Goal: Task Accomplishment & Management: Use online tool/utility

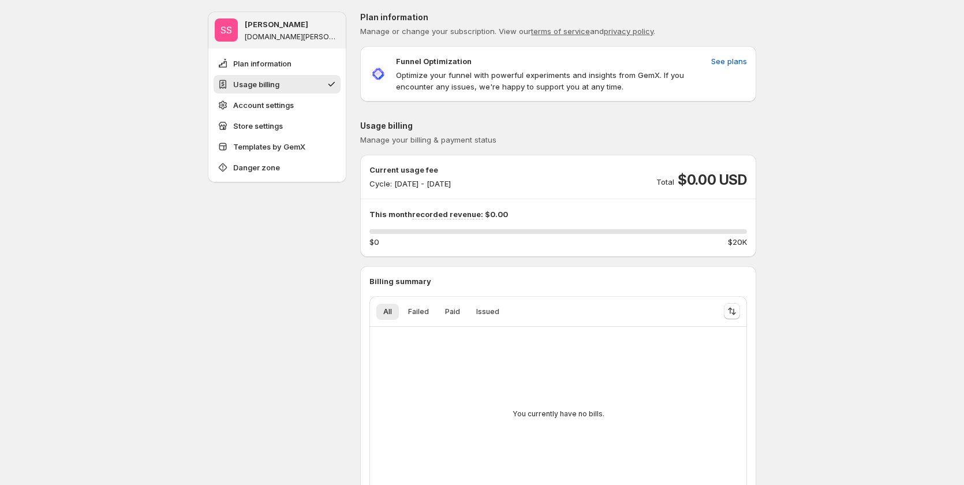
scroll to position [109, 0]
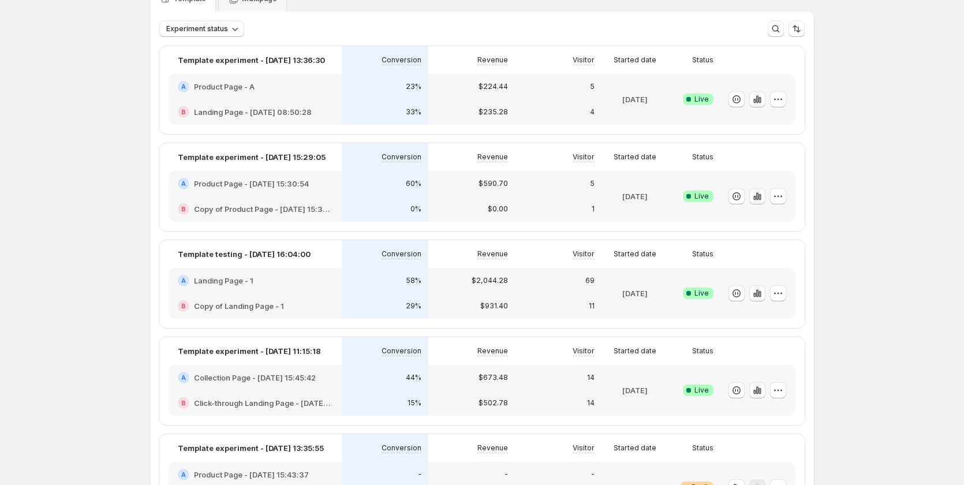
scroll to position [58, 0]
click at [443, 286] on div "$2,044.28" at bounding box center [471, 281] width 73 height 12
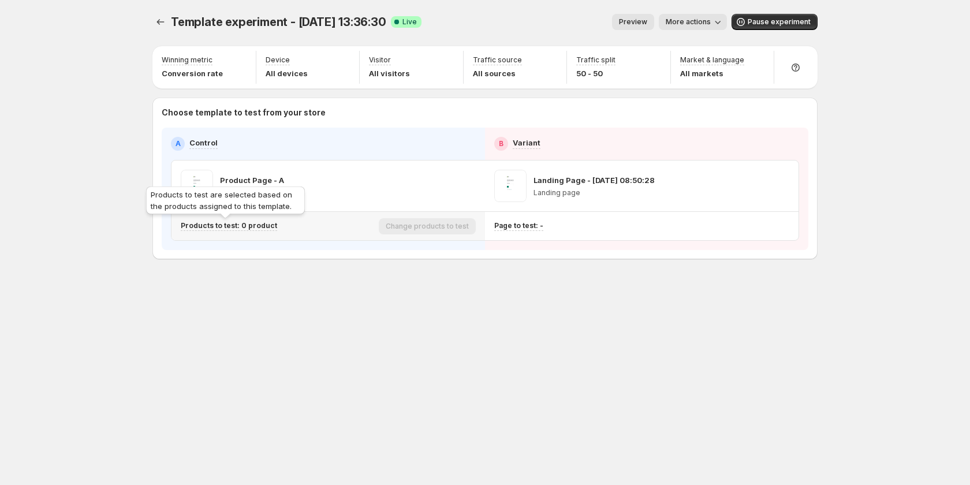
click at [254, 225] on p "Products to test: 0 product" at bounding box center [229, 225] width 96 height 9
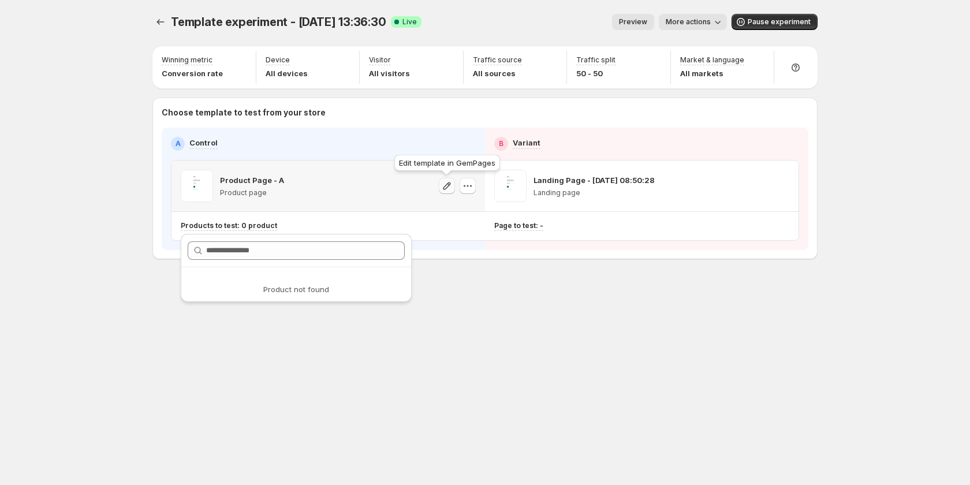
click at [447, 185] on icon "button" at bounding box center [447, 186] width 12 height 12
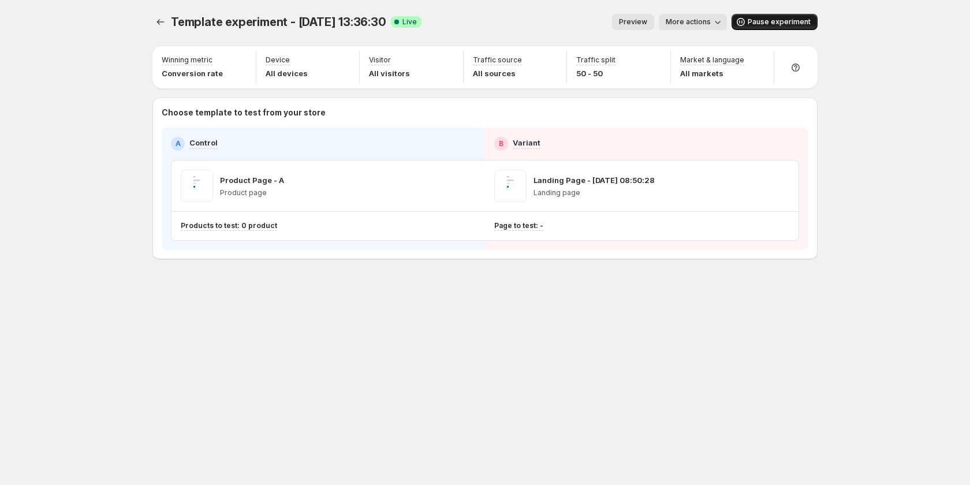
click at [753, 21] on span "Pause experiment" at bounding box center [779, 21] width 63 height 9
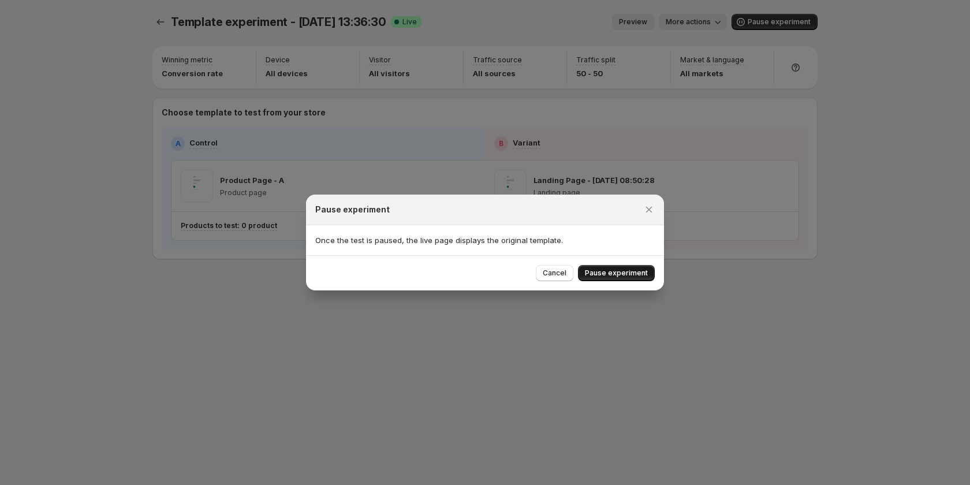
click at [606, 273] on span "Pause experiment" at bounding box center [616, 272] width 63 height 9
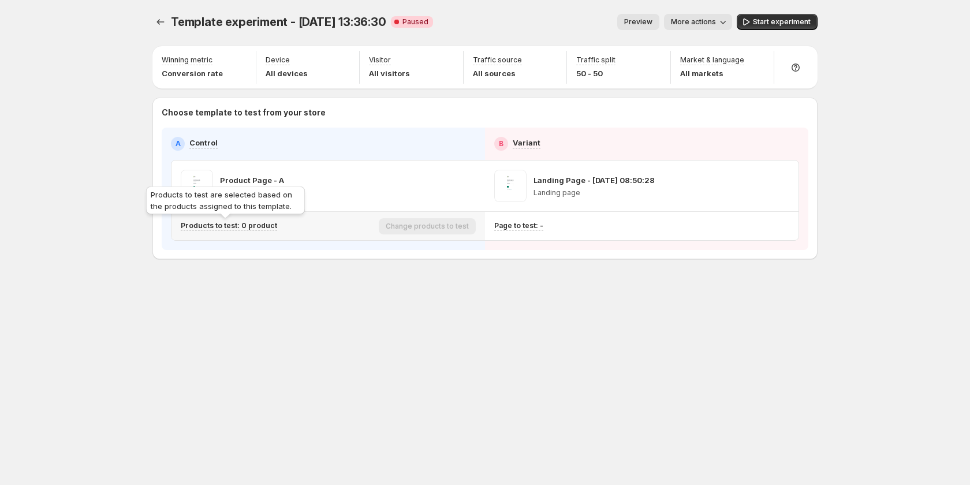
click at [248, 226] on p "Products to test: 0 product" at bounding box center [229, 225] width 96 height 9
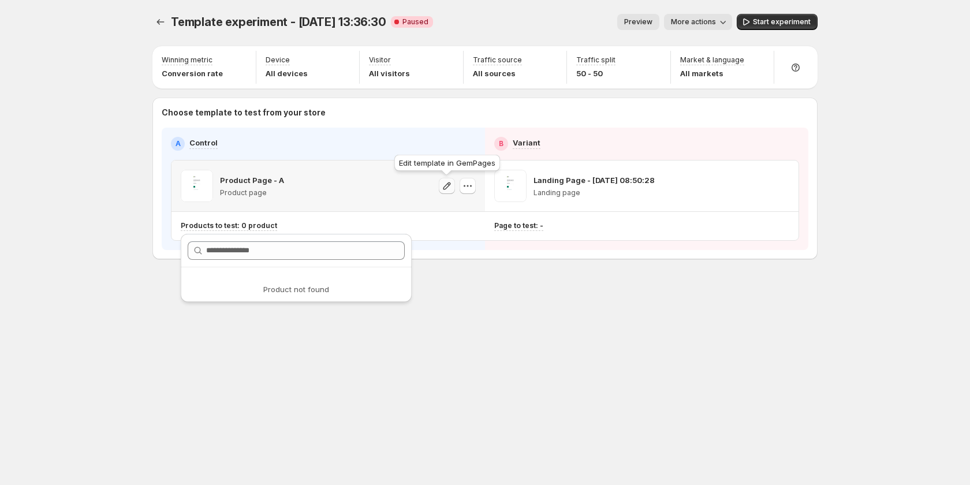
click at [448, 187] on icon "button" at bounding box center [447, 186] width 12 height 12
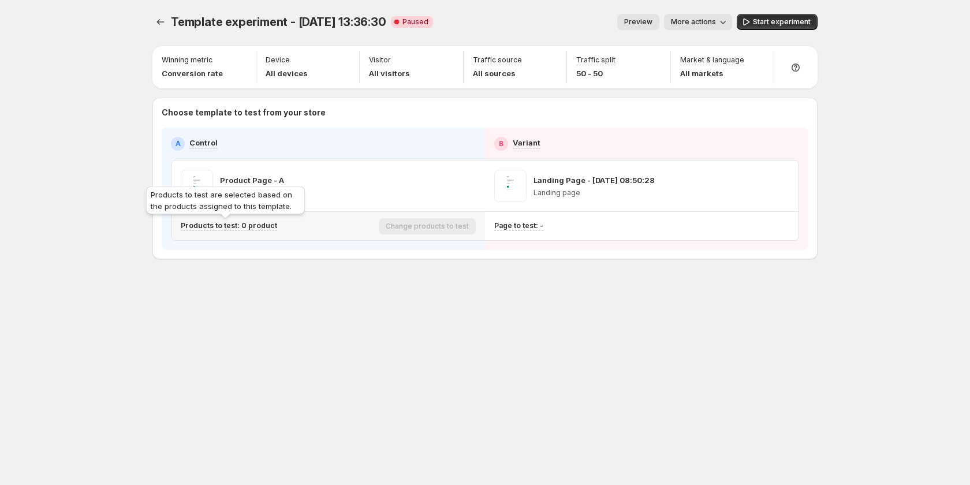
click at [256, 225] on p "Products to test: 0 product" at bounding box center [229, 225] width 96 height 9
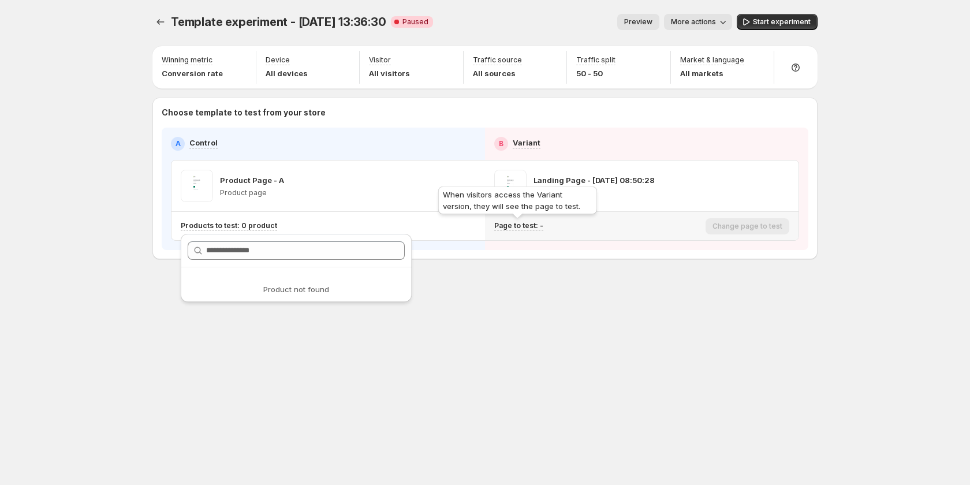
click at [535, 227] on p "Page to test: -" at bounding box center [518, 225] width 49 height 9
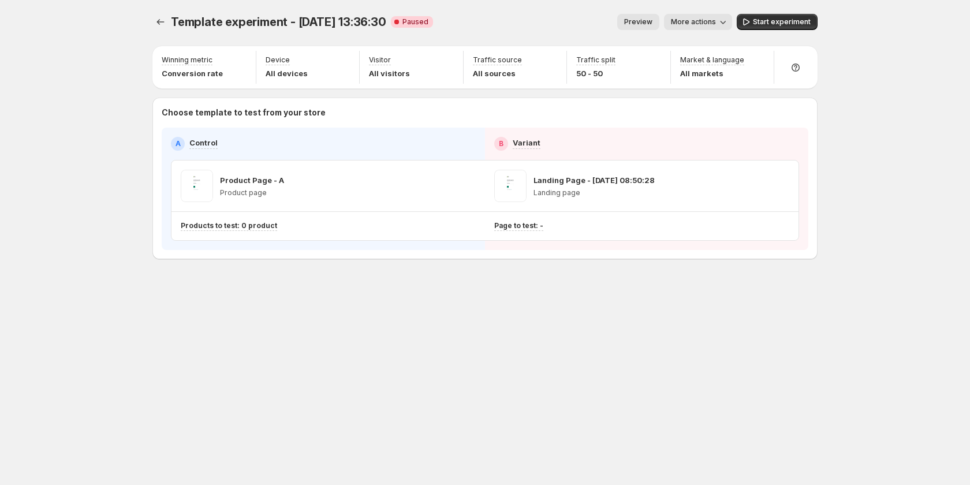
click at [562, 314] on div "Template experiment - Aug 14, 13:36:30. This page is ready Template experiment …" at bounding box center [485, 161] width 693 height 322
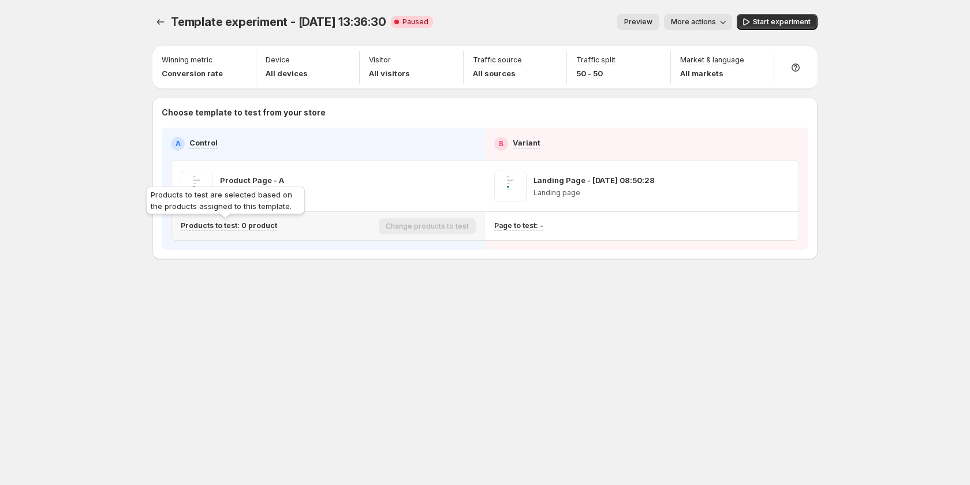
click at [235, 221] on p "Products to test: 0 product" at bounding box center [229, 225] width 96 height 9
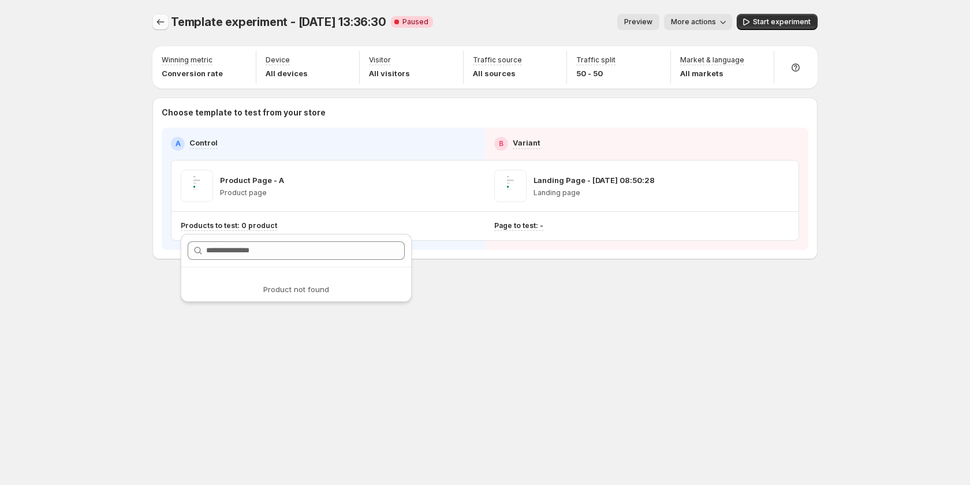
click at [163, 17] on icon "Experiments" at bounding box center [161, 22] width 12 height 12
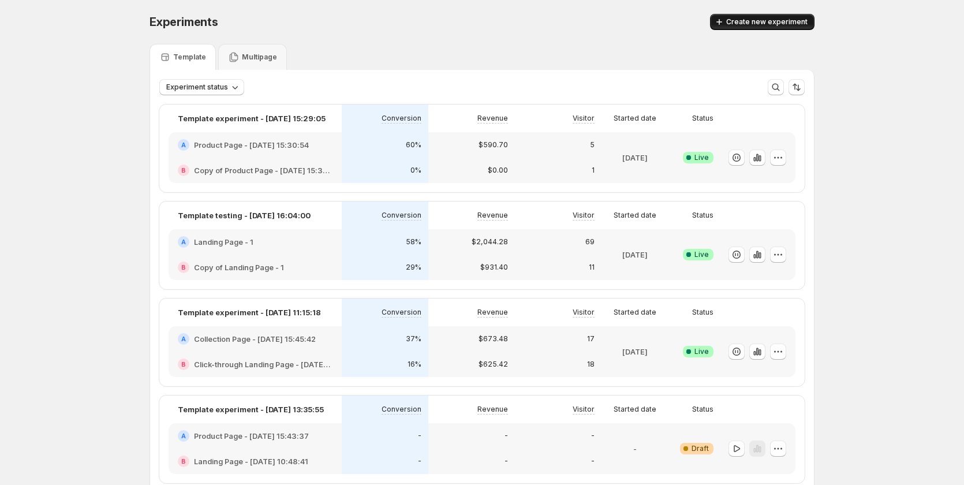
click at [769, 21] on span "Create new experiment" at bounding box center [766, 21] width 81 height 9
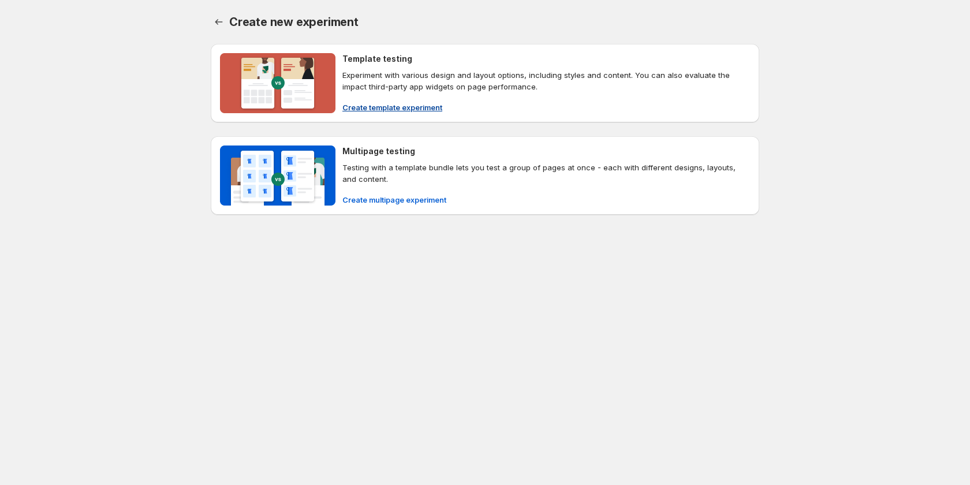
click at [371, 109] on span "Create template experiment" at bounding box center [392, 108] width 100 height 12
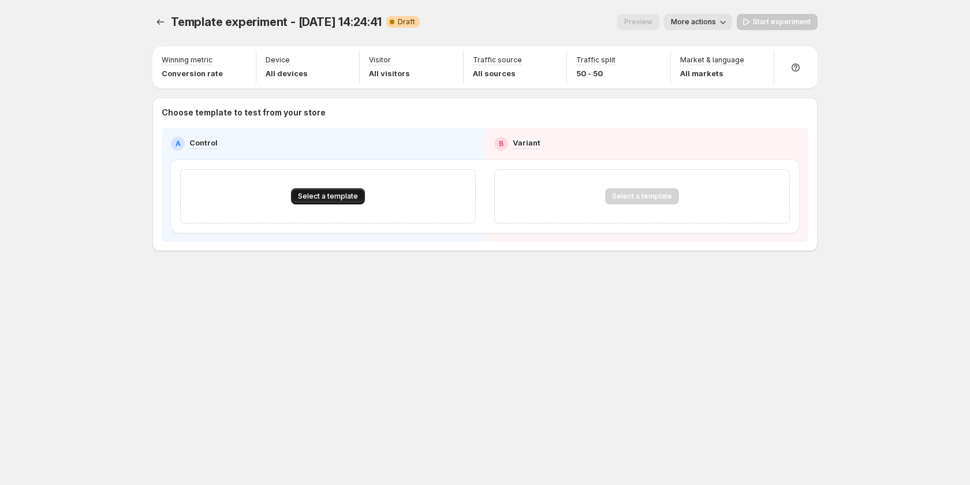
click at [342, 193] on span "Select a template" at bounding box center [328, 196] width 60 height 9
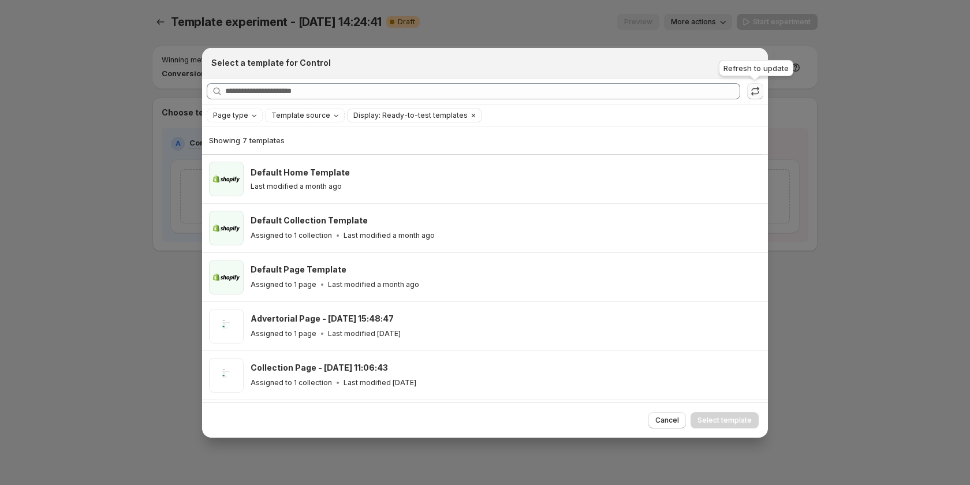
click at [754, 88] on icon ":r7r:" at bounding box center [755, 91] width 12 height 12
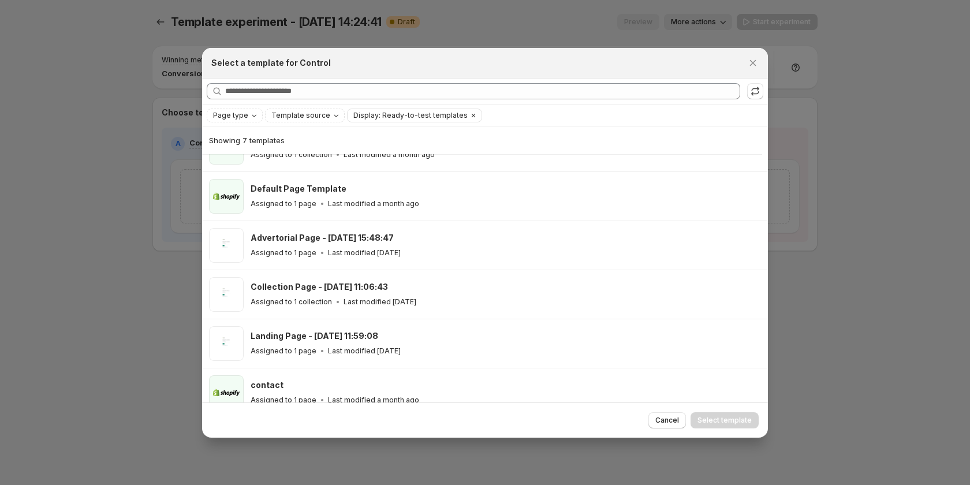
scroll to position [96, 0]
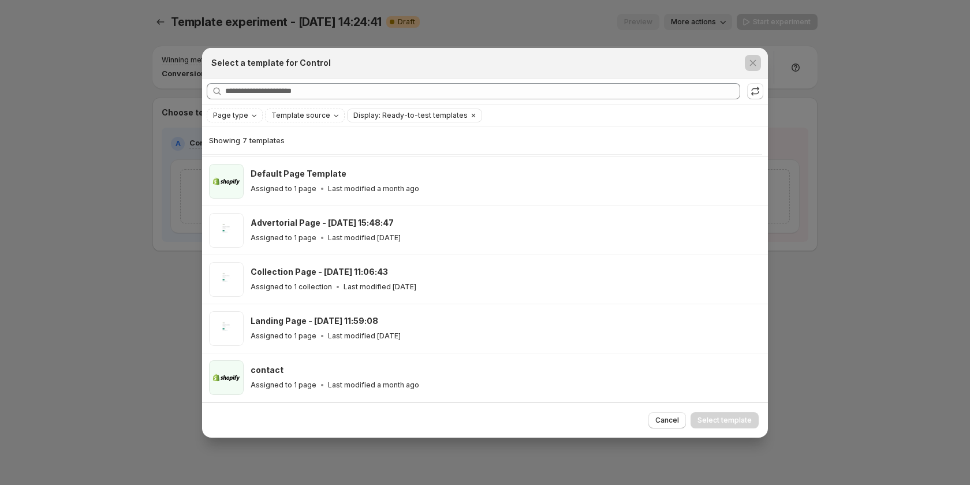
click at [120, 310] on div at bounding box center [485, 242] width 970 height 485
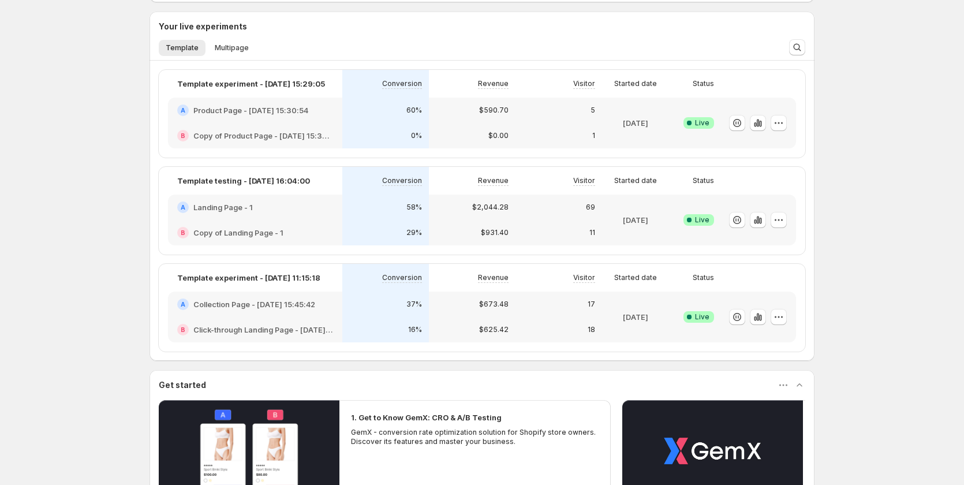
scroll to position [173, 0]
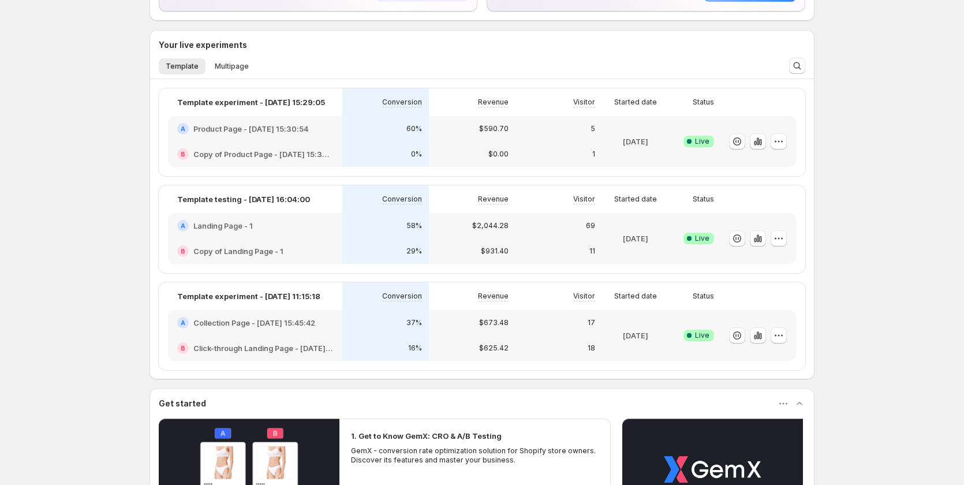
click at [324, 323] on div "A Collection Page - [DATE] 15:45:42" at bounding box center [255, 323] width 156 height 12
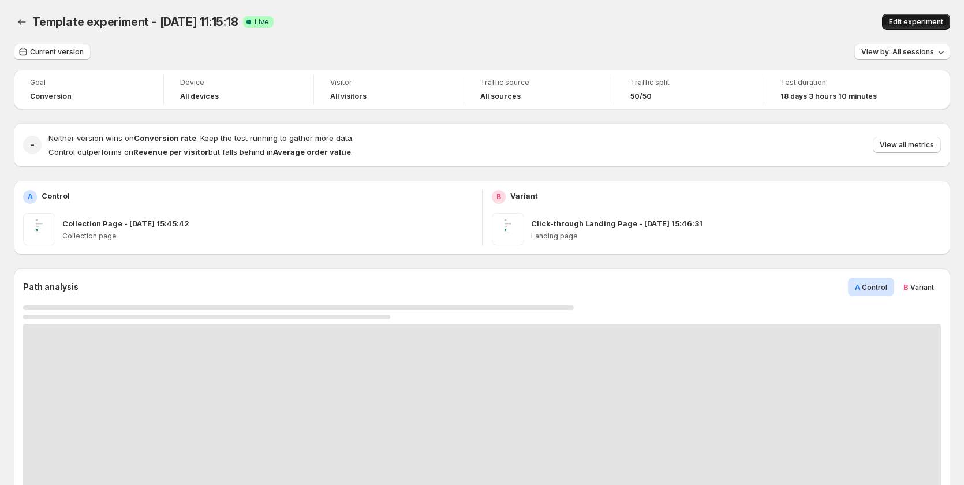
click at [910, 15] on button "Edit experiment" at bounding box center [916, 22] width 68 height 16
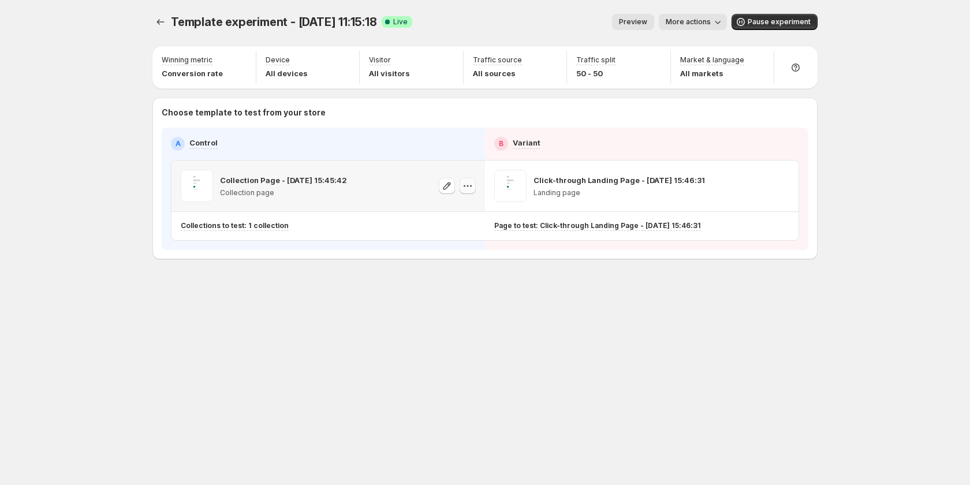
click at [464, 186] on icon "button" at bounding box center [468, 186] width 12 height 12
click at [298, 282] on div "Template experiment - Aug 29, 11:15:18. This page is ready Template experiment …" at bounding box center [485, 161] width 693 height 322
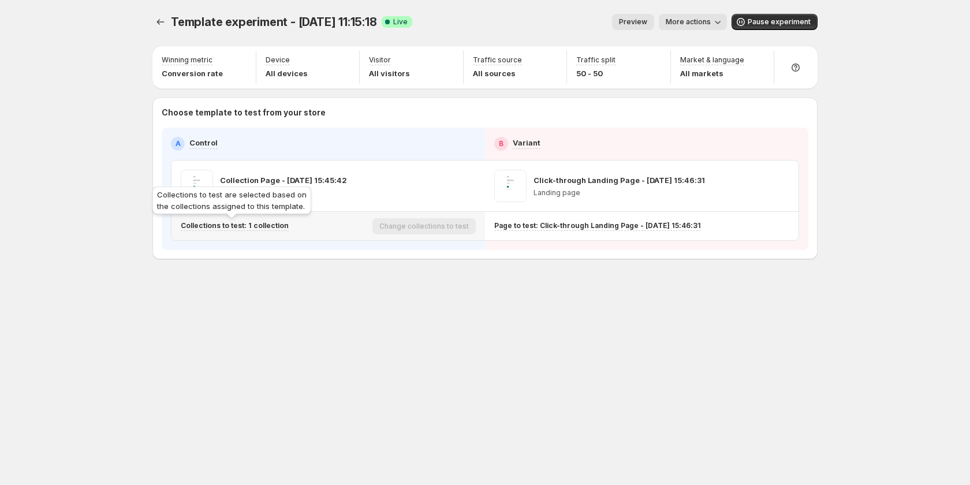
click at [264, 227] on p "Collections to test: 1 collection" at bounding box center [235, 225] width 108 height 9
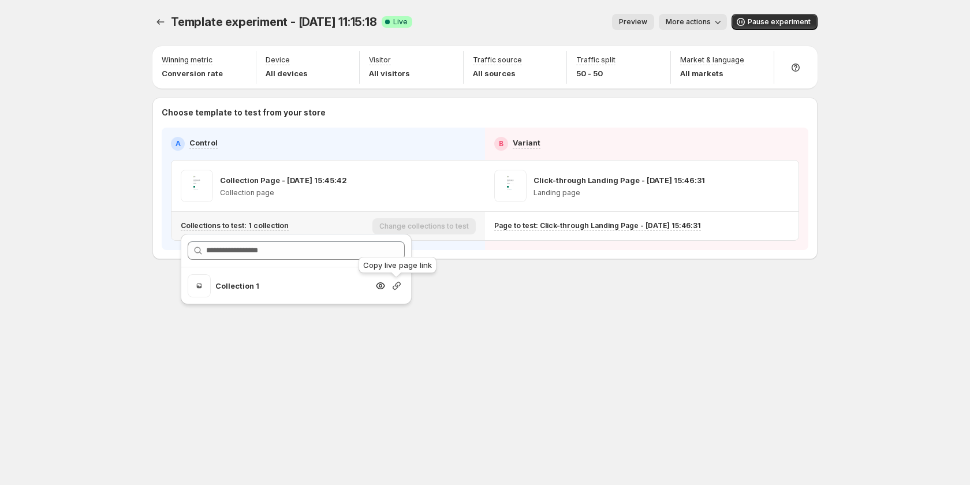
click at [397, 286] on icon "button" at bounding box center [397, 286] width 12 height 12
click at [157, 23] on icon "Experiments" at bounding box center [161, 22] width 12 height 12
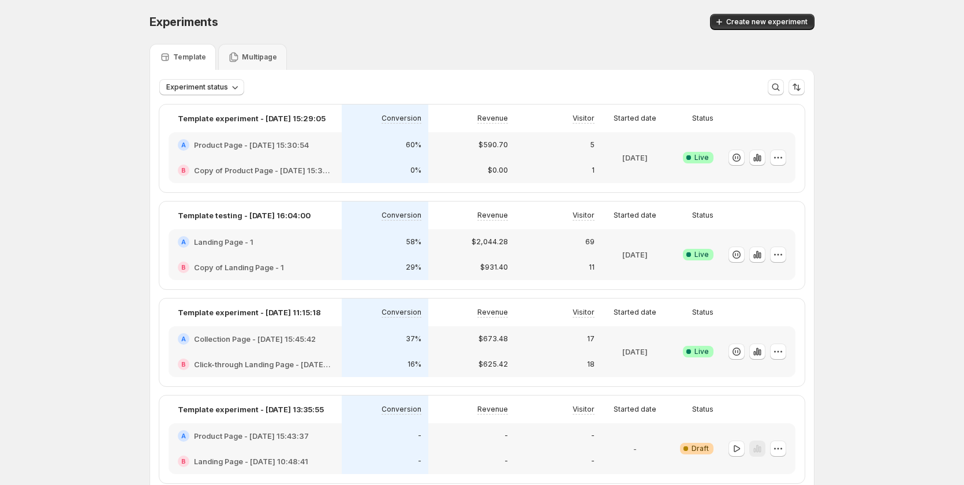
click at [372, 252] on div "58%" at bounding box center [385, 241] width 87 height 25
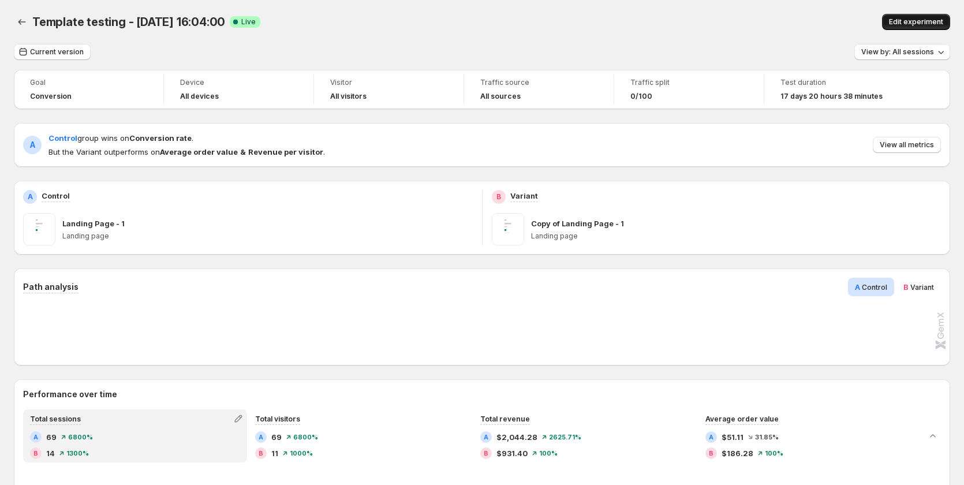
click at [915, 21] on span "Edit experiment" at bounding box center [916, 21] width 54 height 9
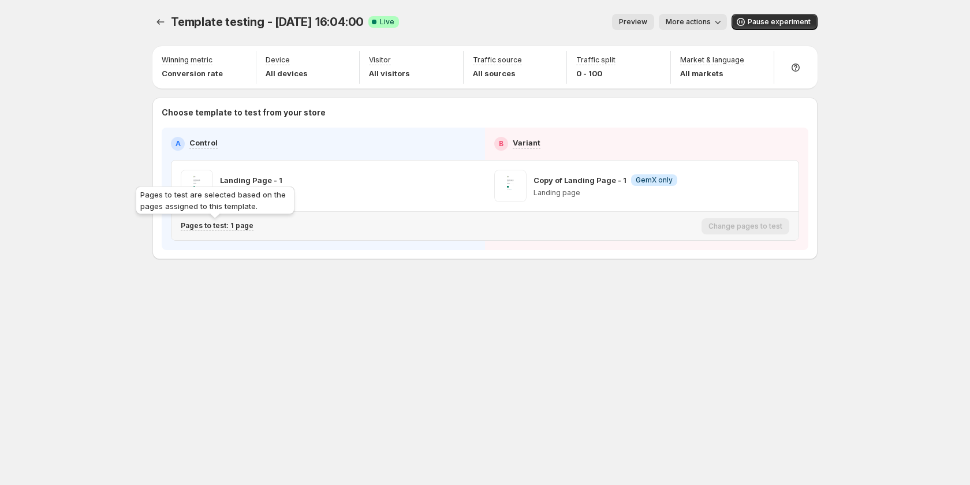
click at [240, 220] on div "Pages to test are selected based on the pages assigned to this template." at bounding box center [214, 202] width 163 height 37
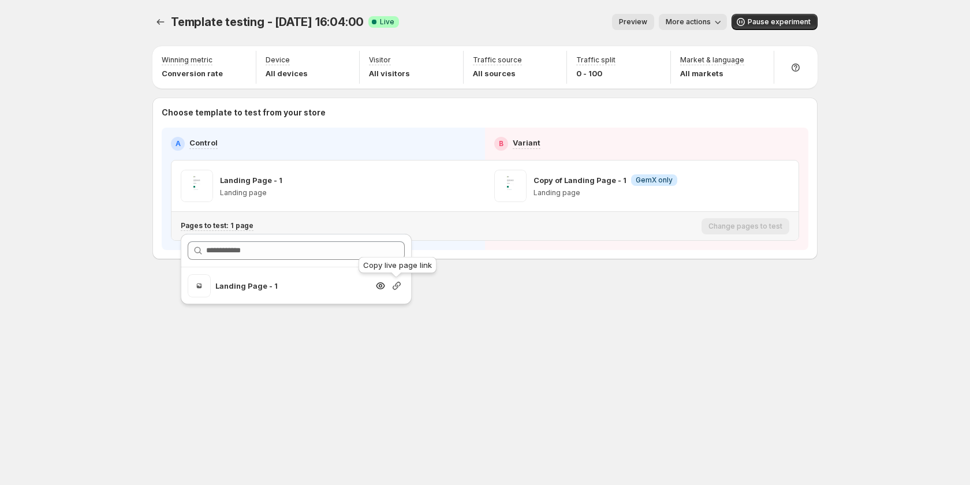
click at [393, 283] on icon "button" at bounding box center [397, 286] width 12 height 12
click at [528, 319] on div "Template testing - Aug 28, 16:04:00. This page is ready Template testing - Aug …" at bounding box center [485, 161] width 693 height 322
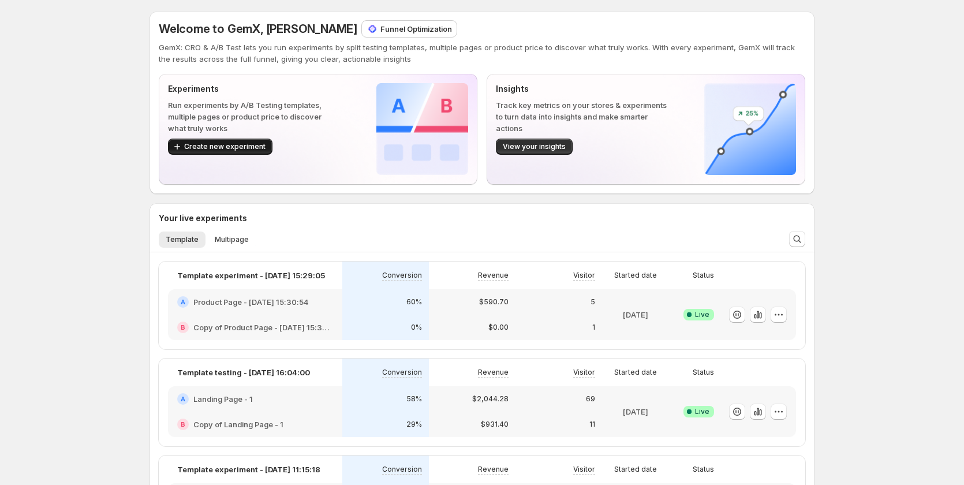
click at [219, 146] on span "Create new experiment" at bounding box center [224, 146] width 81 height 9
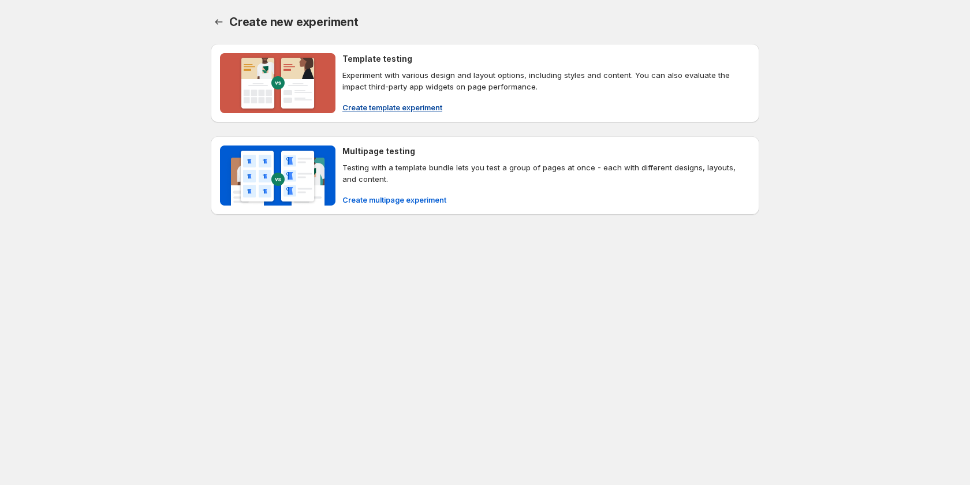
click at [404, 111] on span "Create template experiment" at bounding box center [392, 108] width 100 height 12
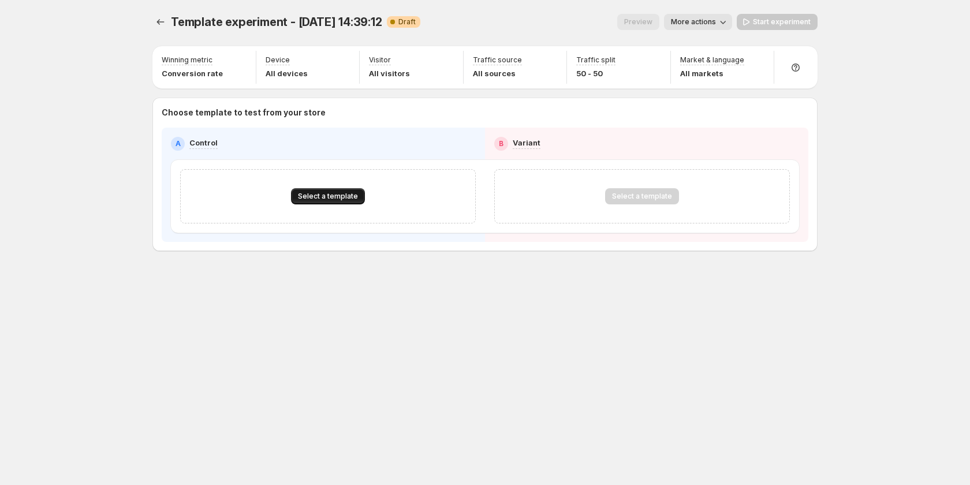
click at [348, 193] on span "Select a template" at bounding box center [328, 196] width 60 height 9
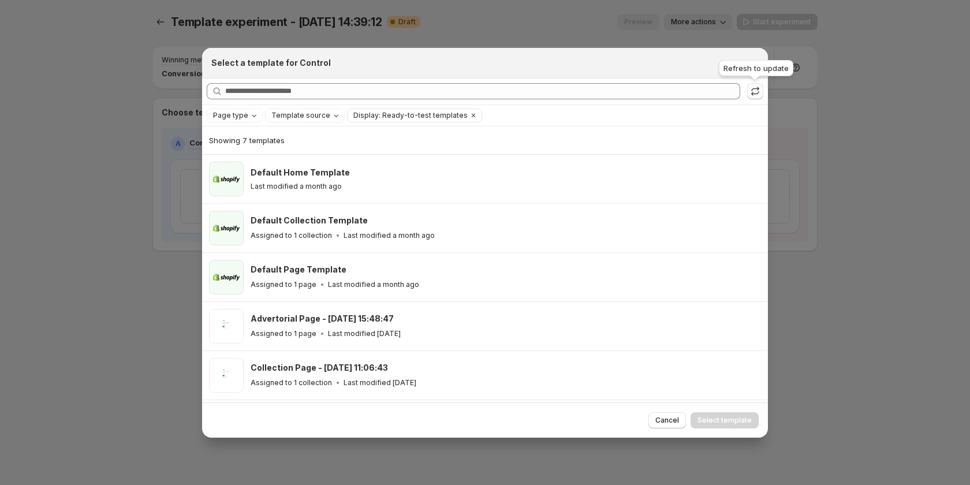
click at [760, 93] on icon ":r2u:" at bounding box center [755, 91] width 12 height 12
click at [757, 91] on icon ":r2u:" at bounding box center [755, 91] width 12 height 12
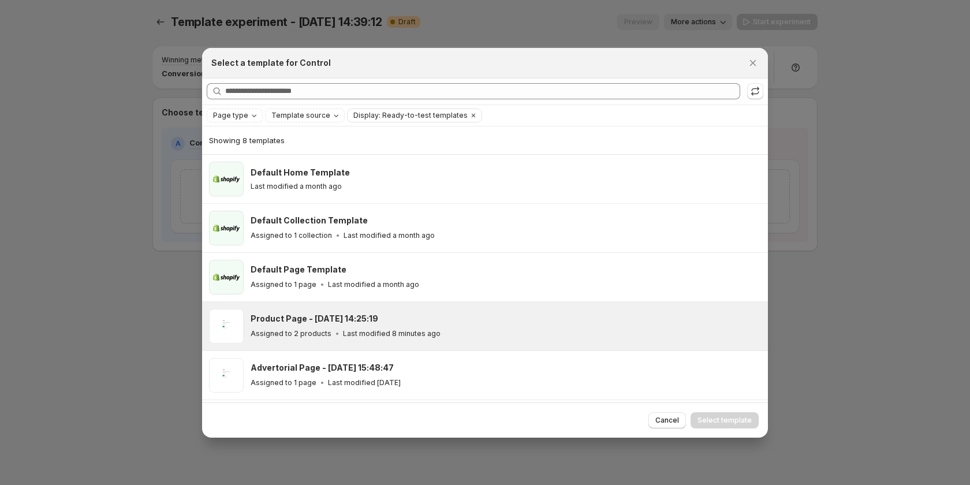
click at [416, 333] on p "Last modified 8 minutes ago" at bounding box center [392, 333] width 98 height 9
click at [708, 414] on button "Select template" at bounding box center [725, 420] width 68 height 16
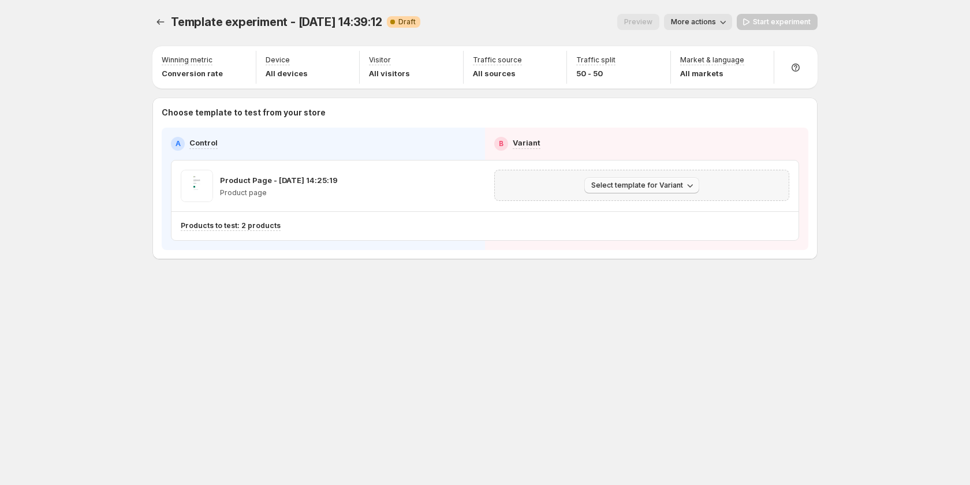
click at [670, 178] on button "Select template for Variant" at bounding box center [641, 185] width 115 height 16
click at [650, 220] on button "Create Variant based on Control" at bounding box center [643, 228] width 125 height 18
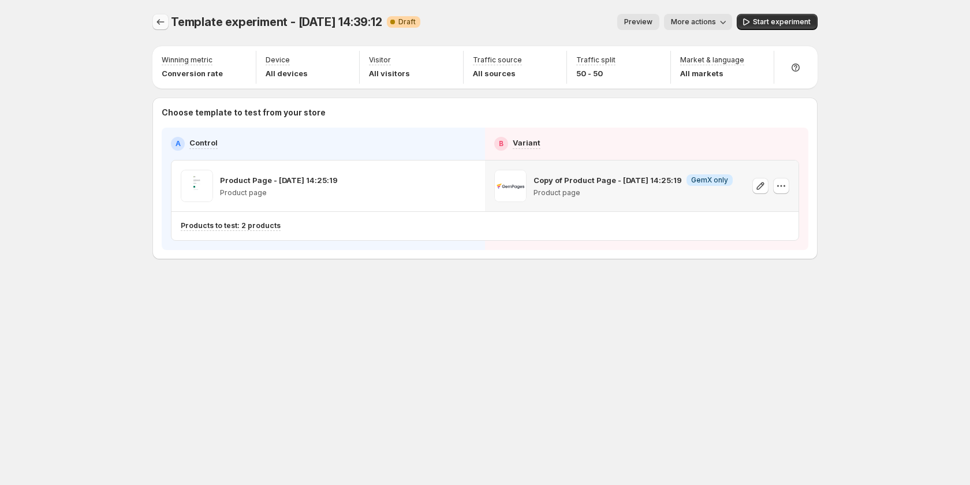
click at [162, 23] on icon "Experiments" at bounding box center [161, 22] width 12 height 12
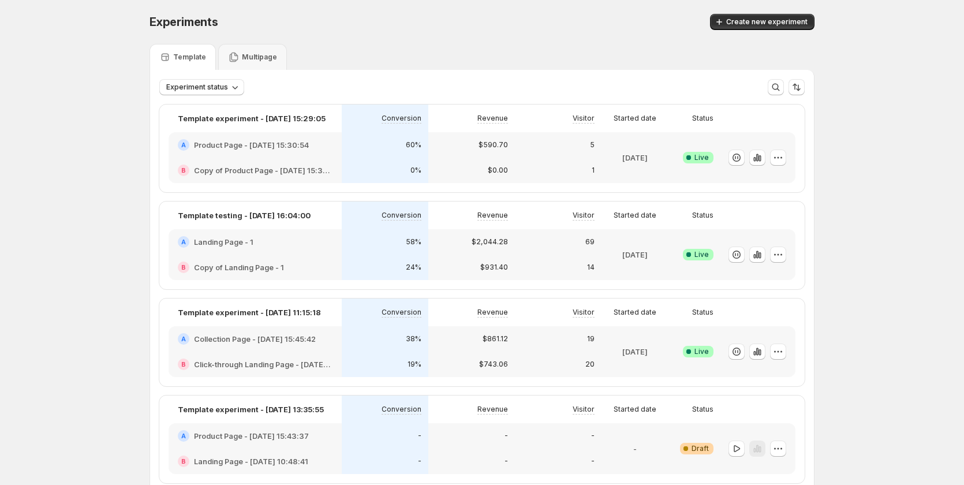
click at [263, 356] on div "B Click-through Landing Page - Aug 28, 15:46:31" at bounding box center [255, 364] width 173 height 25
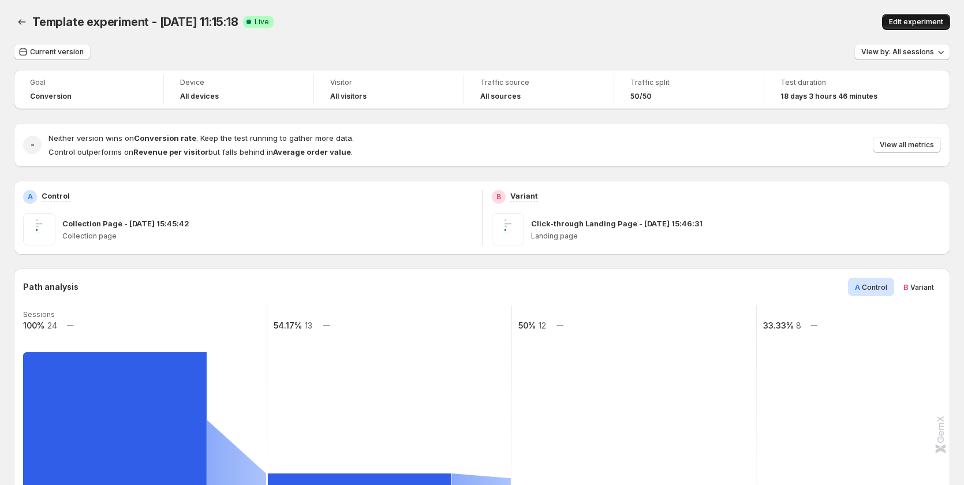
click at [920, 21] on span "Edit experiment" at bounding box center [916, 21] width 54 height 9
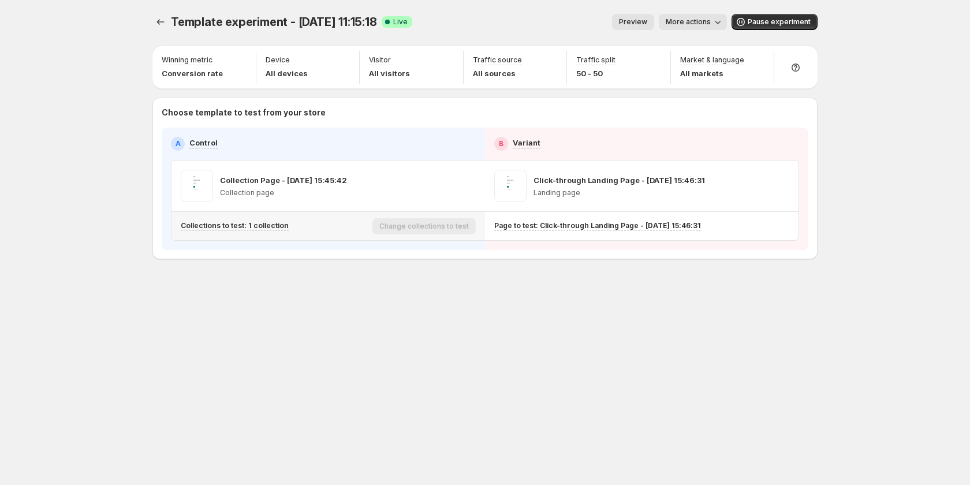
click at [259, 228] on p "Collections to test: 1 collection" at bounding box center [235, 225] width 108 height 9
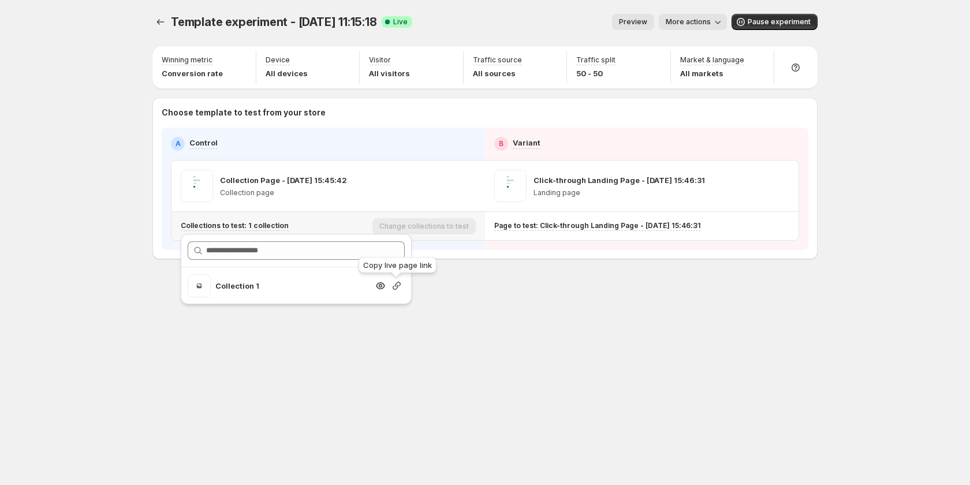
click at [396, 286] on icon "button" at bounding box center [397, 286] width 8 height 8
click at [163, 17] on icon "Experiments" at bounding box center [161, 22] width 12 height 12
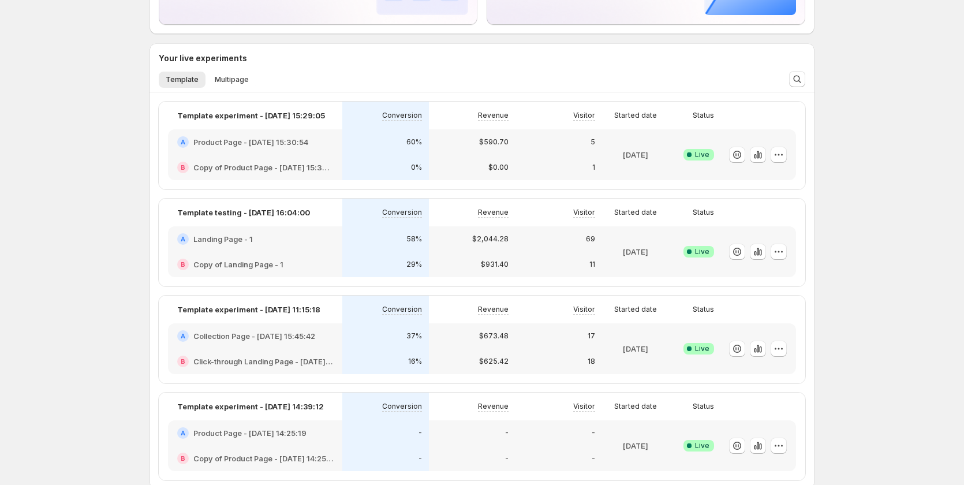
scroll to position [173, 0]
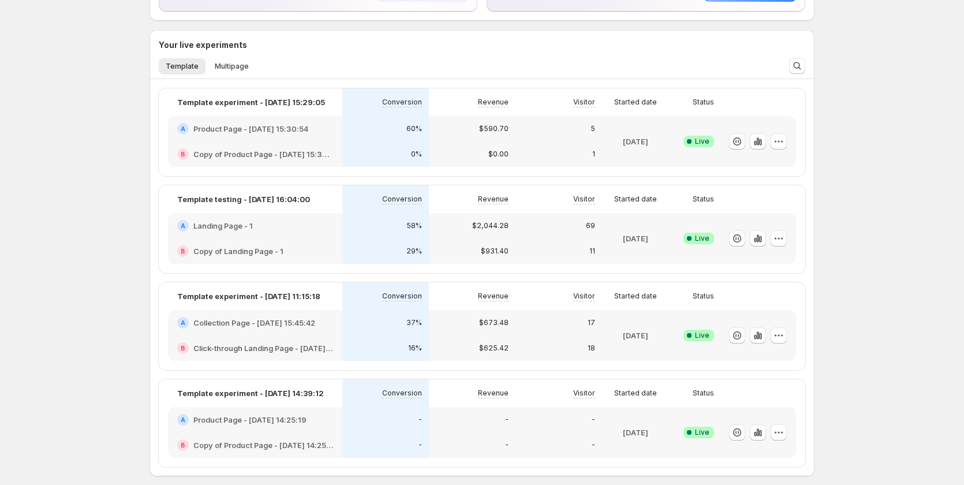
click at [361, 430] on div "-" at bounding box center [385, 419] width 87 height 25
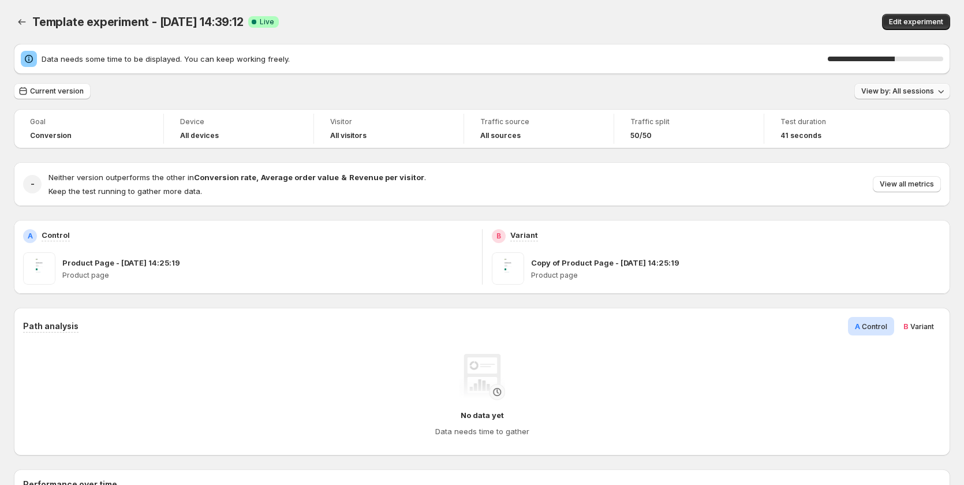
click at [919, 95] on span "View by: All sessions" at bounding box center [897, 91] width 73 height 9
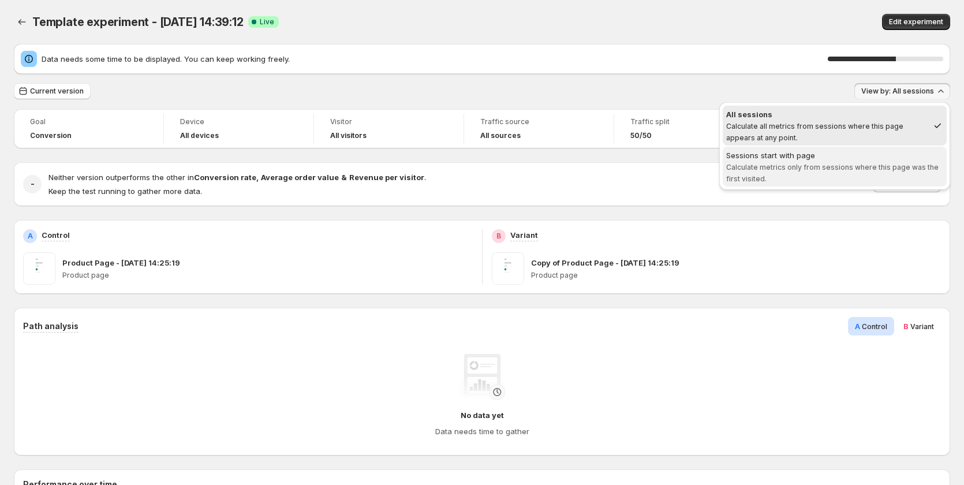
click at [841, 167] on span "Calculate metrics only from sessions where this page was the first visited." at bounding box center [832, 173] width 212 height 20
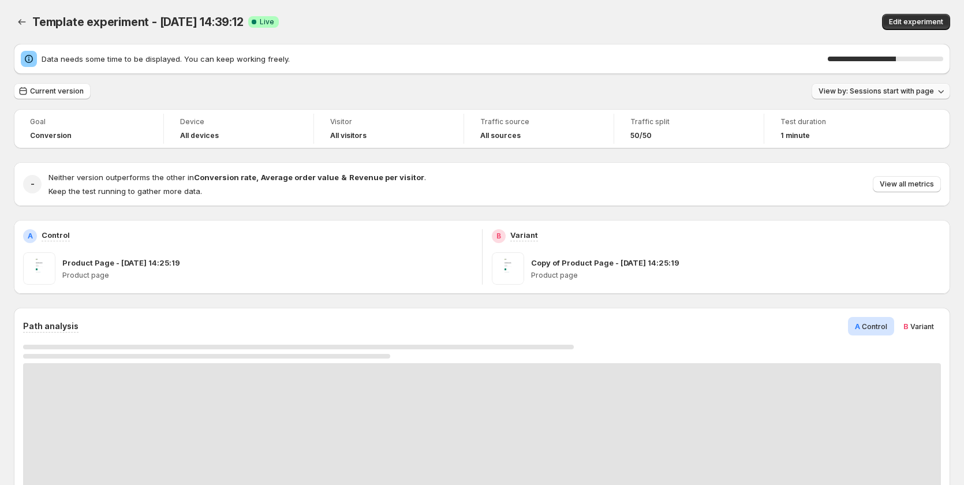
click at [934, 90] on span "View by: Sessions start with page" at bounding box center [876, 91] width 115 height 9
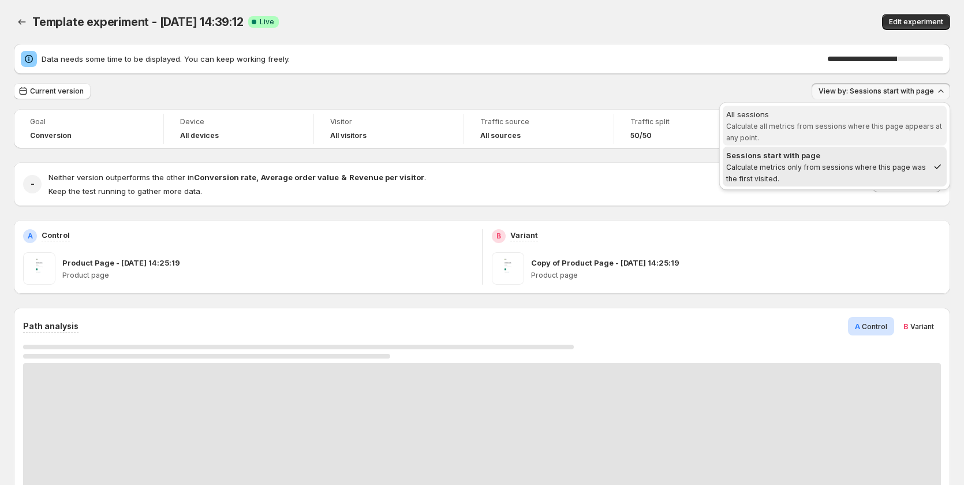
click at [890, 129] on span "Calculate all metrics from sessions where this page appears at any point." at bounding box center [834, 132] width 216 height 20
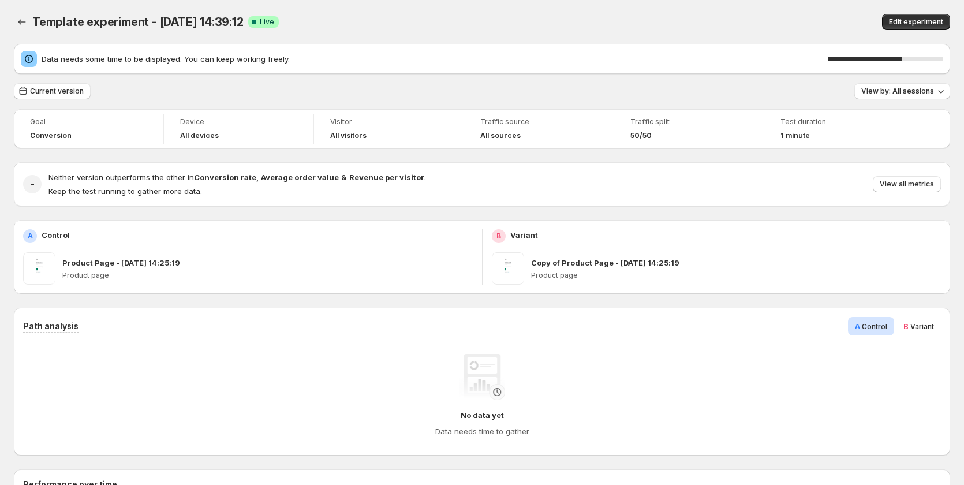
click at [59, 99] on div "Current version" at bounding box center [52, 91] width 77 height 17
click at [62, 96] on button "Current version" at bounding box center [52, 91] width 77 height 16
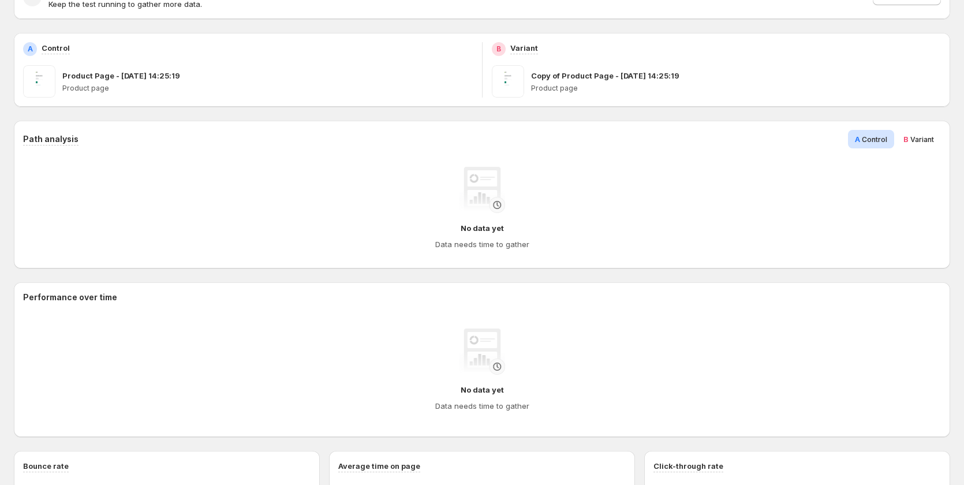
scroll to position [289, 0]
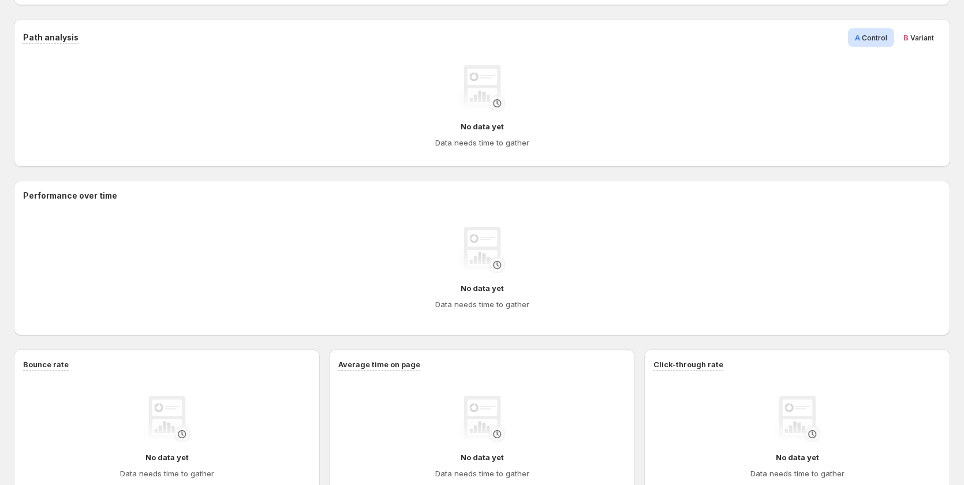
click at [928, 33] on span "Variant" at bounding box center [923, 37] width 24 height 9
click at [860, 38] on span "A" at bounding box center [857, 37] width 5 height 9
click at [909, 40] on span "B" at bounding box center [906, 37] width 5 height 9
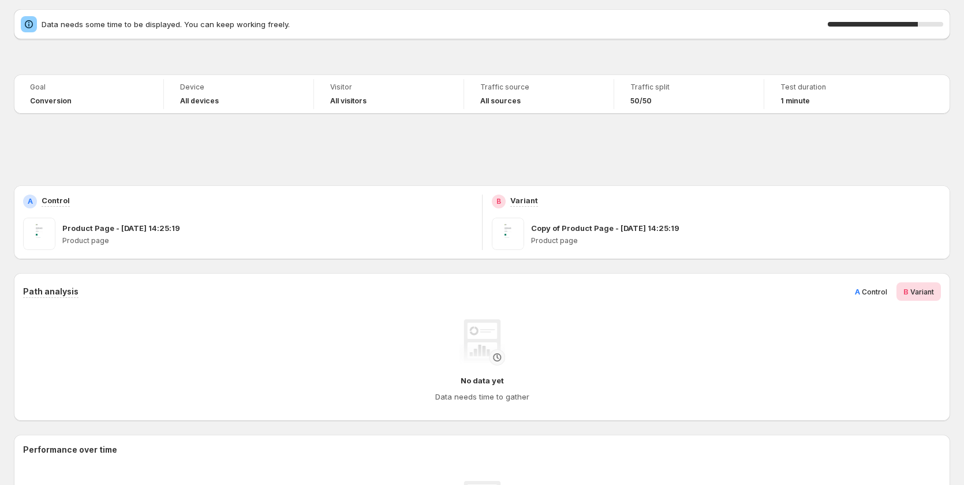
scroll to position [0, 0]
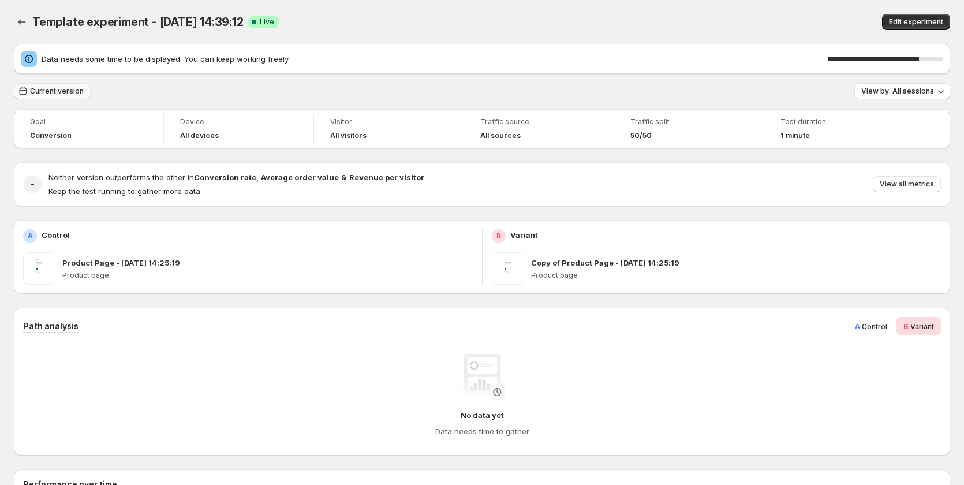
click at [47, 89] on span "Current version" at bounding box center [57, 91] width 54 height 9
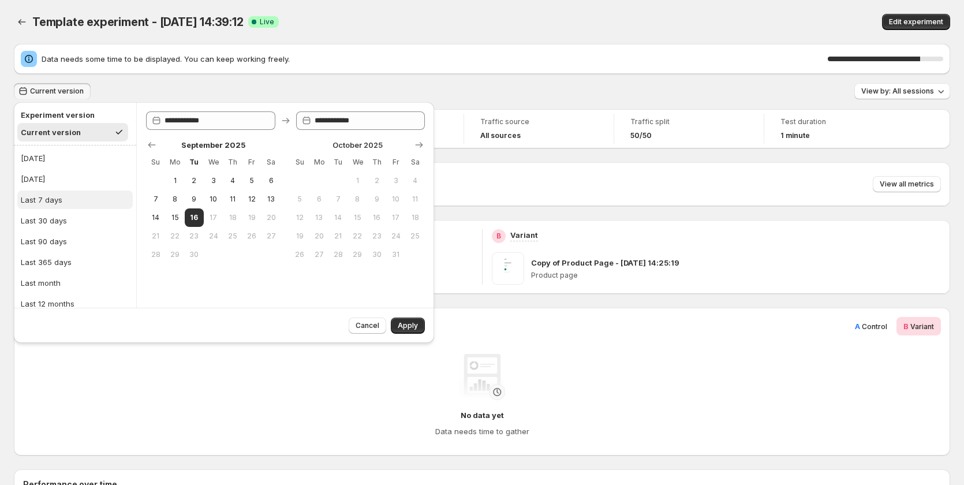
click at [76, 192] on button "Last 7 days" at bounding box center [74, 200] width 115 height 18
type input "**********"
click at [401, 309] on div "Cancel Apply" at bounding box center [224, 325] width 420 height 35
click at [407, 315] on div "Cancel Apply" at bounding box center [384, 323] width 81 height 21
click at [413, 322] on span "Apply" at bounding box center [408, 325] width 20 height 9
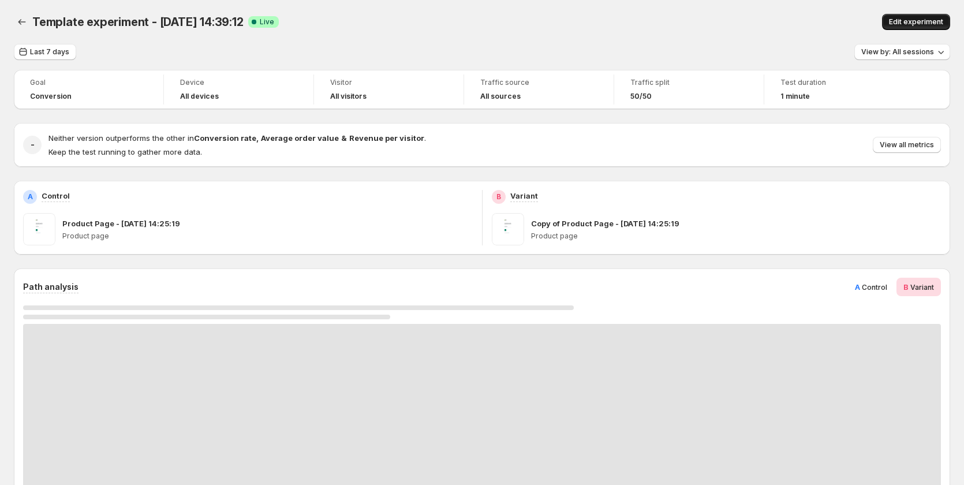
click at [908, 18] on span "Edit experiment" at bounding box center [916, 21] width 54 height 9
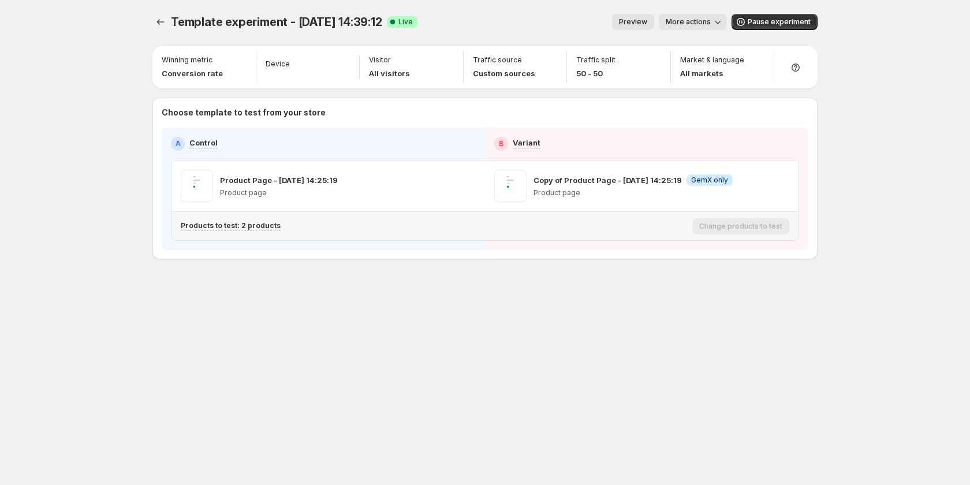
click at [265, 222] on p "Products to test: 2 products" at bounding box center [231, 225] width 100 height 9
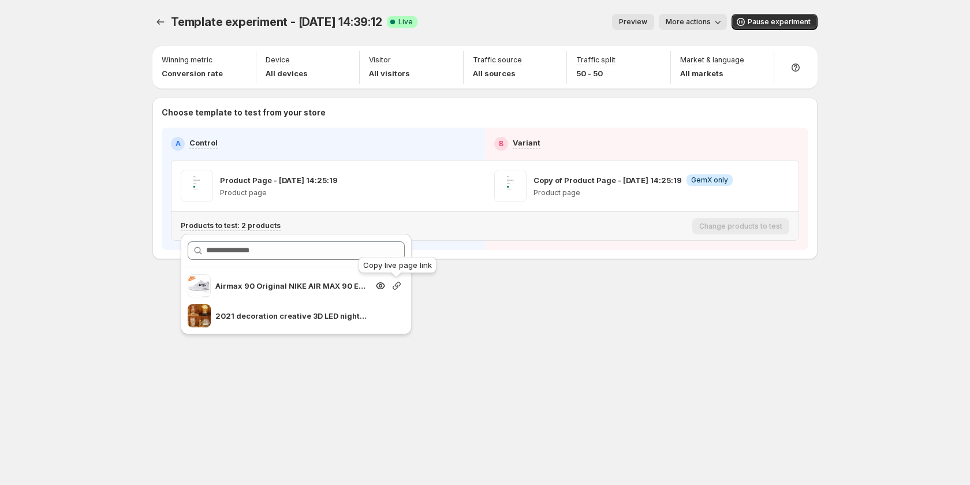
click at [394, 287] on icon "button" at bounding box center [397, 286] width 12 height 12
click at [161, 23] on icon "Experiments" at bounding box center [161, 22] width 12 height 12
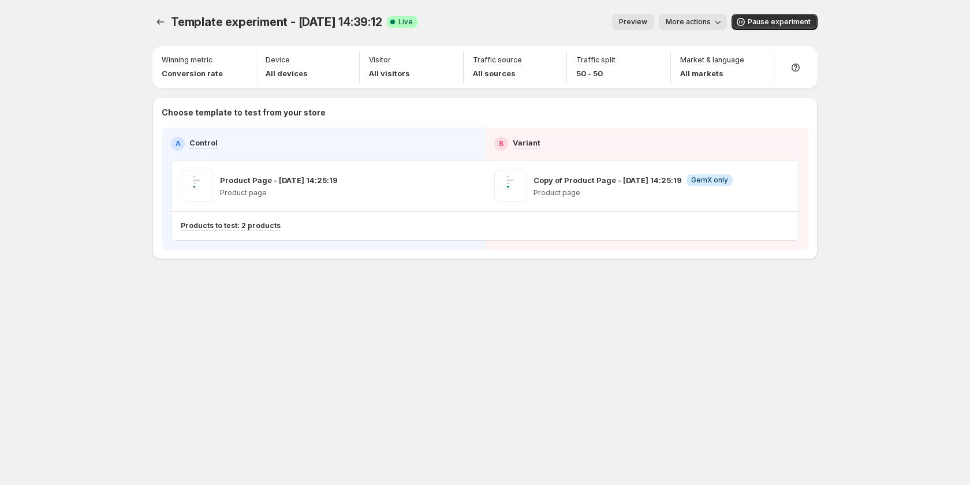
drag, startPoint x: 333, startPoint y: 298, endPoint x: 296, endPoint y: 248, distance: 61.9
click at [333, 298] on div "Template experiment - Sep 16, 14:39:12. This page is ready Template experiment …" at bounding box center [485, 161] width 693 height 322
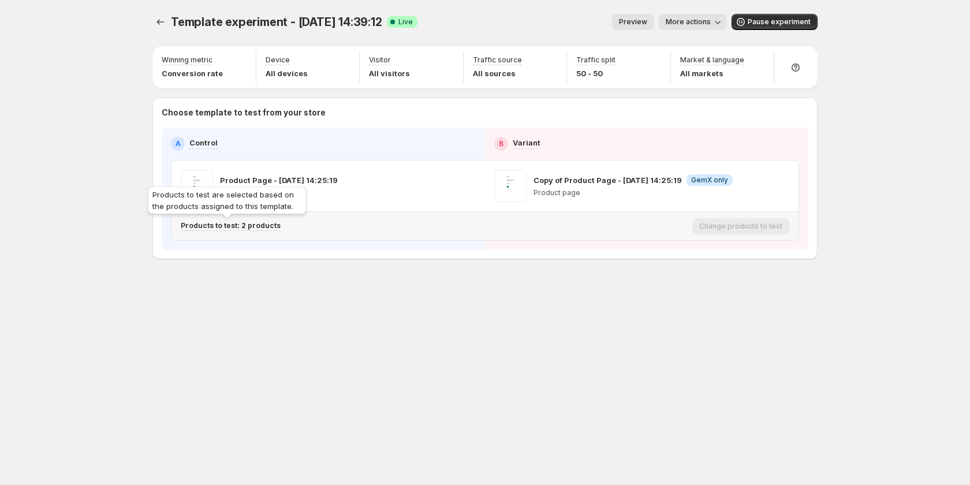
click at [267, 222] on p "Products to test: 2 products" at bounding box center [231, 225] width 100 height 9
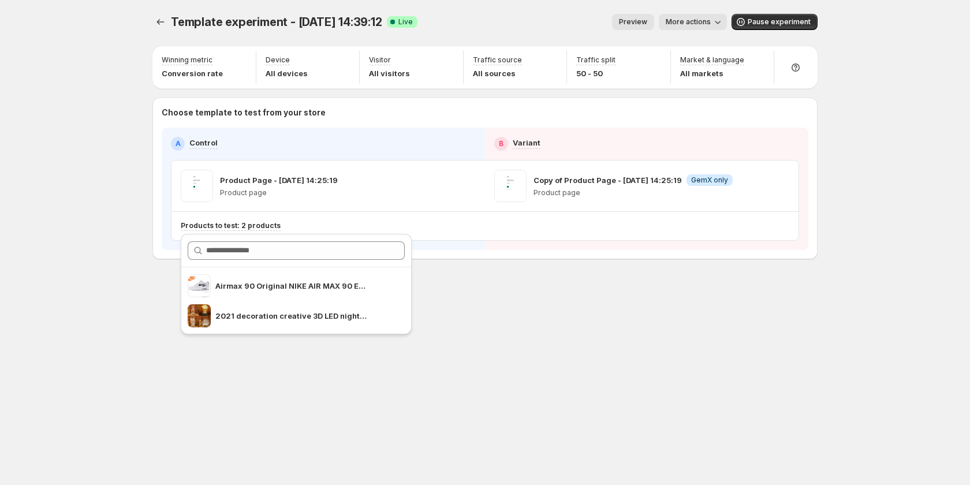
click at [473, 24] on div "Preview More actions" at bounding box center [577, 22] width 300 height 16
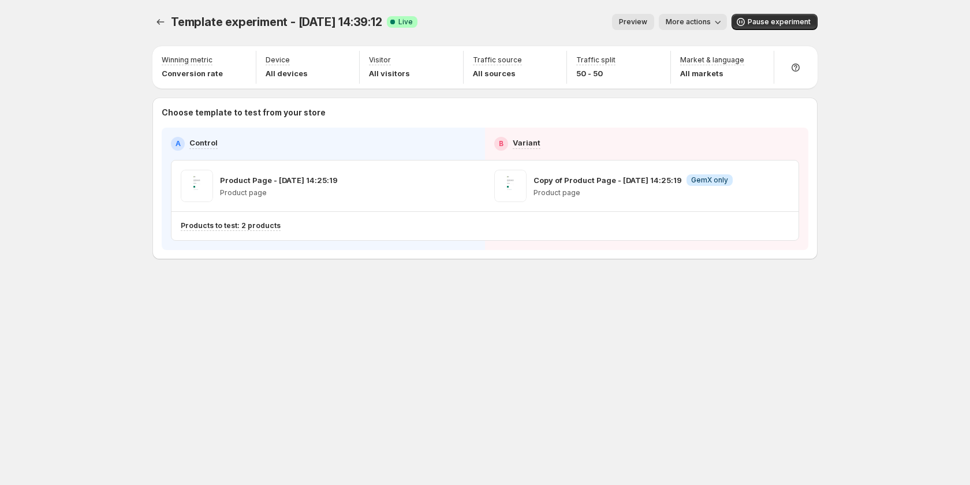
click at [911, 102] on div "Template experiment - Sep 16, 14:39:12. This page is ready Template experiment …" at bounding box center [485, 242] width 970 height 485
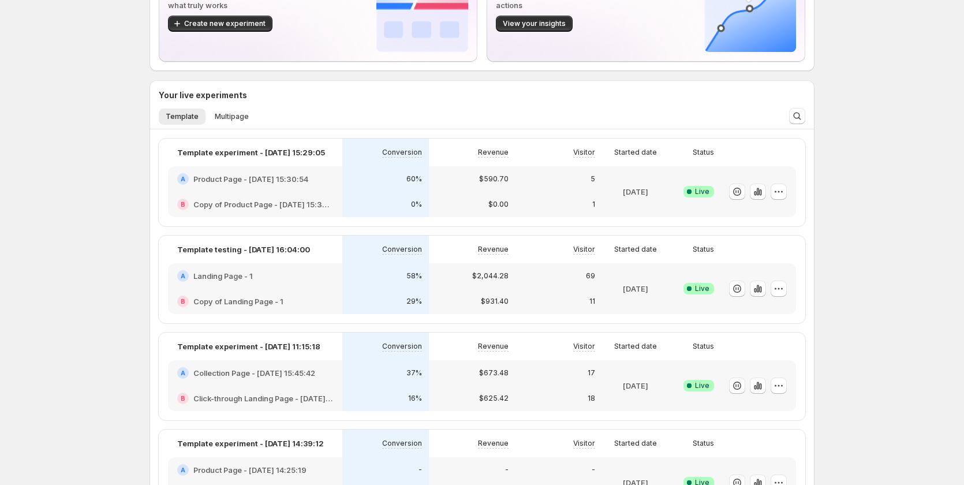
scroll to position [231, 0]
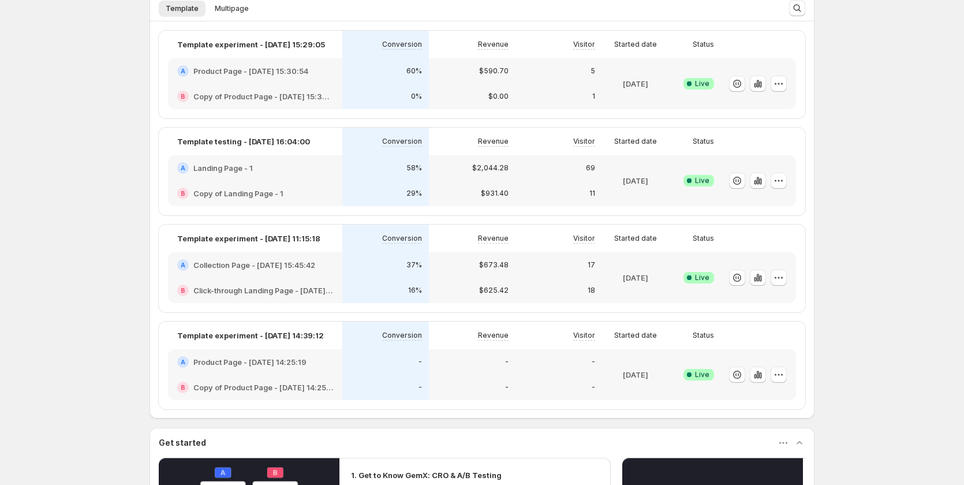
click at [309, 293] on h2 "Click-through Landing Page - [DATE] 15:46:31" at bounding box center [263, 291] width 140 height 12
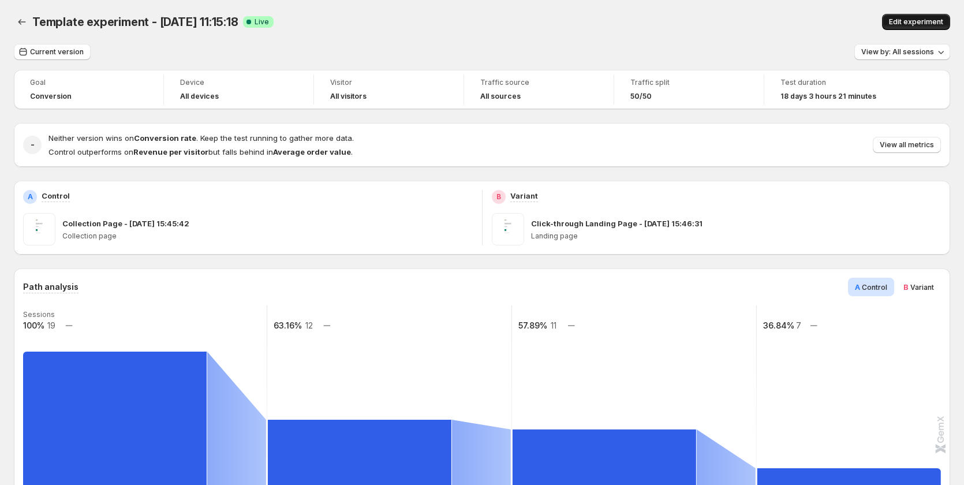
click at [904, 25] on span "Edit experiment" at bounding box center [916, 21] width 54 height 9
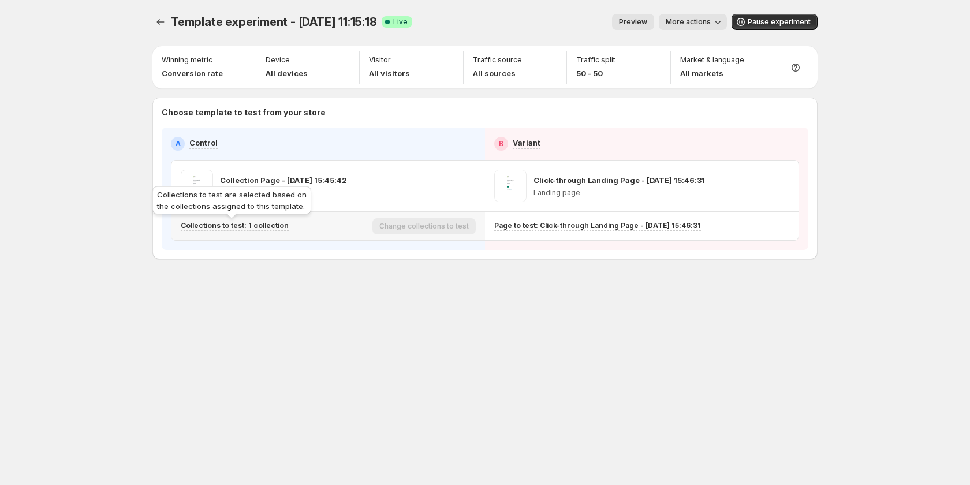
click at [274, 223] on p "Collections to test: 1 collection" at bounding box center [235, 225] width 108 height 9
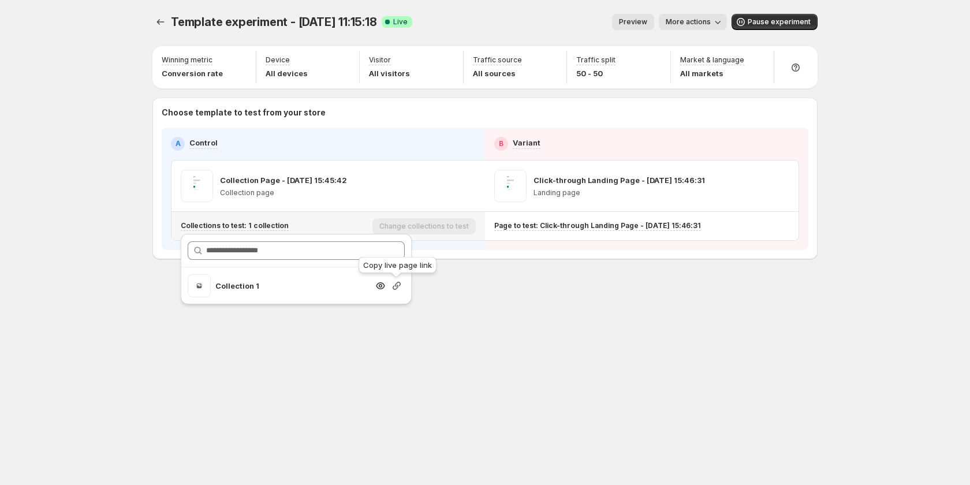
click at [395, 288] on icon "button" at bounding box center [397, 286] width 12 height 12
click at [397, 286] on icon "button" at bounding box center [397, 286] width 12 height 12
click at [163, 25] on icon "Experiments" at bounding box center [161, 22] width 12 height 12
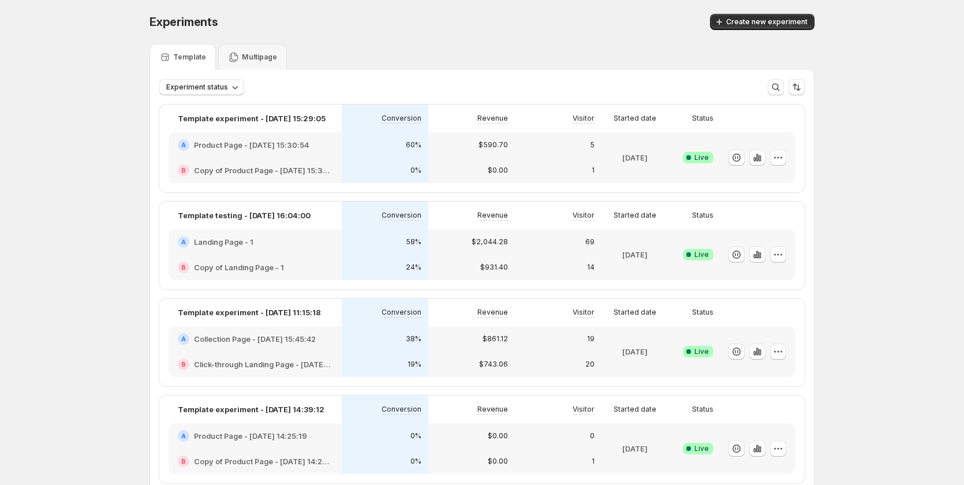
click at [307, 253] on div "A Landing Page - 1" at bounding box center [255, 241] width 173 height 25
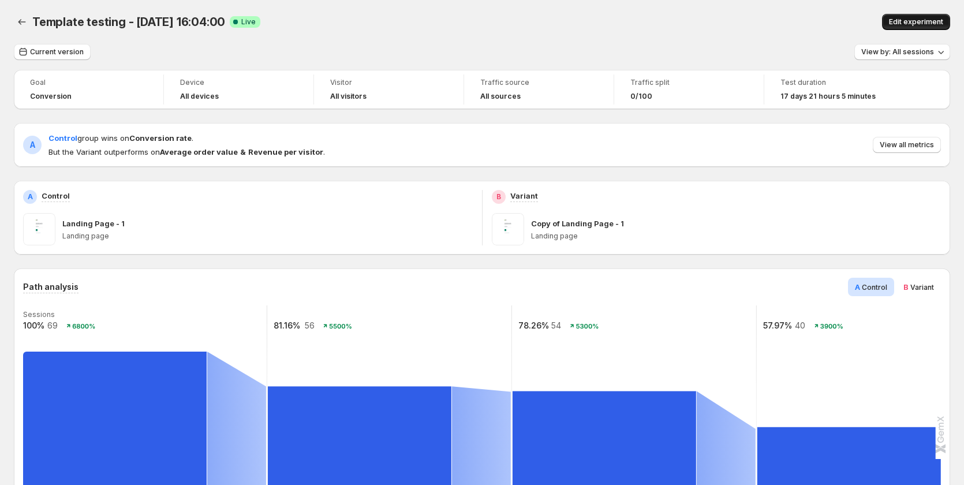
click at [941, 18] on span "Edit experiment" at bounding box center [916, 21] width 54 height 9
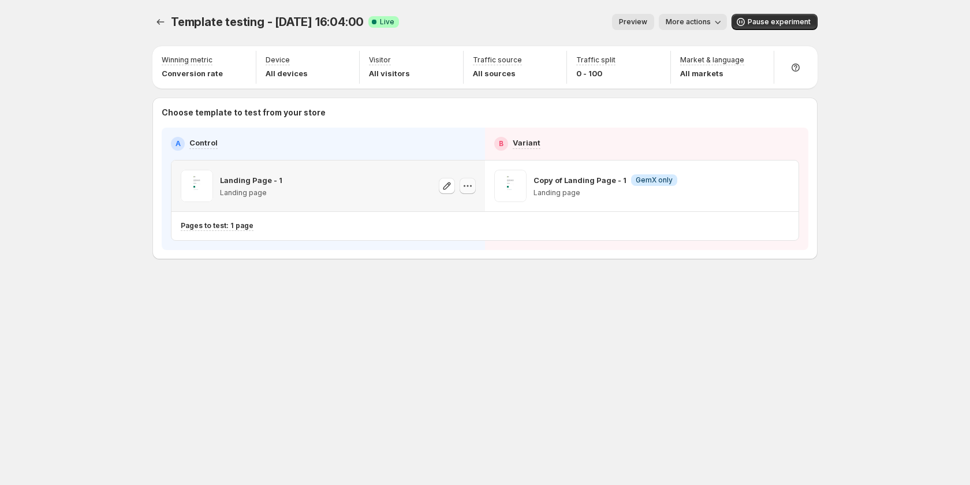
click at [464, 186] on icon "button" at bounding box center [468, 186] width 12 height 12
click at [309, 251] on div "Choose template to test from your store A Control B Variant Landing Page - 1 La…" at bounding box center [484, 179] width 665 height 162
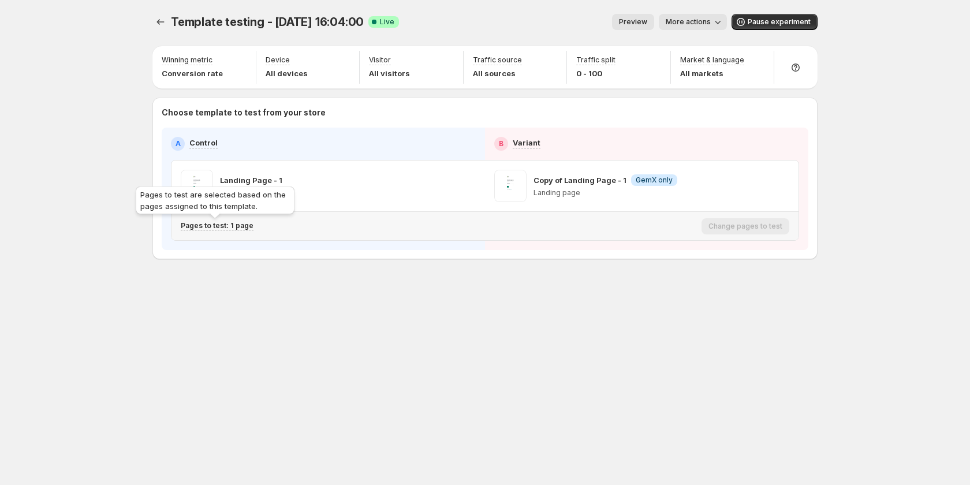
click at [246, 226] on p "Pages to test: 1 page" at bounding box center [217, 225] width 73 height 9
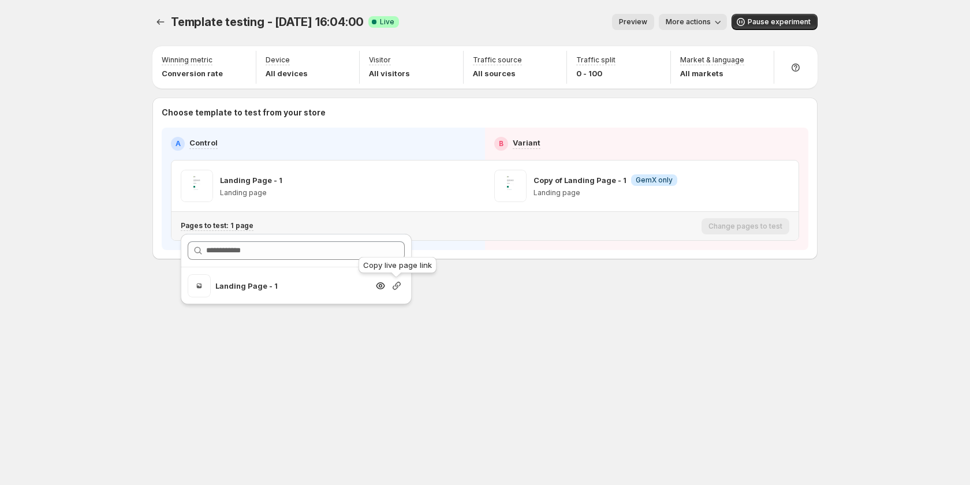
click at [397, 287] on icon "button" at bounding box center [397, 286] width 12 height 12
click at [423, 342] on div "Template testing - Aug 28, 16:04:00. This page is ready Template testing - Aug …" at bounding box center [485, 242] width 693 height 485
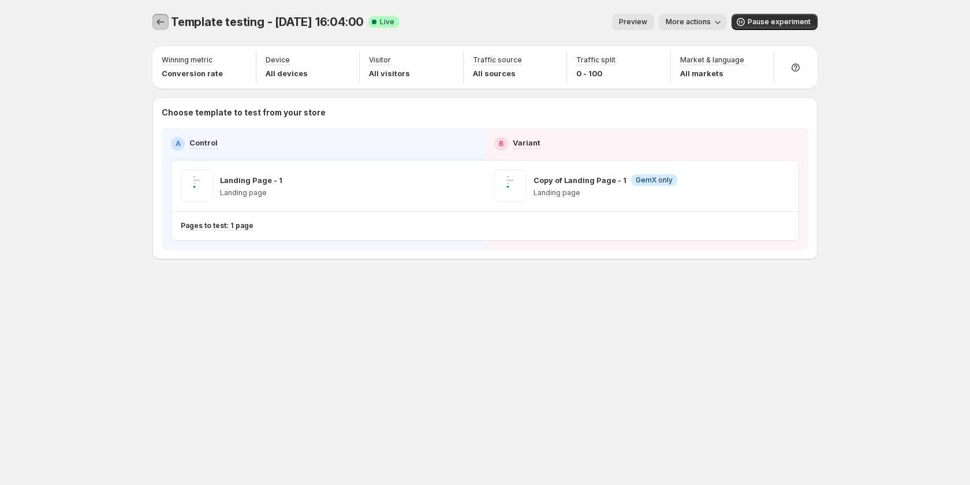
click at [162, 25] on icon "Experiments" at bounding box center [161, 22] width 12 height 12
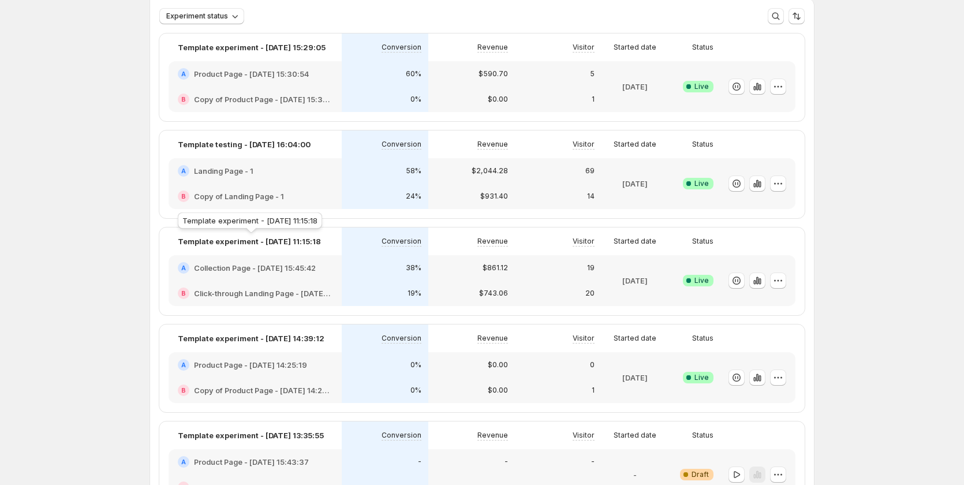
scroll to position [115, 0]
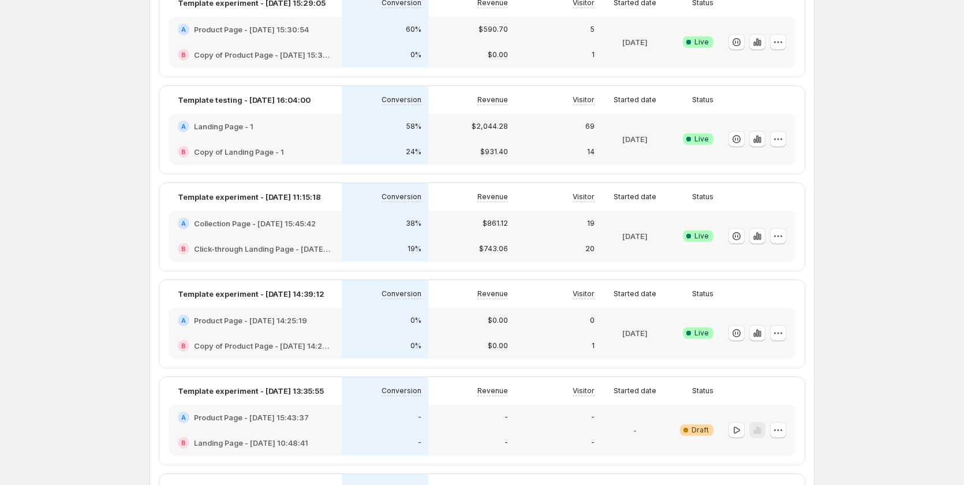
click at [345, 341] on div "0%" at bounding box center [385, 345] width 87 height 25
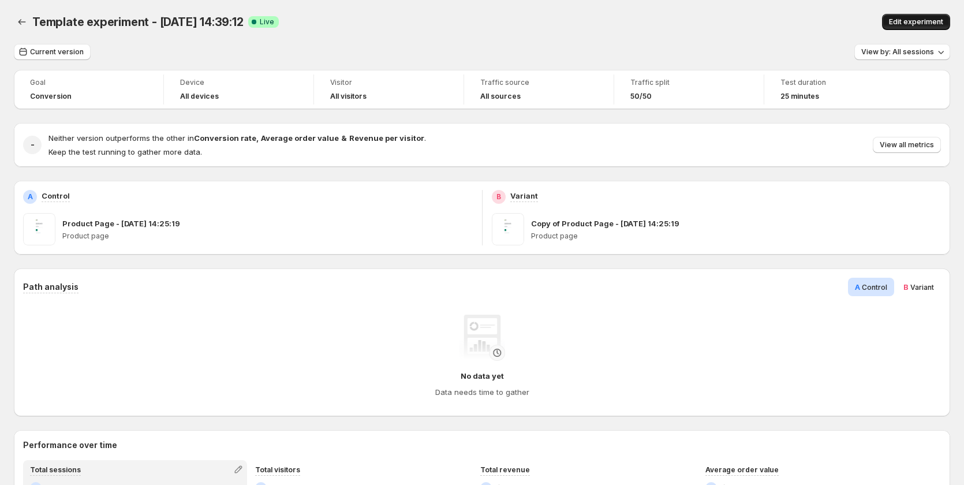
click at [921, 14] on button "Edit experiment" at bounding box center [916, 22] width 68 height 16
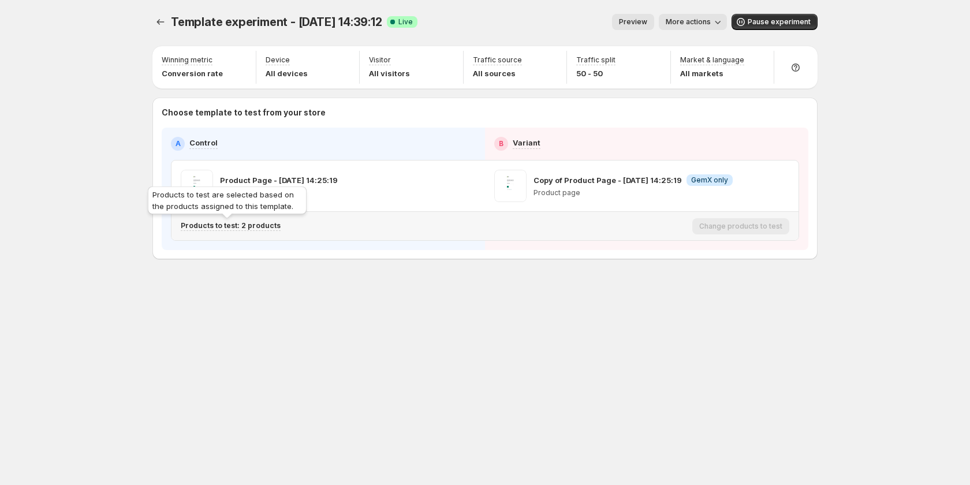
click at [266, 223] on p "Products to test: 2 products" at bounding box center [231, 225] width 100 height 9
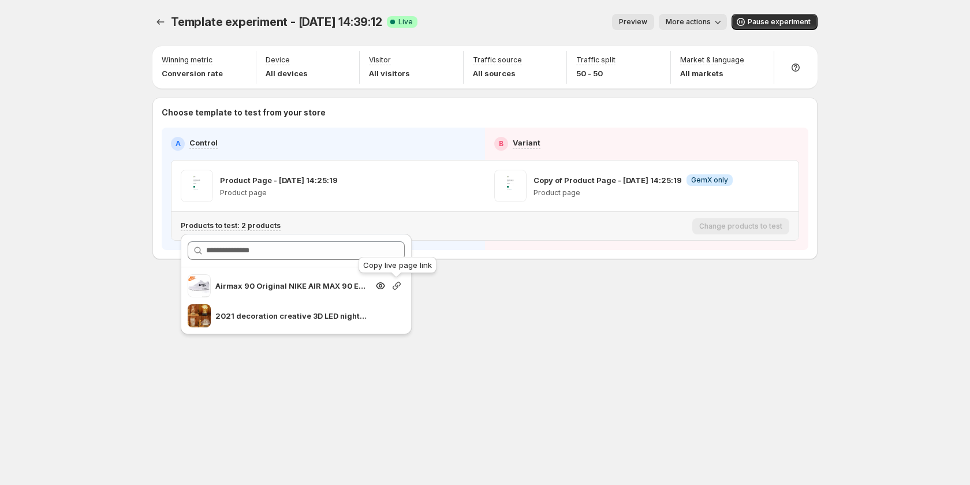
click at [400, 283] on icon "button" at bounding box center [397, 286] width 12 height 12
click at [91, 303] on div "Template experiment - [DATE] 14:39:12. This page is ready Template experiment -…" at bounding box center [485, 242] width 970 height 485
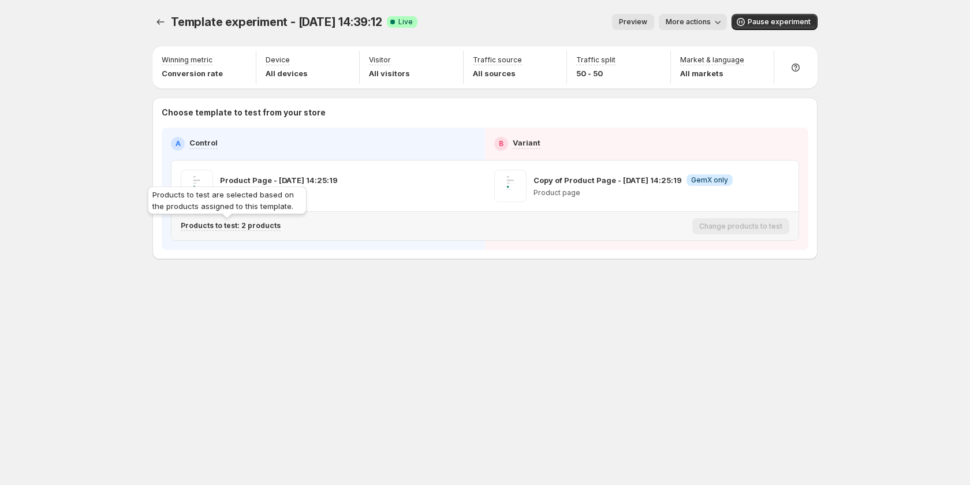
click at [254, 226] on p "Products to test: 2 products" at bounding box center [231, 225] width 100 height 9
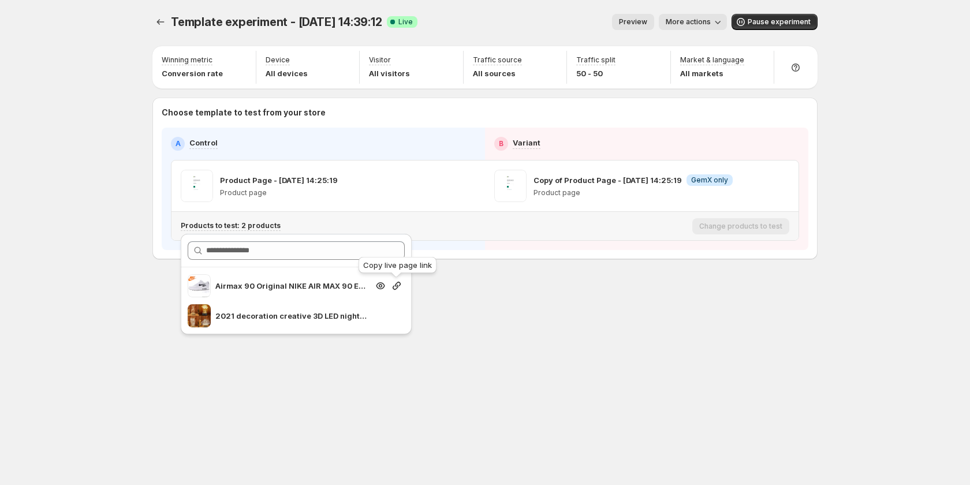
click at [393, 285] on icon "button" at bounding box center [397, 286] width 12 height 12
click at [674, 25] on span "More actions" at bounding box center [688, 21] width 45 height 9
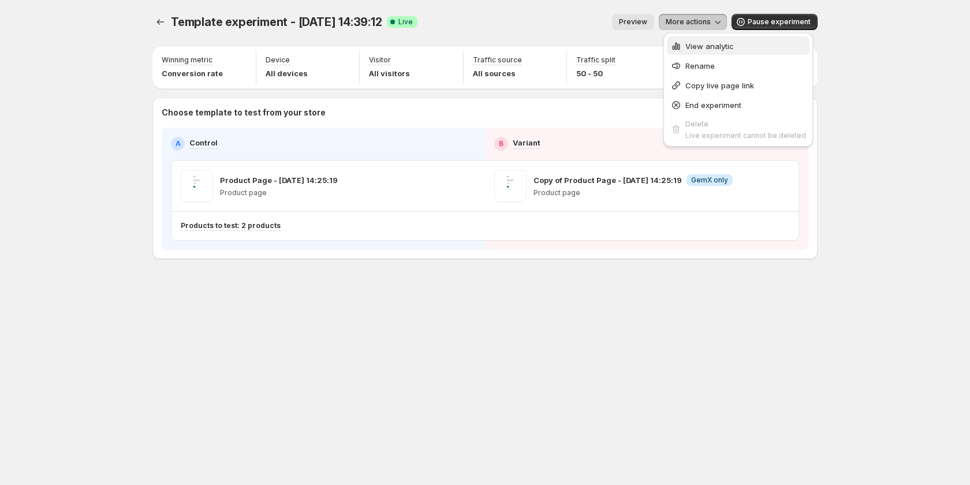
click at [703, 49] on span "View analytic" at bounding box center [709, 46] width 48 height 9
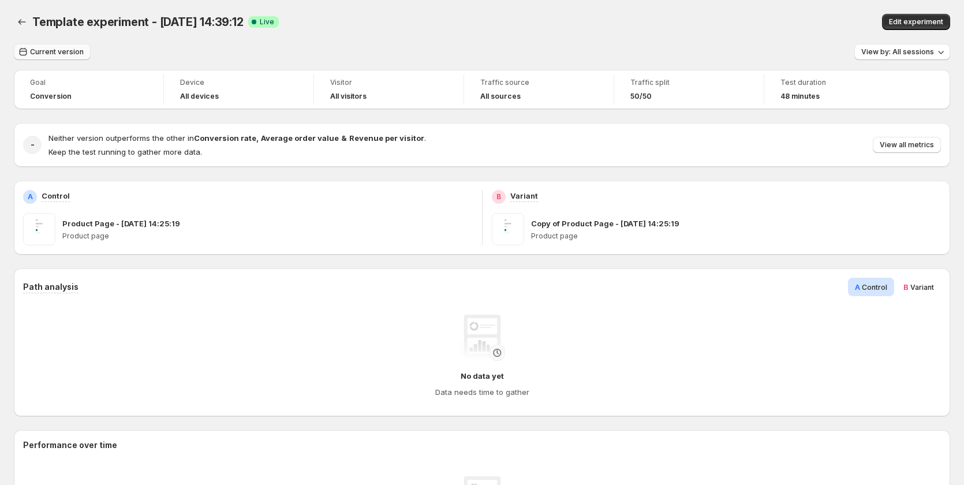
click at [61, 53] on span "Current version" at bounding box center [57, 51] width 54 height 9
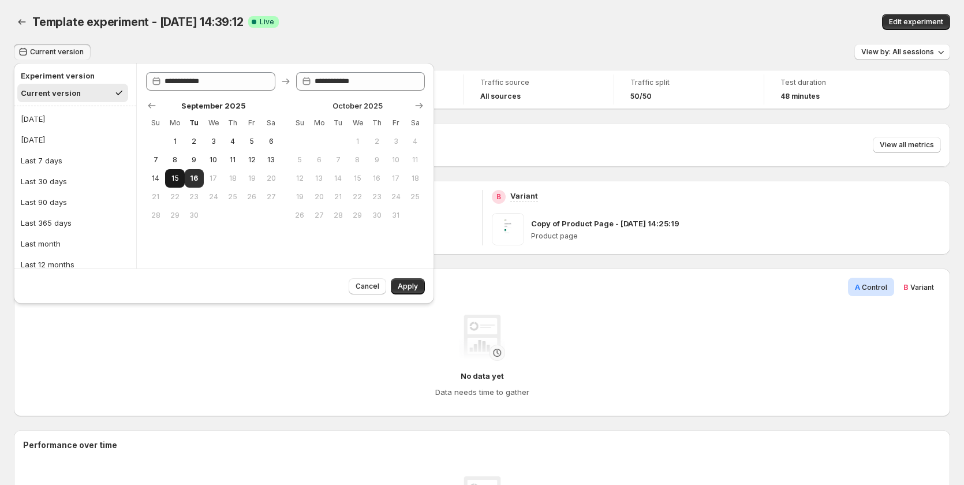
click at [177, 177] on span "15" at bounding box center [175, 178] width 10 height 9
type input "**********"
click at [196, 178] on span "16" at bounding box center [194, 178] width 10 height 9
type input "**********"
click at [406, 287] on span "Apply" at bounding box center [408, 286] width 20 height 9
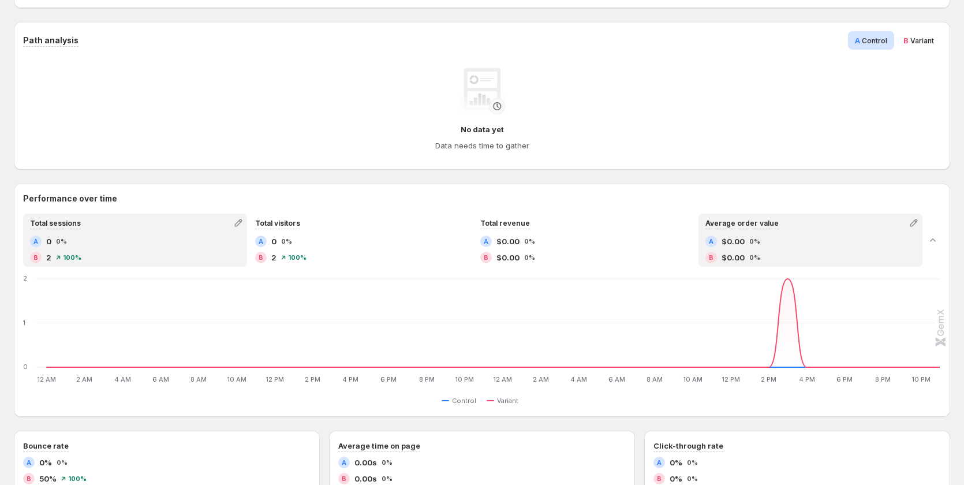
scroll to position [64, 0]
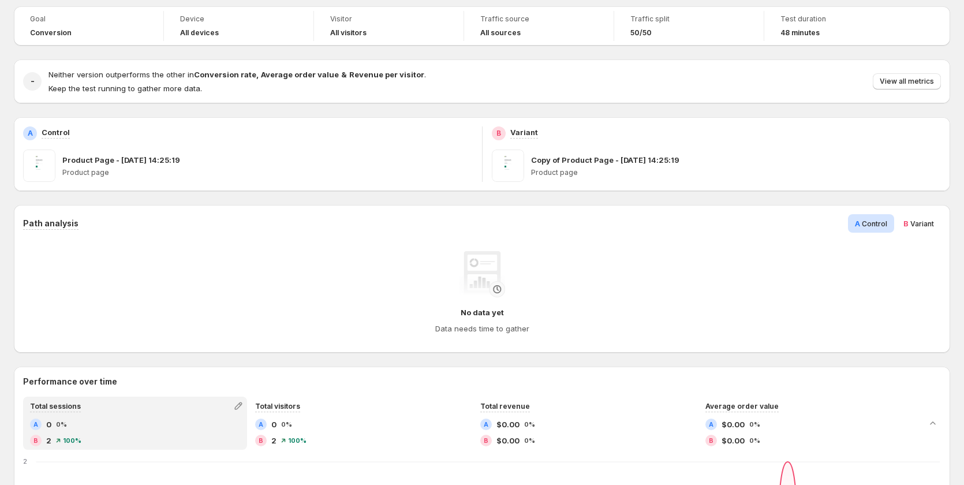
click at [917, 227] on span "Variant" at bounding box center [923, 223] width 24 height 9
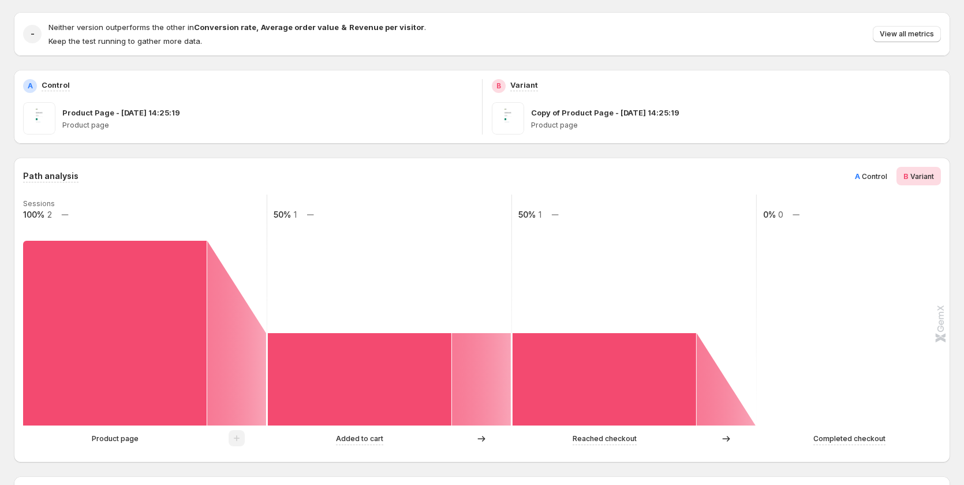
scroll to position [346, 0]
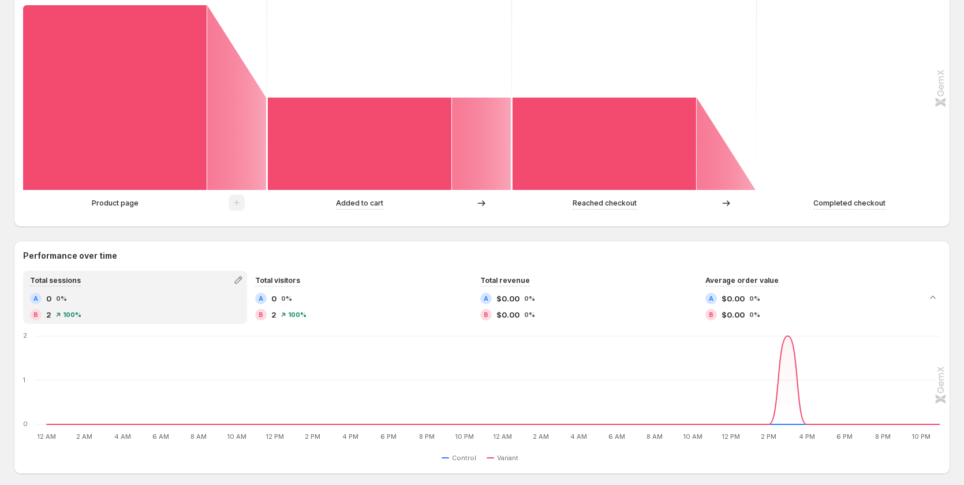
click at [117, 211] on div "Product page" at bounding box center [145, 203] width 244 height 17
click at [117, 201] on p "Product page" at bounding box center [115, 203] width 47 height 12
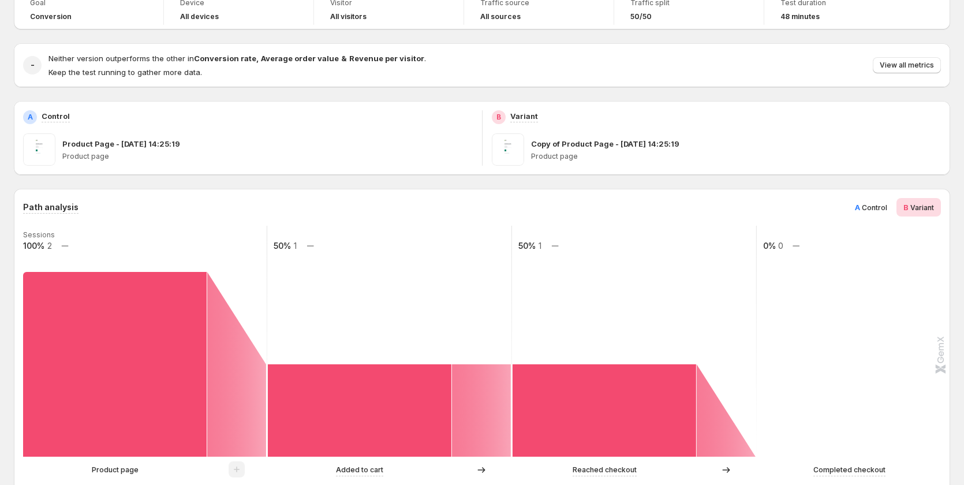
scroll to position [0, 0]
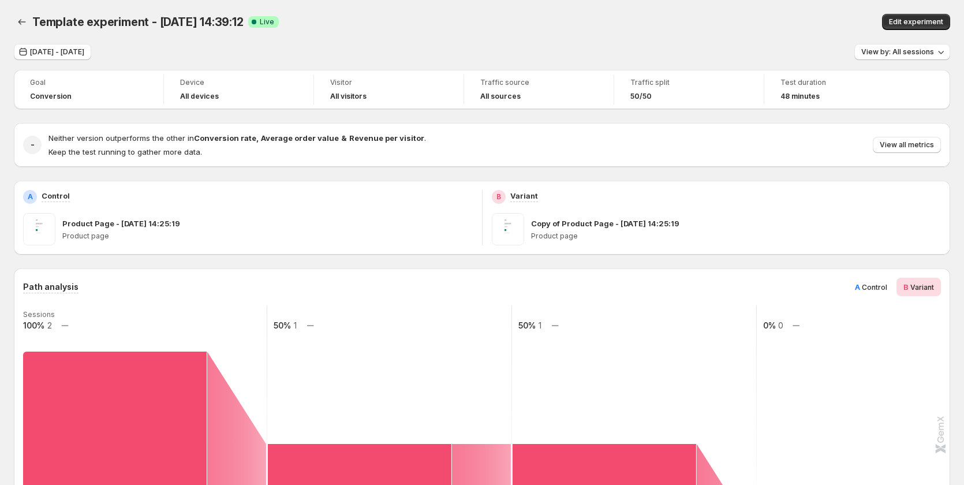
click at [880, 291] on span "Control" at bounding box center [874, 287] width 25 height 9
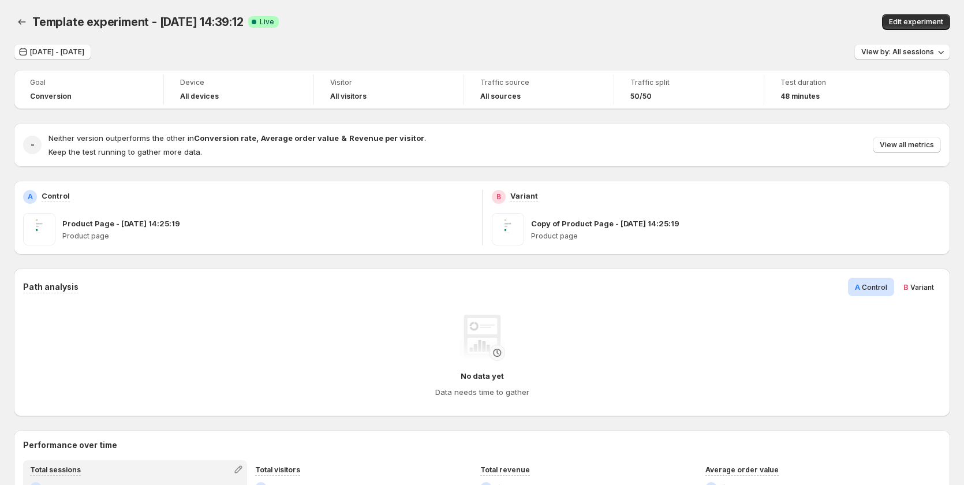
click at [909, 286] on span "B" at bounding box center [906, 286] width 5 height 9
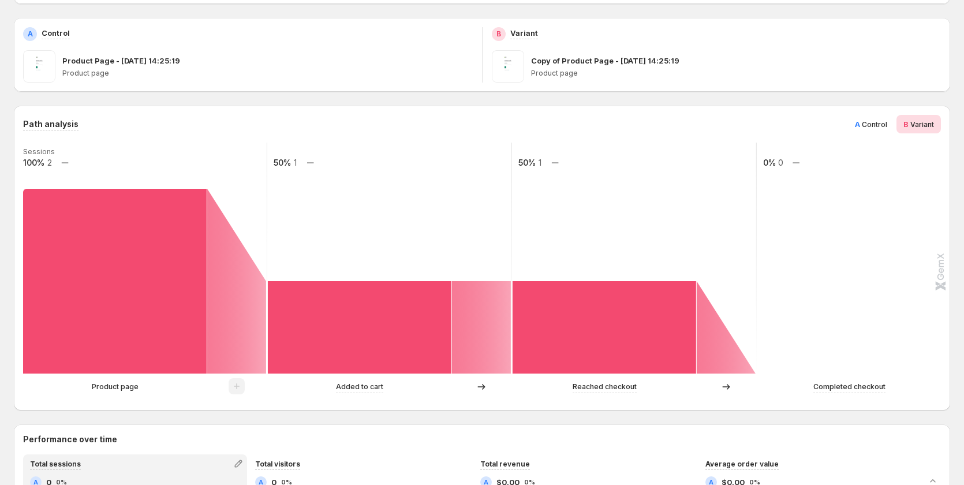
scroll to position [289, 0]
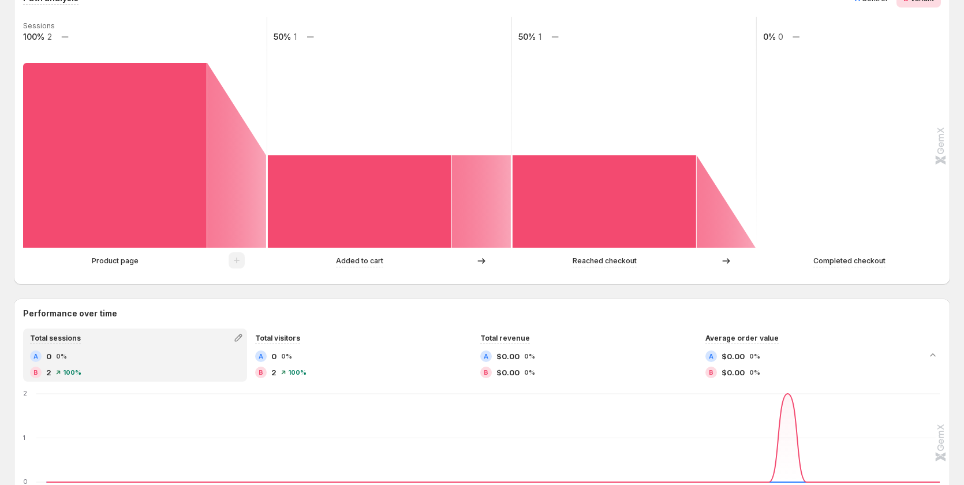
click at [120, 263] on p "Product page" at bounding box center [115, 261] width 47 height 12
drag, startPoint x: 120, startPoint y: 263, endPoint x: 314, endPoint y: 257, distance: 193.5
click at [172, 257] on div "Product page" at bounding box center [115, 261] width 184 height 12
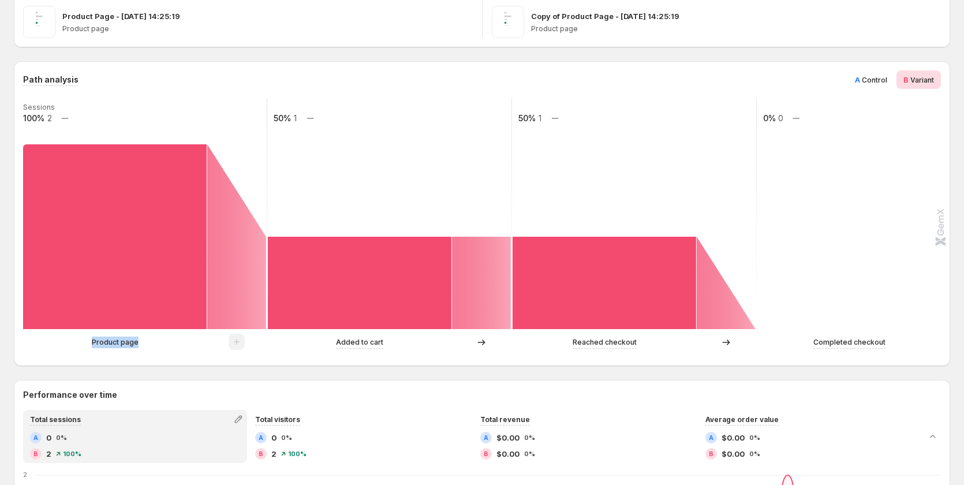
scroll to position [115, 0]
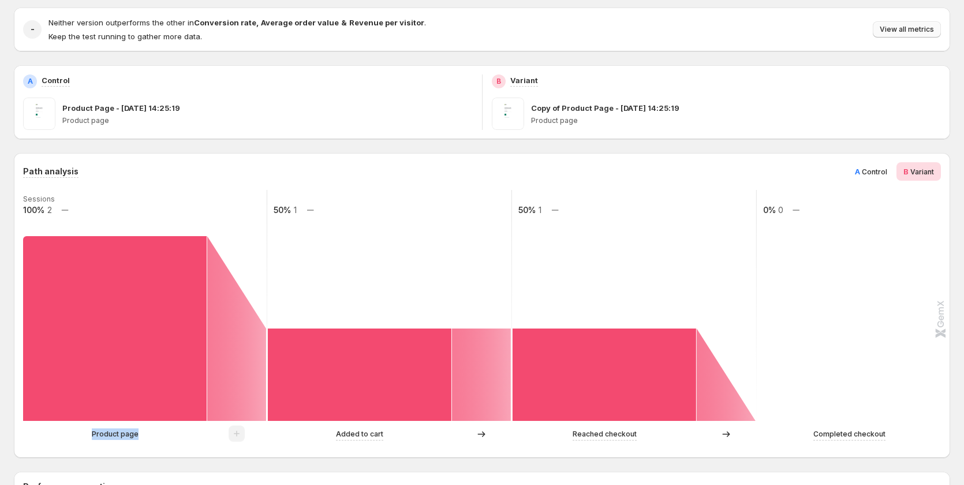
click at [915, 30] on span "View all metrics" at bounding box center [907, 29] width 54 height 9
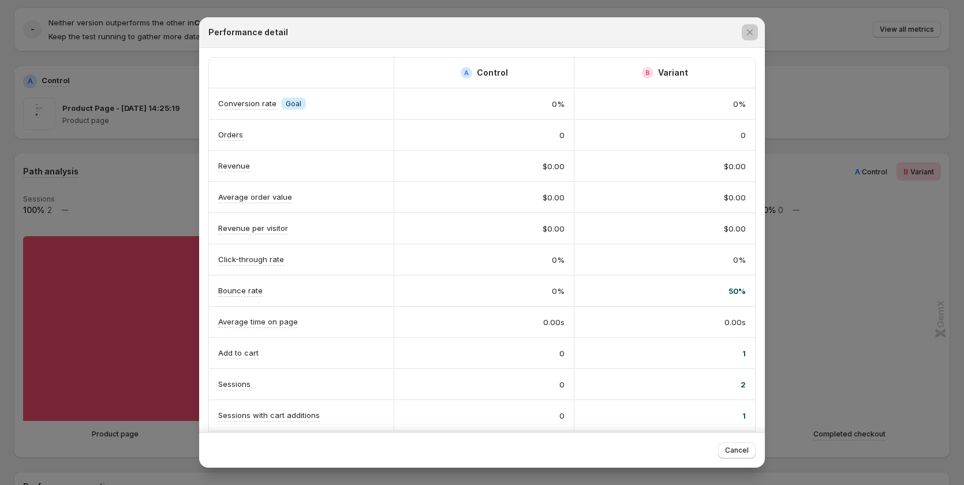
click at [854, 97] on div at bounding box center [482, 242] width 964 height 485
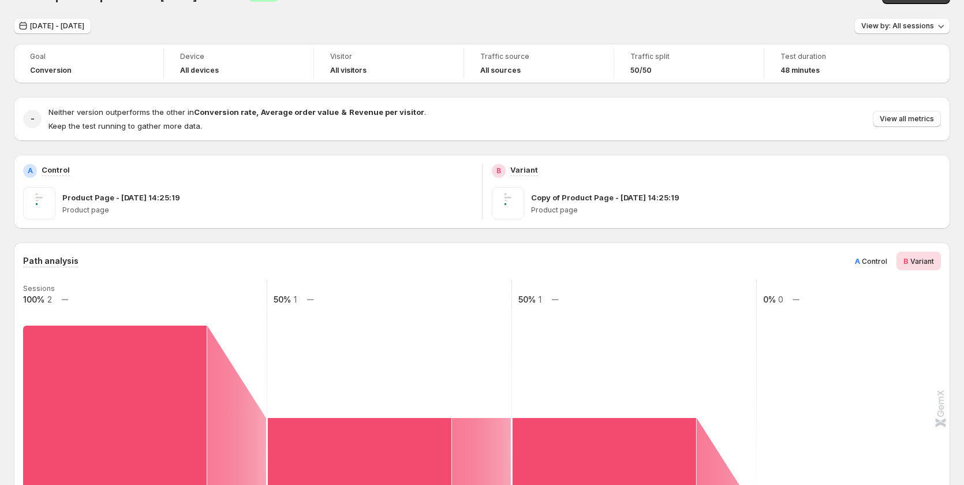
scroll to position [0, 0]
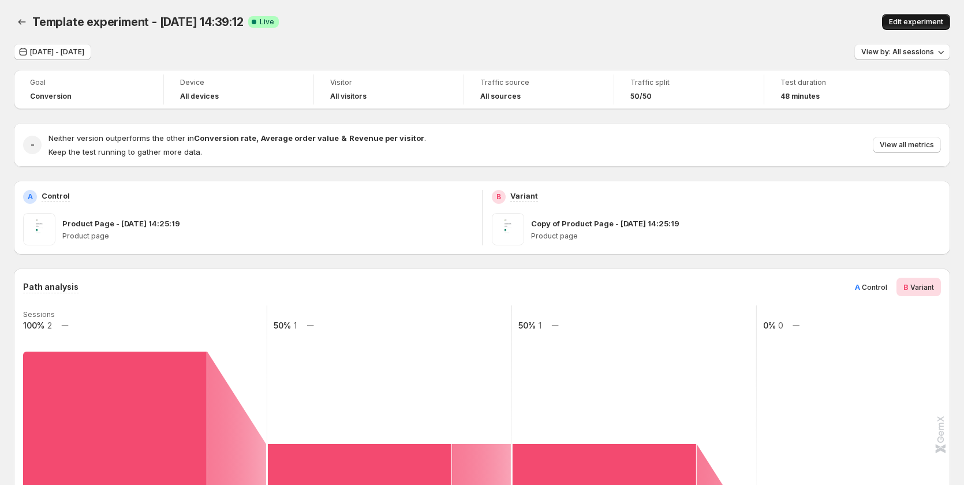
click at [930, 19] on span "Edit experiment" at bounding box center [916, 21] width 54 height 9
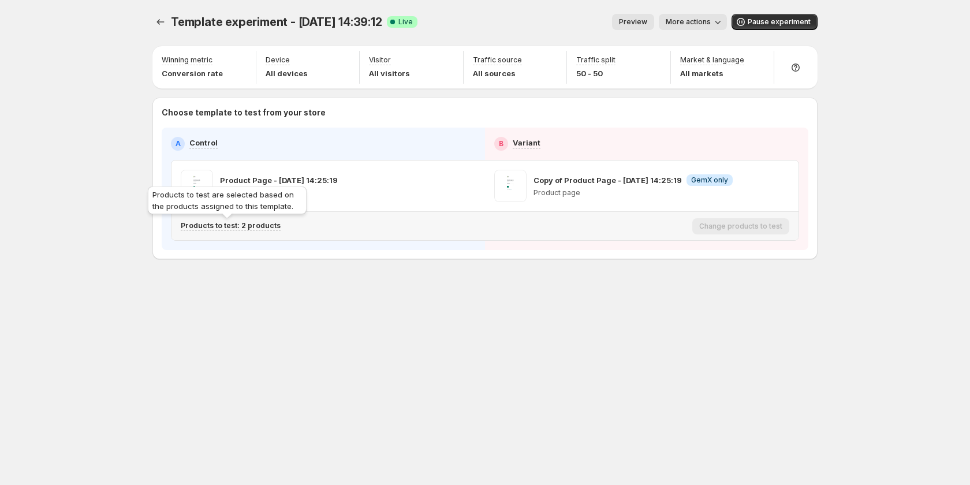
click at [270, 225] on p "Products to test: 2 products" at bounding box center [231, 225] width 100 height 9
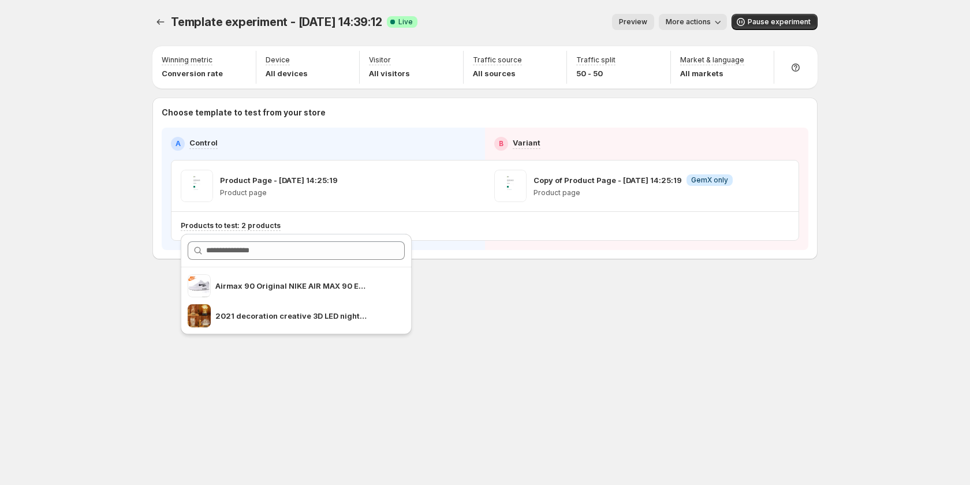
click at [531, 292] on div "Template experiment - Sep 16, 14:39:12. This page is ready Template experiment …" at bounding box center [485, 161] width 693 height 322
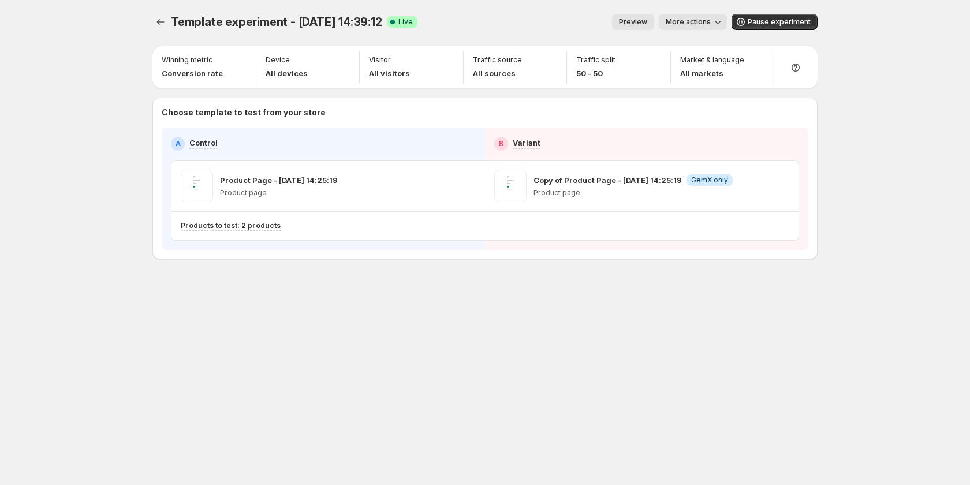
click at [671, 18] on span "More actions" at bounding box center [688, 21] width 45 height 9
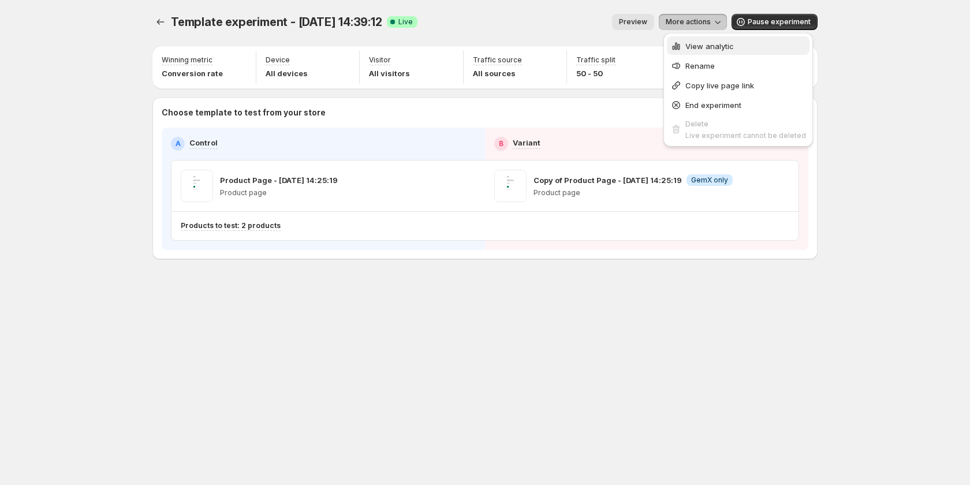
click at [678, 43] on icon "button" at bounding box center [676, 46] width 12 height 12
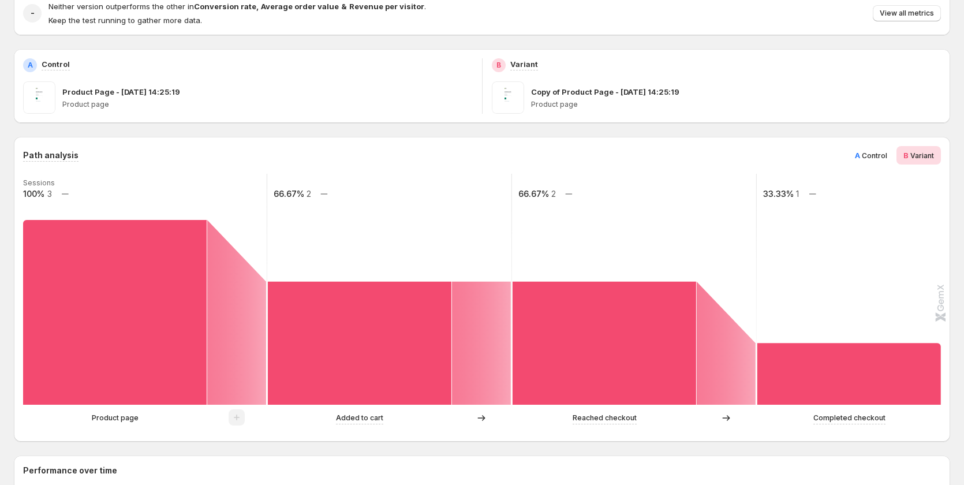
scroll to position [115, 0]
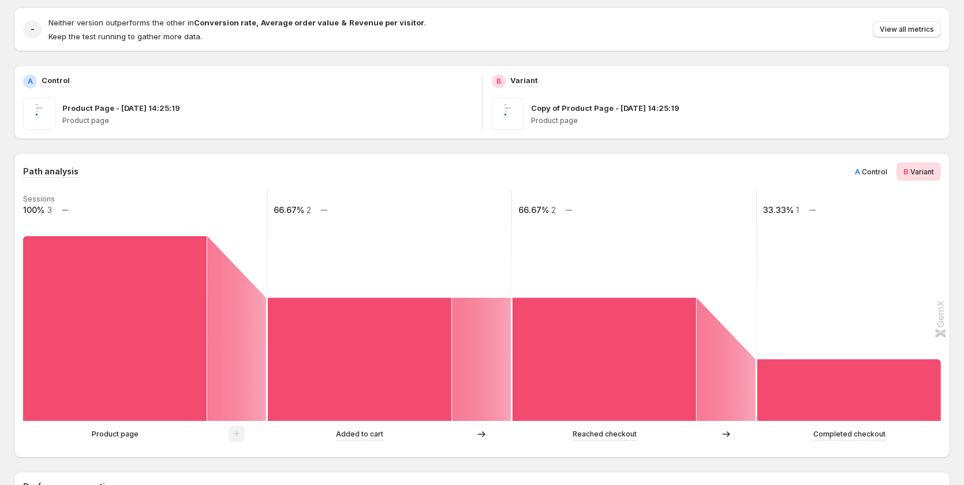
click at [880, 174] on span "Control" at bounding box center [874, 171] width 25 height 9
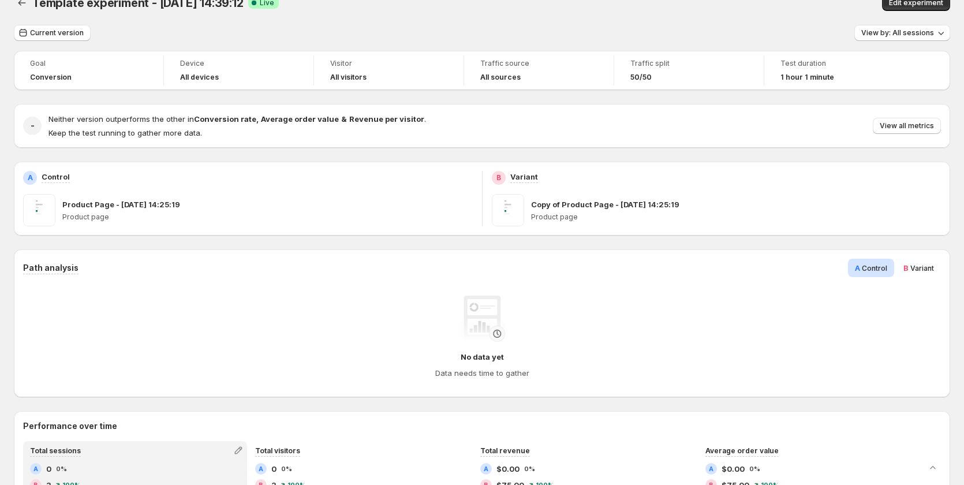
scroll to position [0, 0]
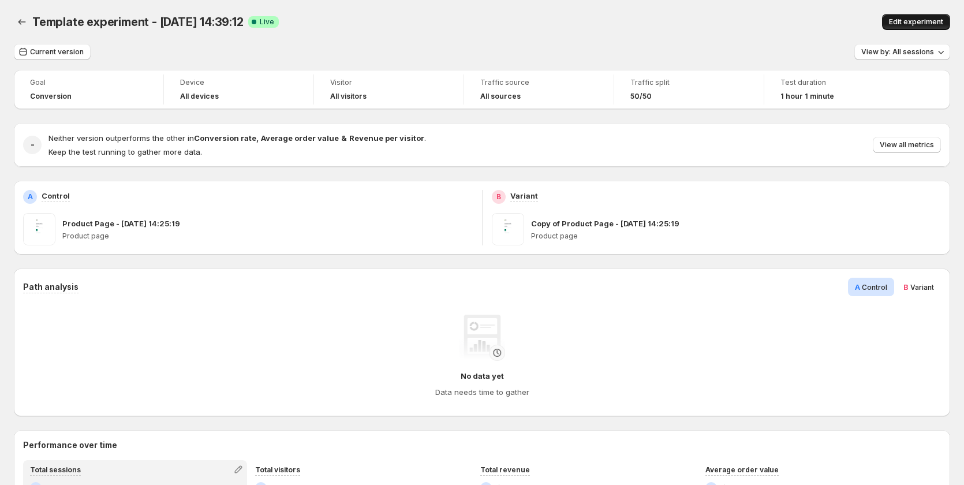
click at [917, 29] on button "Edit experiment" at bounding box center [916, 22] width 68 height 16
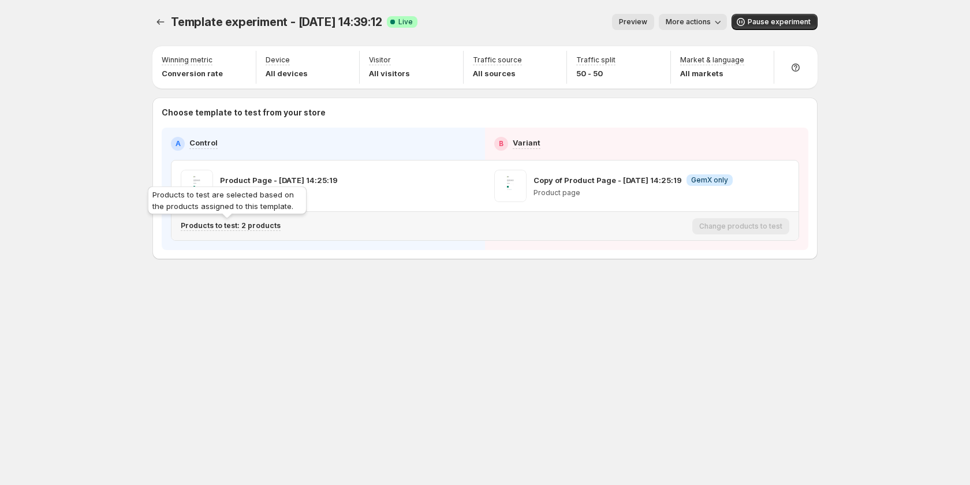
click at [230, 225] on p "Products to test: 2 products" at bounding box center [231, 225] width 100 height 9
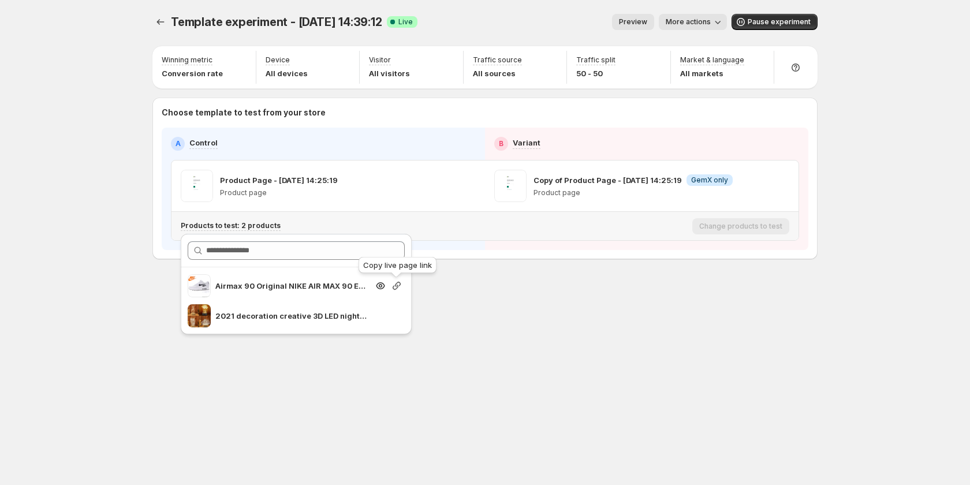
click at [393, 285] on icon "button" at bounding box center [397, 286] width 12 height 12
click at [397, 313] on icon "button" at bounding box center [397, 316] width 8 height 8
click at [395, 288] on icon "button" at bounding box center [397, 286] width 12 height 12
click at [686, 20] on span "More actions" at bounding box center [688, 21] width 45 height 9
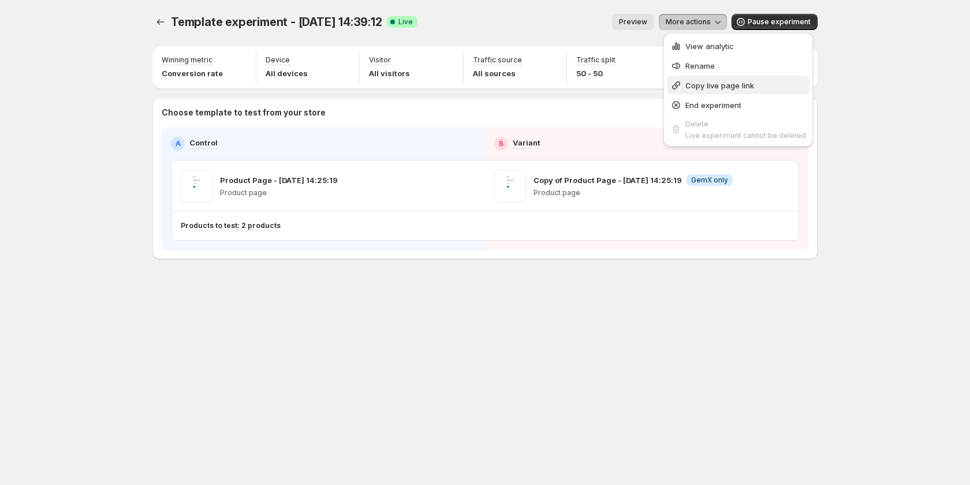
click at [723, 87] on span "Copy live page link" at bounding box center [719, 85] width 69 height 9
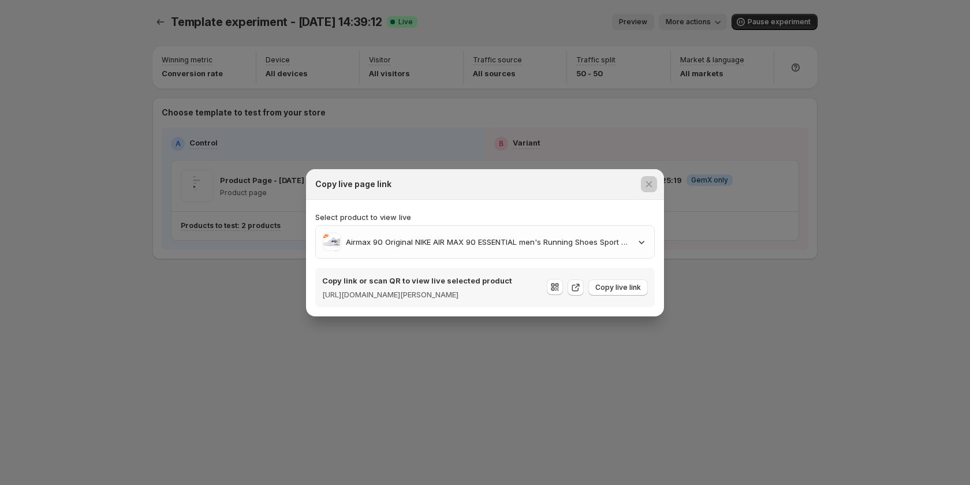
drag, startPoint x: 831, startPoint y: 278, endPoint x: 626, endPoint y: 299, distance: 205.4
click at [629, 484] on div "Copy live page link Select product to view live Airmax 90 Original NIKE AIR MAX…" at bounding box center [485, 485] width 970 height 0
click at [621, 288] on span "Copy live link" at bounding box center [618, 287] width 46 height 9
click at [748, 229] on div at bounding box center [485, 242] width 970 height 485
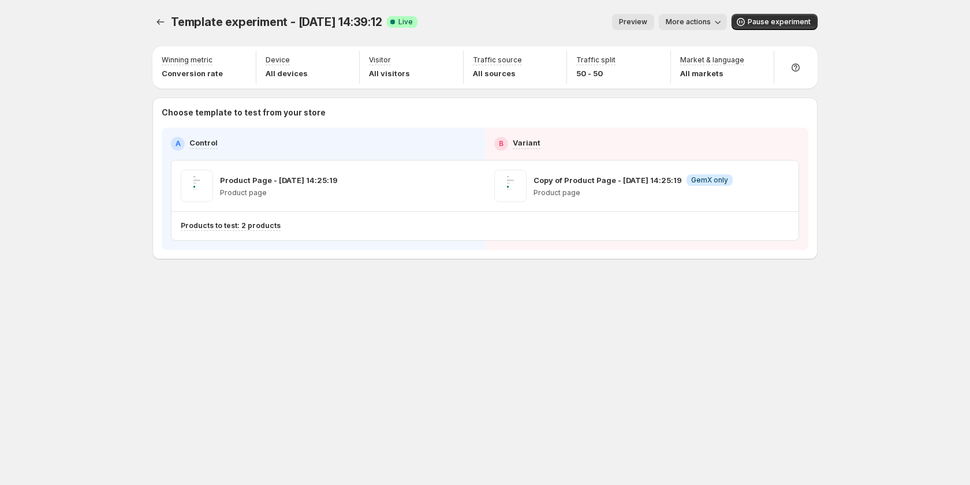
click at [693, 21] on span "More actions" at bounding box center [688, 21] width 45 height 9
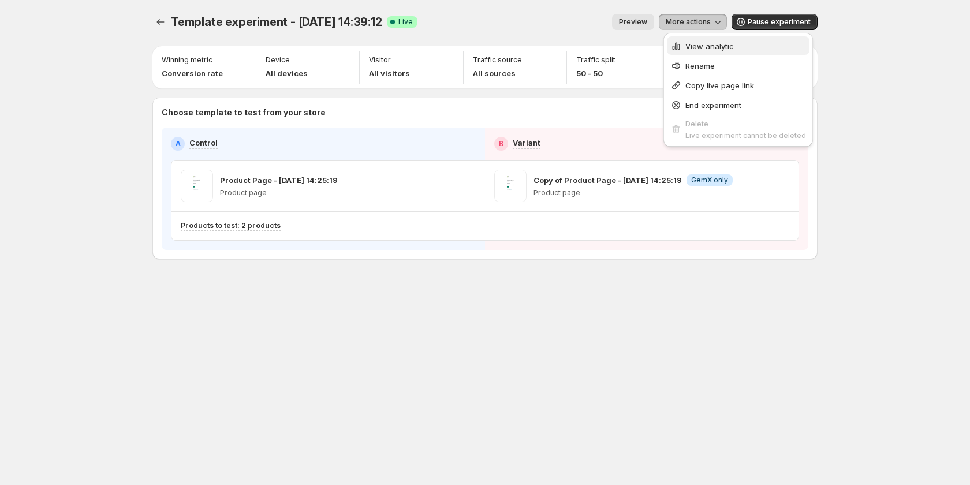
click at [696, 43] on span "View analytic" at bounding box center [709, 46] width 48 height 9
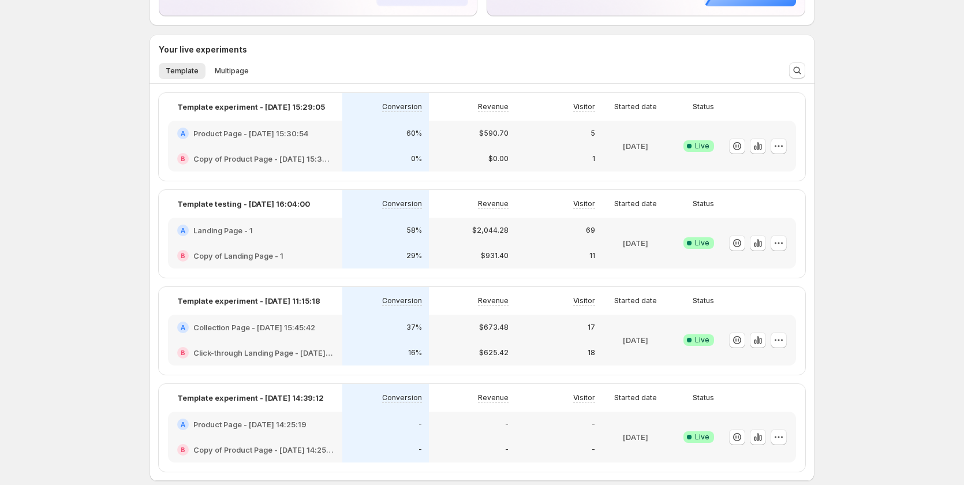
scroll to position [173, 0]
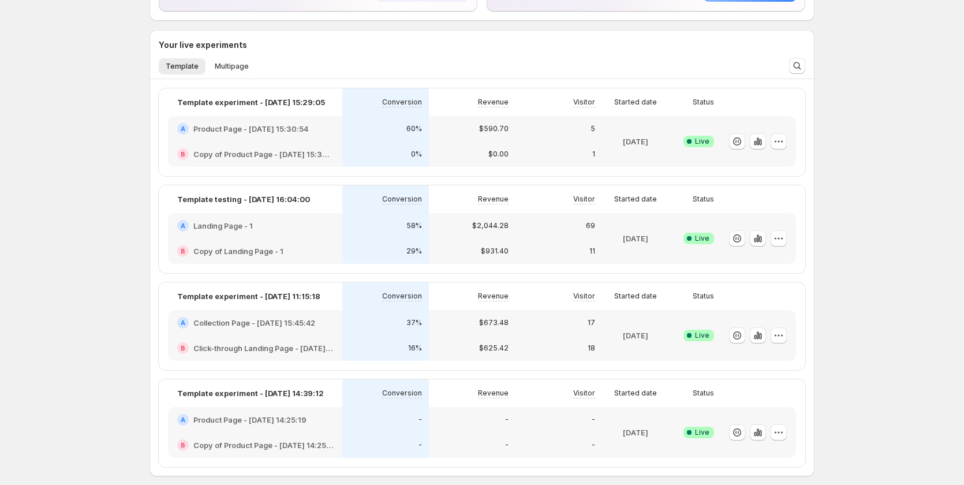
click at [311, 427] on div "A Product Page - [DATE] 14:25:19" at bounding box center [255, 419] width 174 height 25
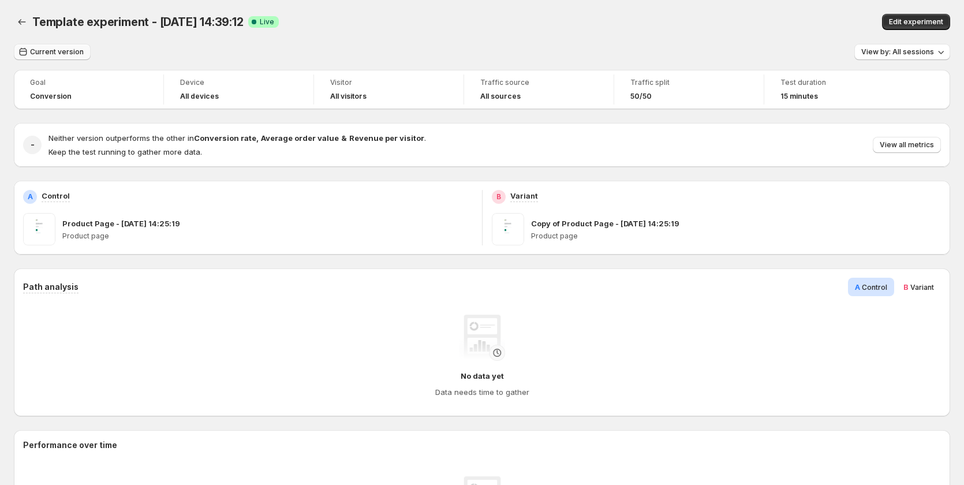
click at [53, 51] on span "Current version" at bounding box center [57, 51] width 54 height 9
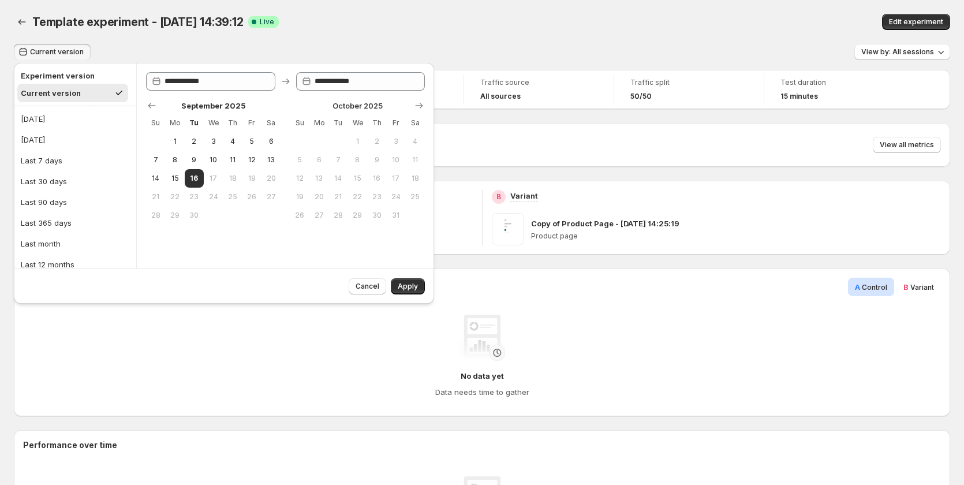
click at [303, 69] on div "**********" at bounding box center [285, 166] width 298 height 206
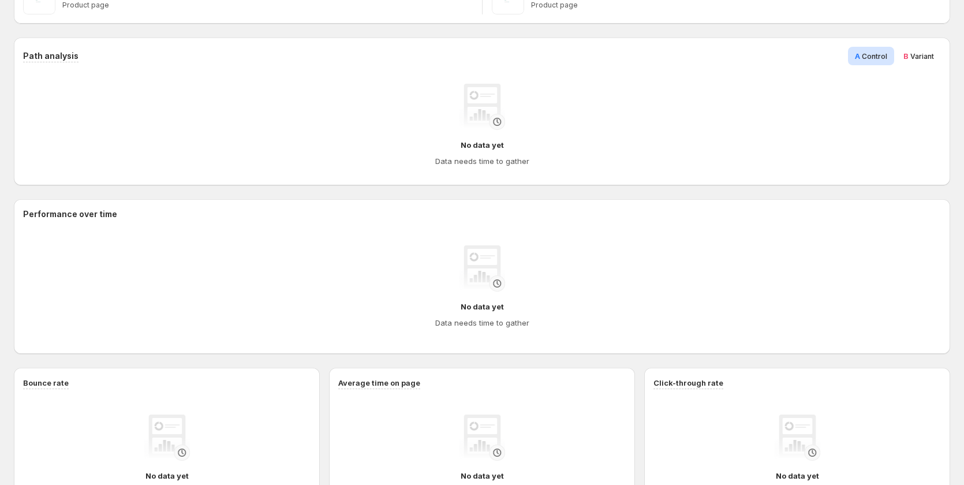
click at [495, 233] on div "No data yet Data needs time to gather" at bounding box center [482, 286] width 918 height 115
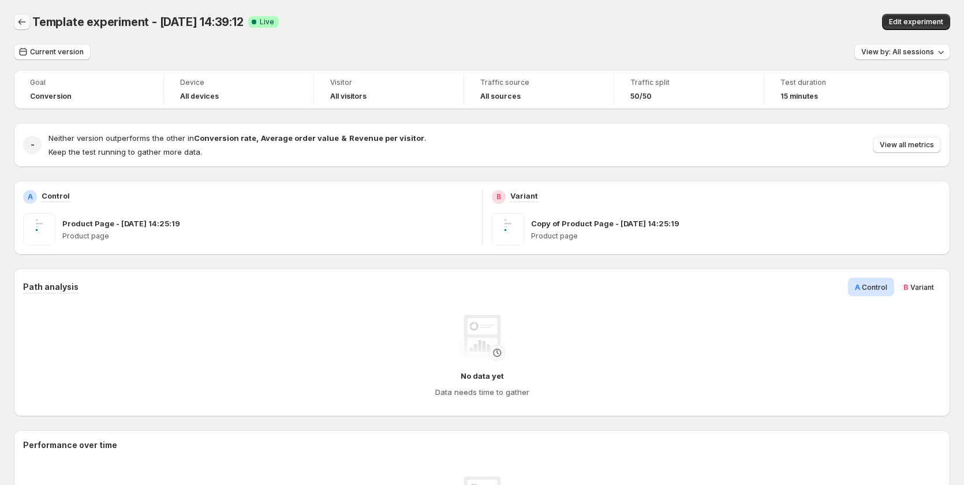
click at [21, 23] on icon "Back" at bounding box center [22, 22] width 12 height 12
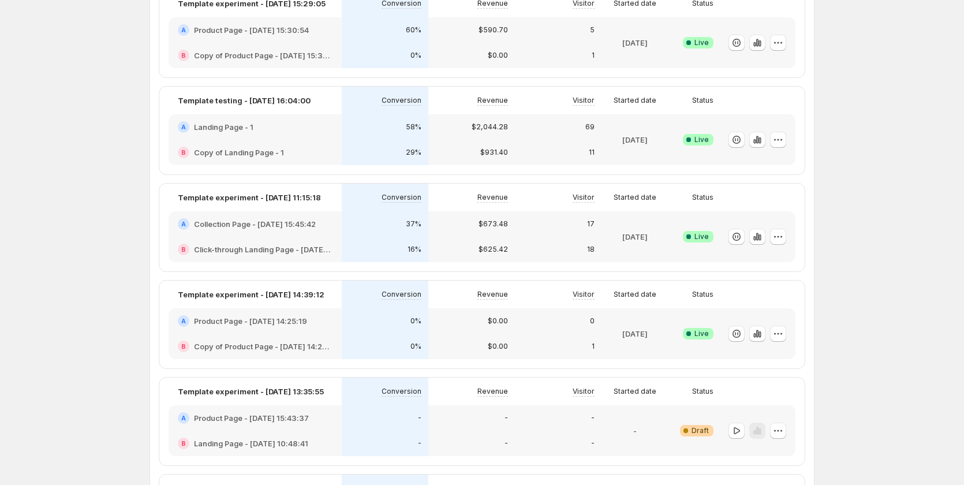
scroll to position [115, 0]
click at [330, 229] on div "A Collection Page - [DATE] 15:45:42" at bounding box center [255, 224] width 155 height 12
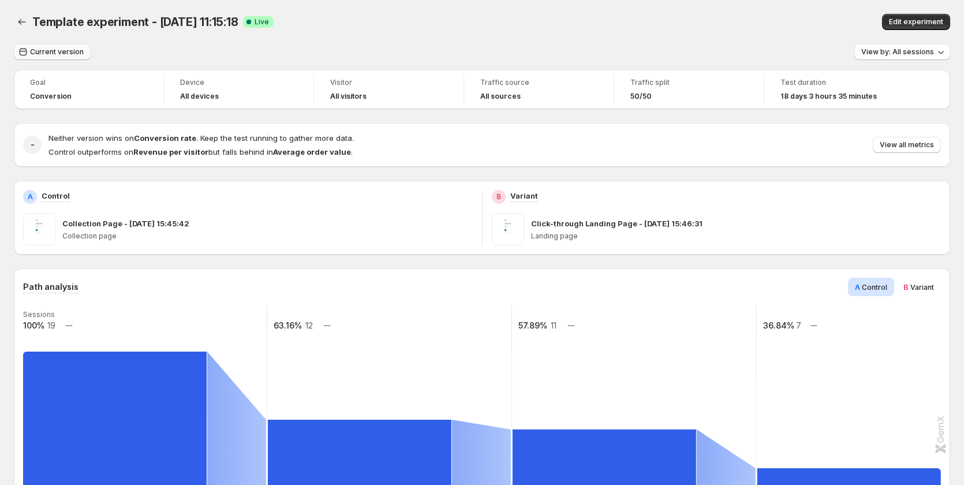
click at [58, 44] on button "Current version" at bounding box center [52, 52] width 77 height 16
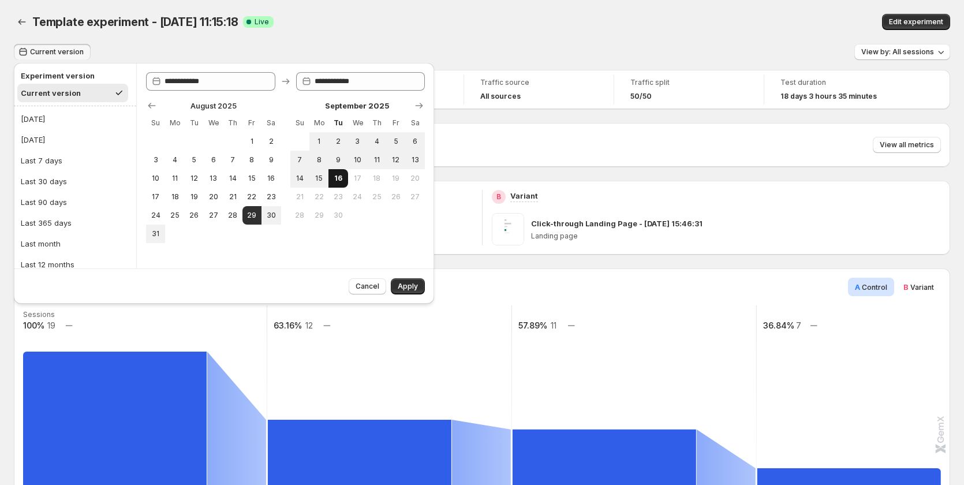
click at [342, 177] on span "16" at bounding box center [338, 178] width 10 height 9
type input "**********"
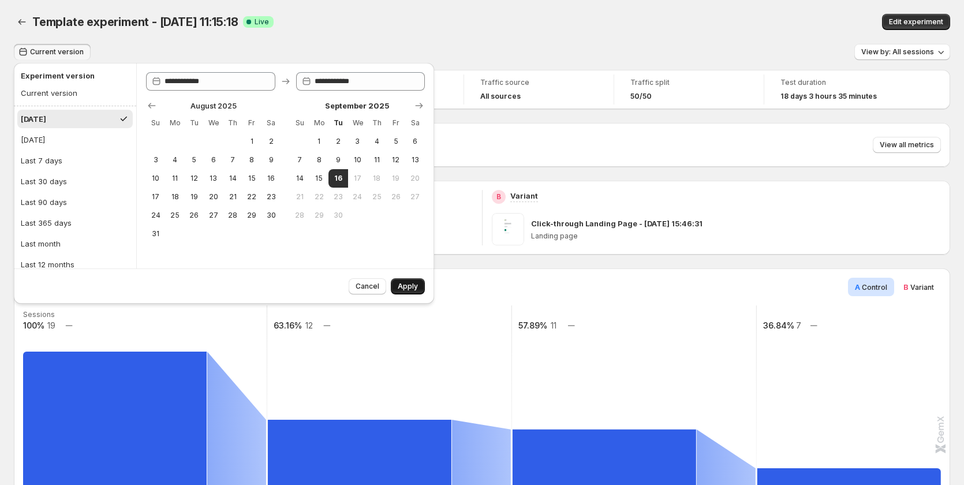
click at [404, 282] on span "Apply" at bounding box center [408, 286] width 20 height 9
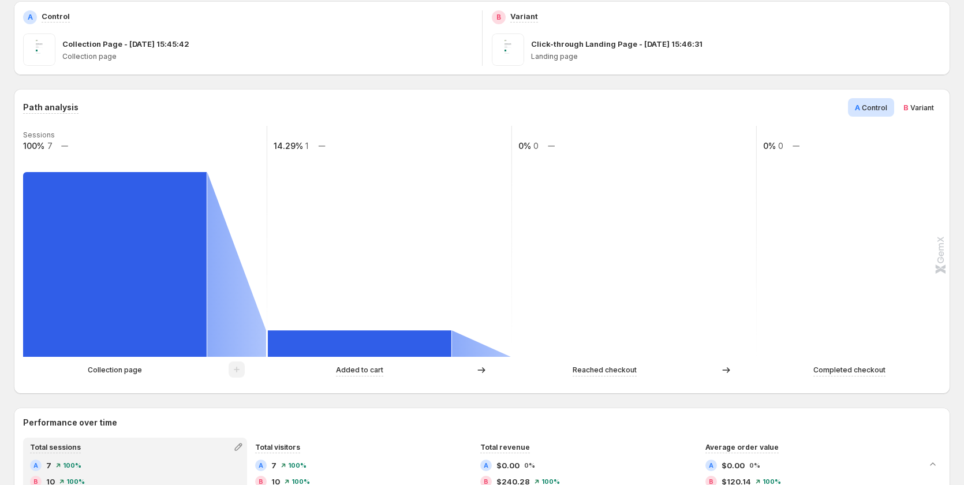
scroll to position [173, 0]
click at [930, 110] on span "Variant" at bounding box center [923, 107] width 24 height 9
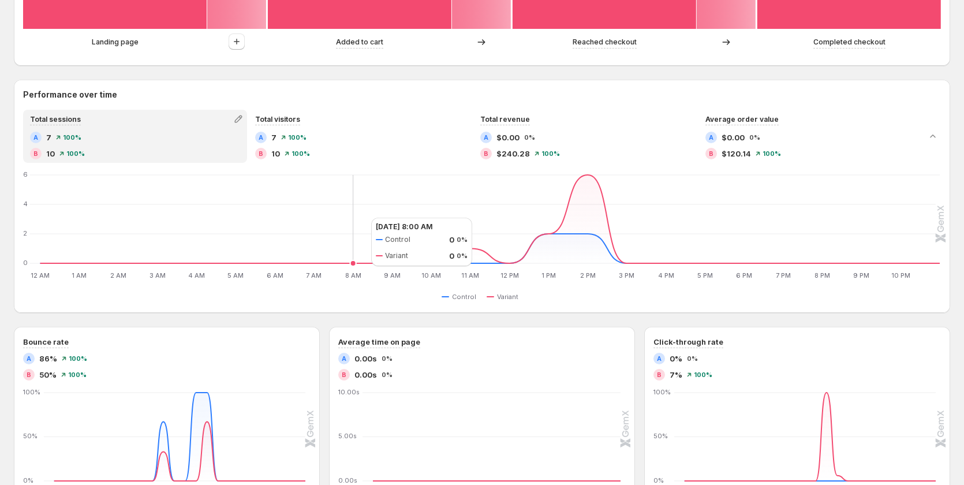
scroll to position [520, 0]
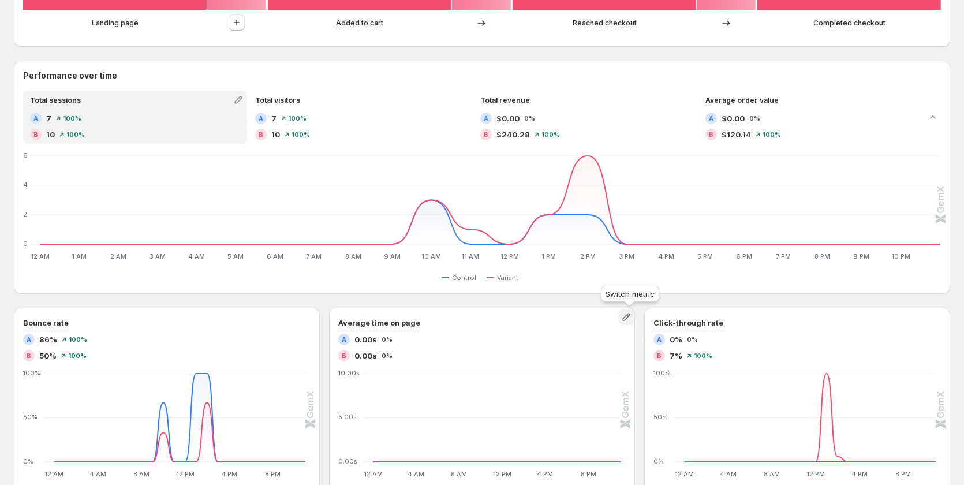
click at [628, 318] on icon "button" at bounding box center [627, 317] width 12 height 12
click at [606, 340] on span "Total orders" at bounding box center [629, 341] width 159 height 12
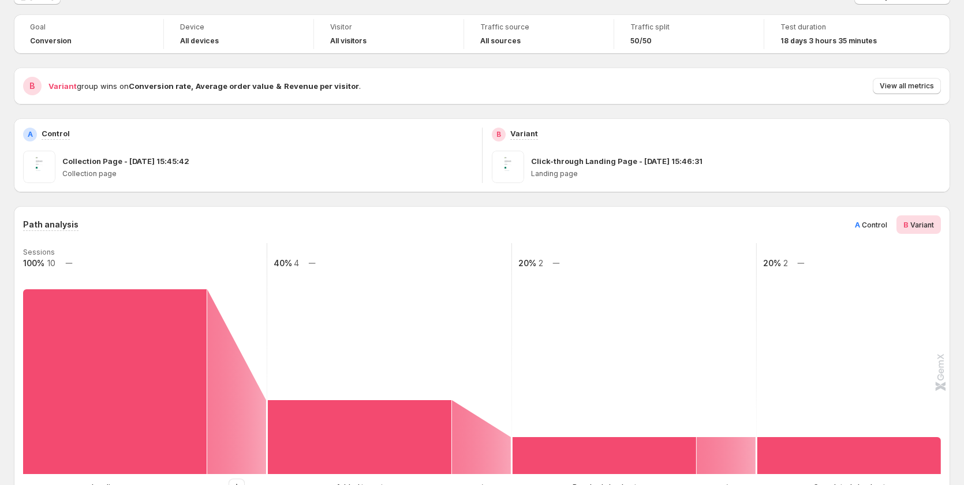
scroll to position [0, 0]
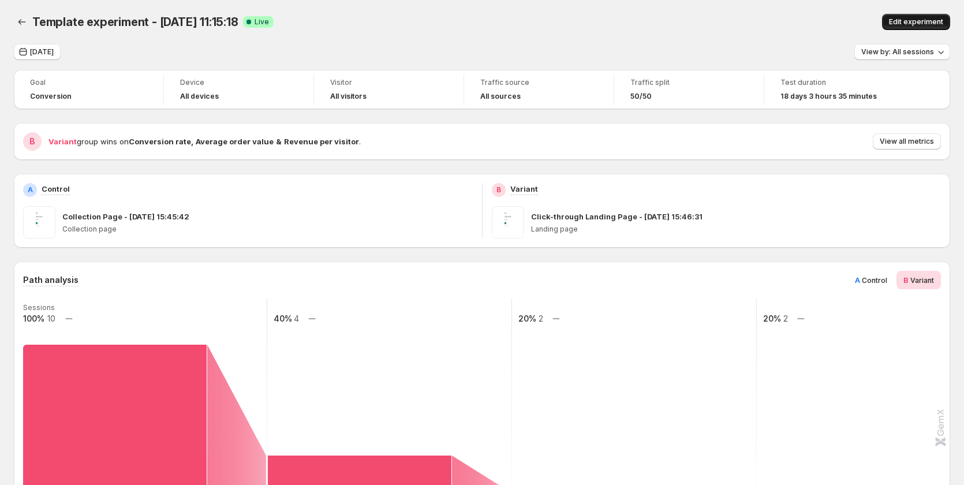
click at [933, 23] on span "Edit experiment" at bounding box center [916, 21] width 54 height 9
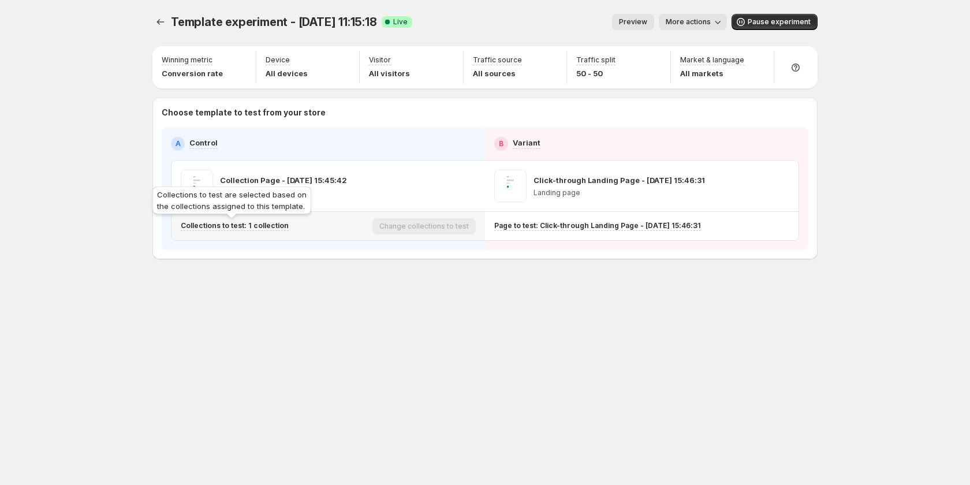
click at [273, 228] on p "Collections to test: 1 collection" at bounding box center [235, 225] width 108 height 9
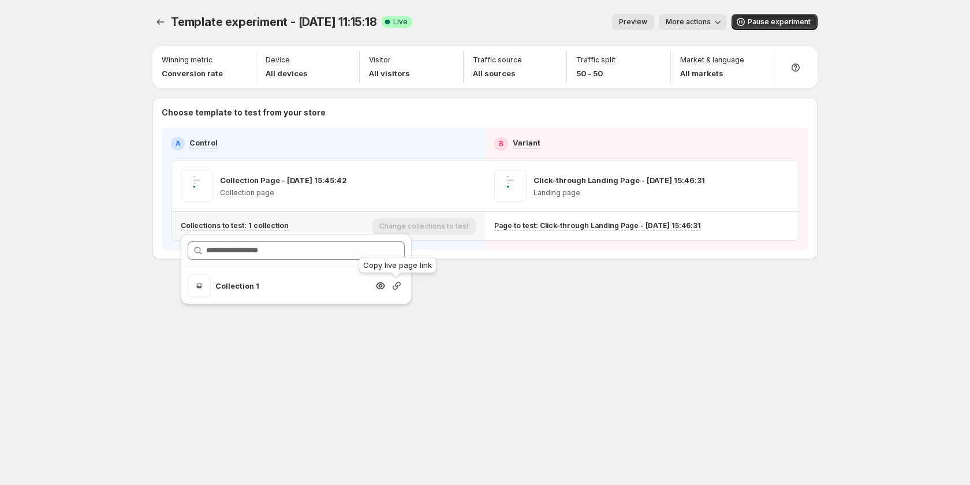
click at [393, 287] on icon "button" at bounding box center [397, 286] width 12 height 12
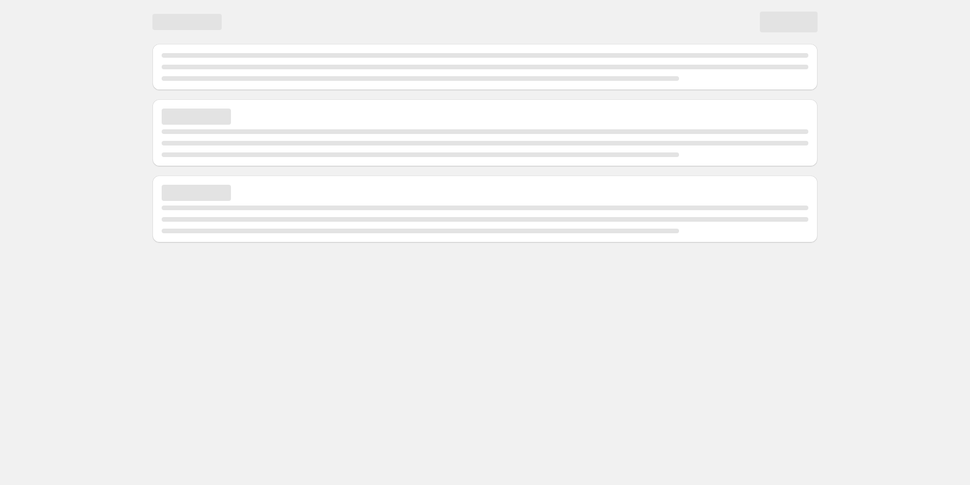
click at [154, 260] on body "Home Experiments Analytics Preferences Dev mode" at bounding box center [485, 242] width 970 height 485
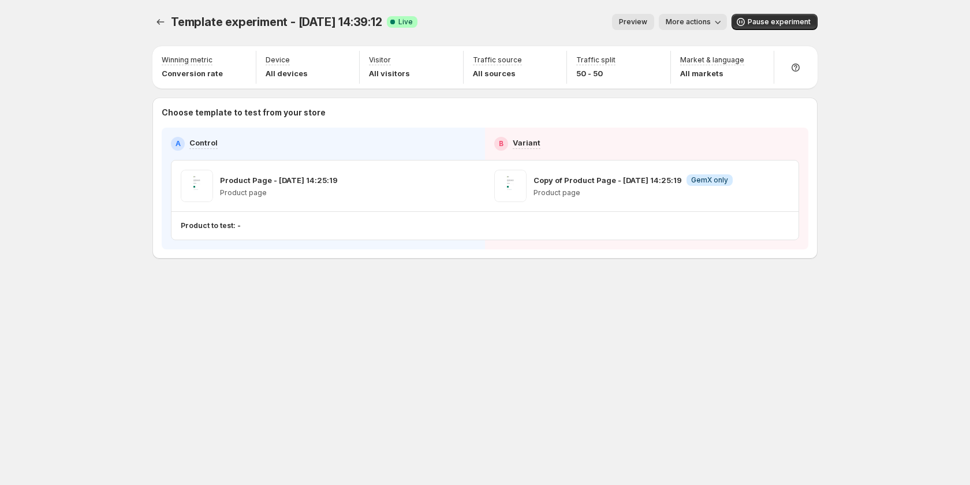
click at [494, 25] on div "Preview More actions" at bounding box center [577, 22] width 300 height 16
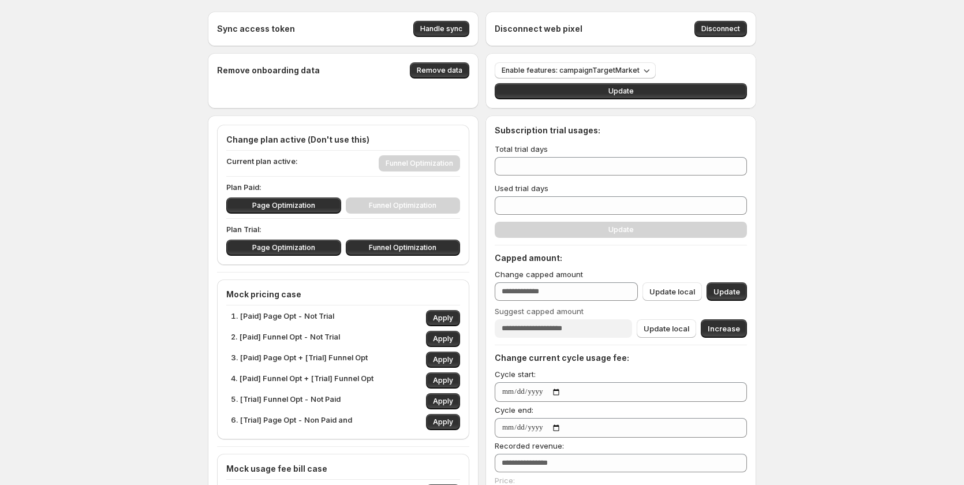
click at [265, 20] on div "Sync access token Handle sync" at bounding box center [343, 29] width 271 height 35
click at [441, 28] on span "Handle sync" at bounding box center [441, 28] width 42 height 9
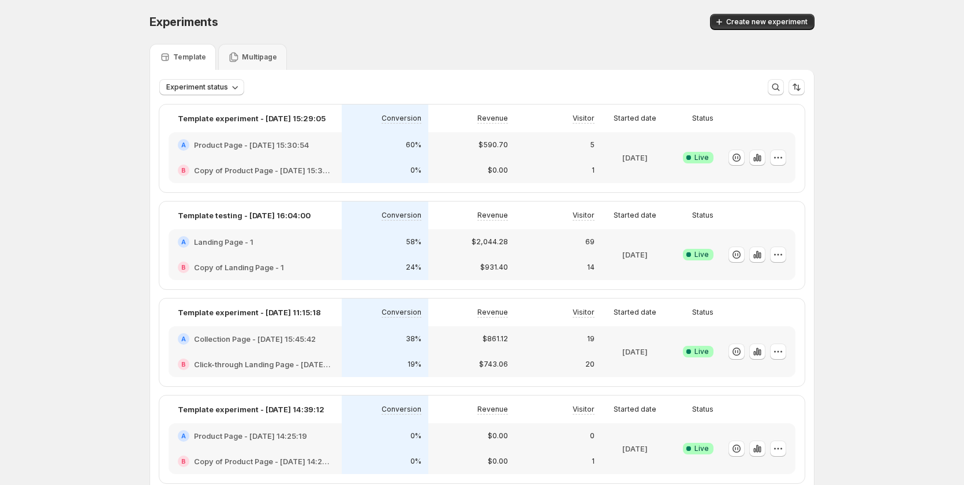
click at [327, 430] on div "A Product Page - Sep 16, 14:25:19" at bounding box center [255, 436] width 155 height 12
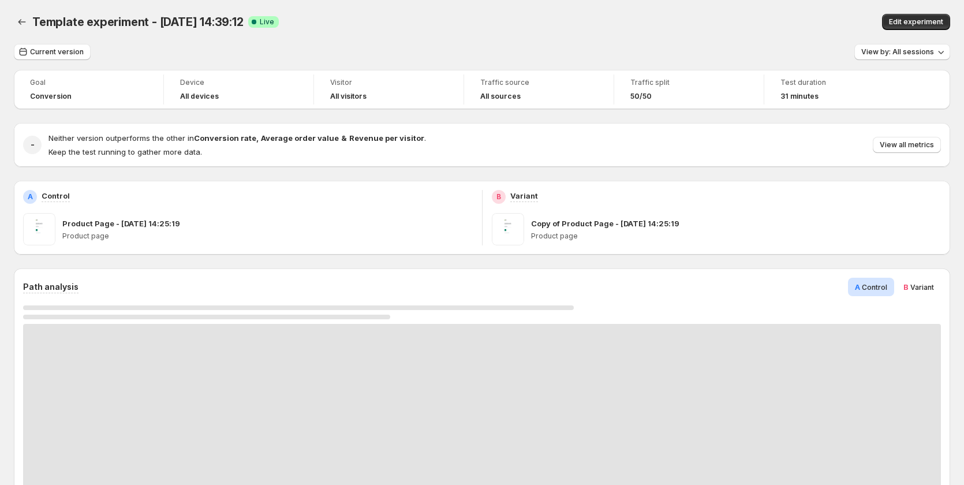
drag, startPoint x: 748, startPoint y: 46, endPoint x: 941, endPoint y: 21, distance: 194.4
click at [750, 46] on div "Current version View by: All sessions" at bounding box center [482, 52] width 937 height 17
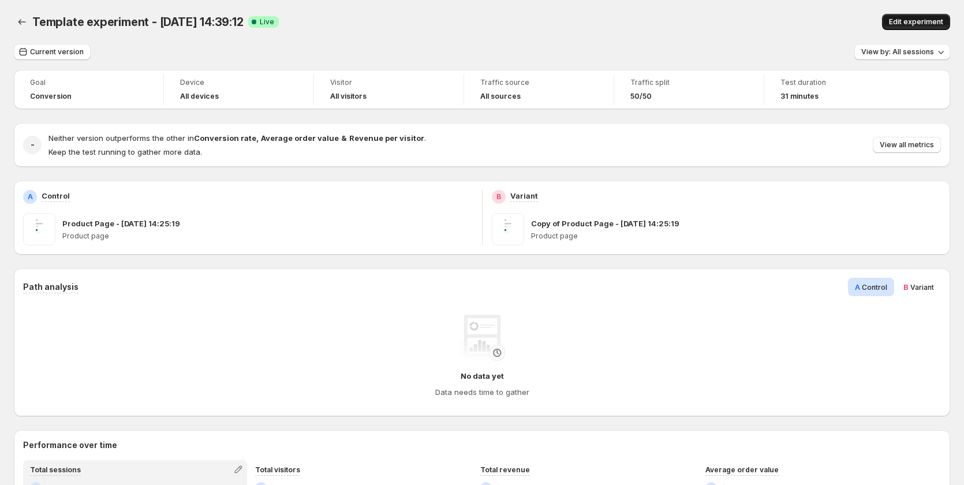
click at [941, 20] on span "Edit experiment" at bounding box center [916, 21] width 54 height 9
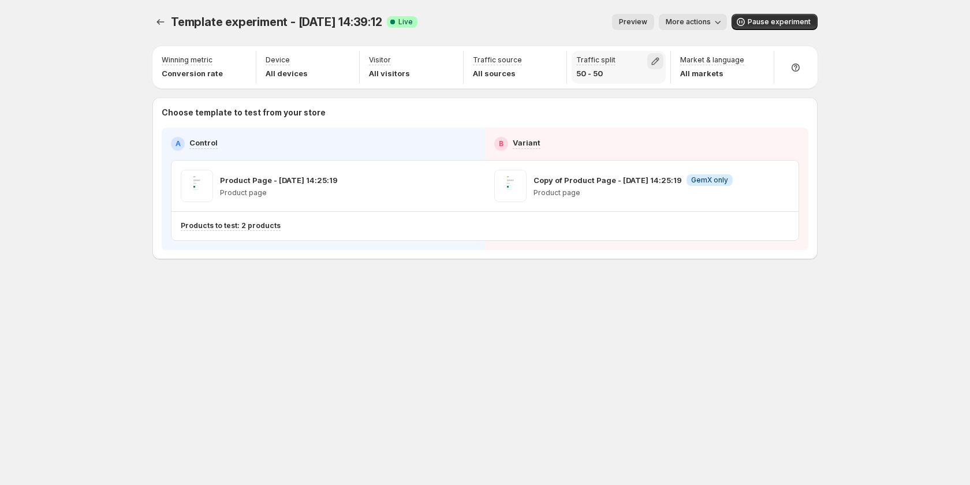
click at [656, 58] on icon "button" at bounding box center [655, 62] width 8 height 8
type input "**"
click at [650, 87] on input "range" at bounding box center [655, 86] width 166 height 16
click at [858, 130] on div "Template experiment - Sep 16, 14:39:12. This page is ready Template experiment …" at bounding box center [485, 242] width 970 height 485
click at [559, 305] on div "Template experiment - Sep 16, 14:39:12. This page is ready Template experiment …" at bounding box center [485, 161] width 693 height 322
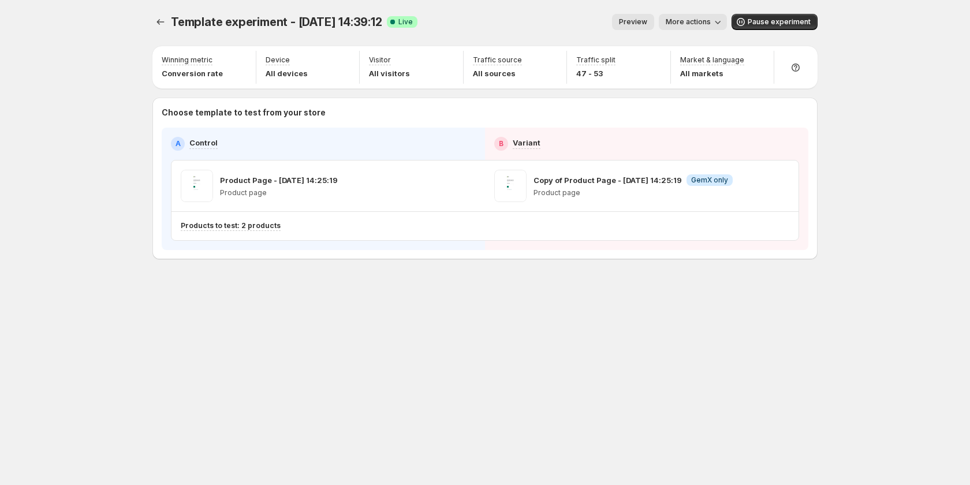
click at [148, 134] on div "Template experiment - Sep 16, 14:39:12. This page is ready Template experiment …" at bounding box center [485, 161] width 693 height 322
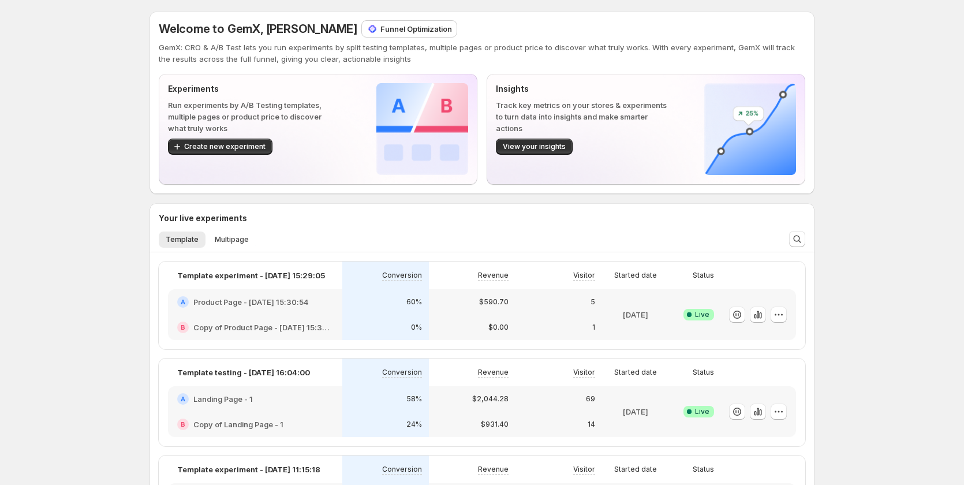
drag, startPoint x: 114, startPoint y: 206, endPoint x: 126, endPoint y: 207, distance: 12.2
click at [117, 208] on div "Welcome to GemX, [PERSON_NAME] Funnel Optimization GemX: CRO & A/B Test lets yo…" at bounding box center [482, 485] width 964 height 971
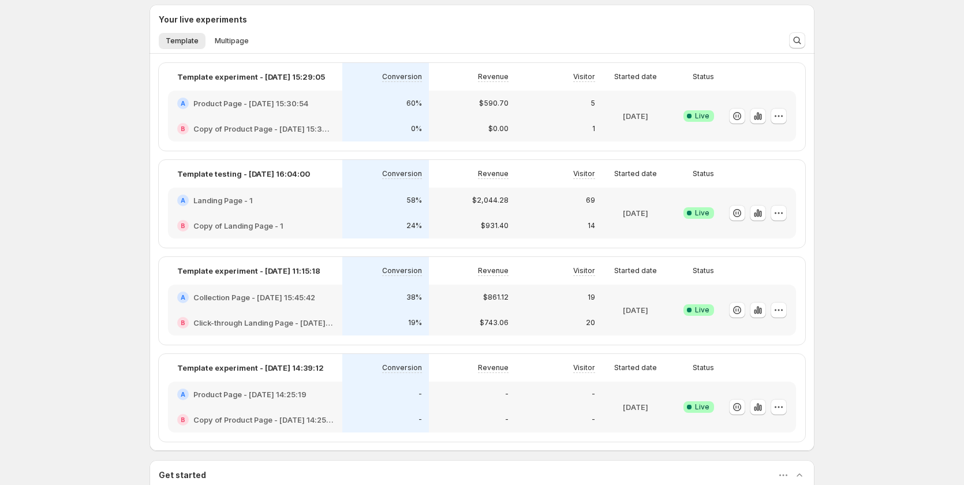
scroll to position [173, 0]
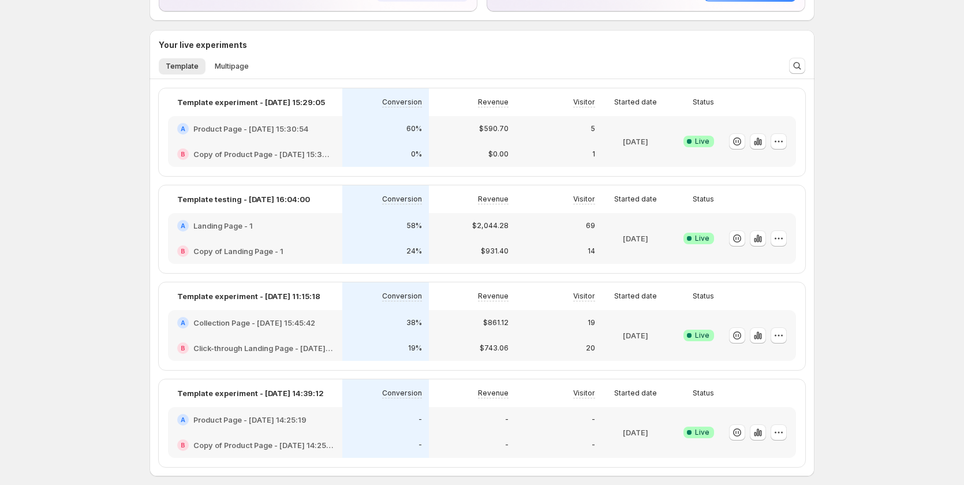
click at [860, 167] on div "Welcome to GemX, [PERSON_NAME] Funnel Optimization GemX: CRO & A/B Test lets yo…" at bounding box center [482, 312] width 964 height 971
click at [101, 259] on div "Welcome to GemX, [PERSON_NAME] Funnel Optimization GemX: CRO & A/B Test lets yo…" at bounding box center [482, 312] width 964 height 971
click at [380, 315] on div "38%" at bounding box center [385, 322] width 87 height 25
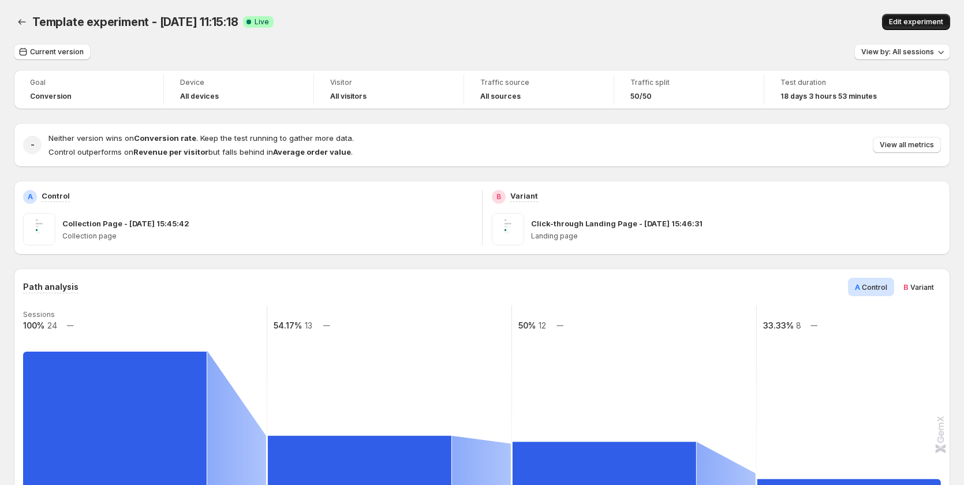
click at [908, 15] on button "Edit experiment" at bounding box center [916, 22] width 68 height 16
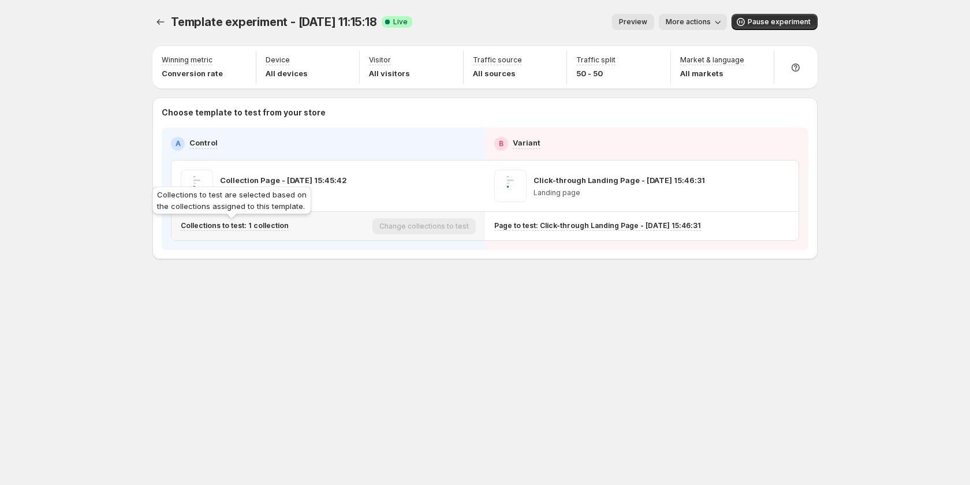
click at [268, 226] on p "Collections to test: 1 collection" at bounding box center [235, 225] width 108 height 9
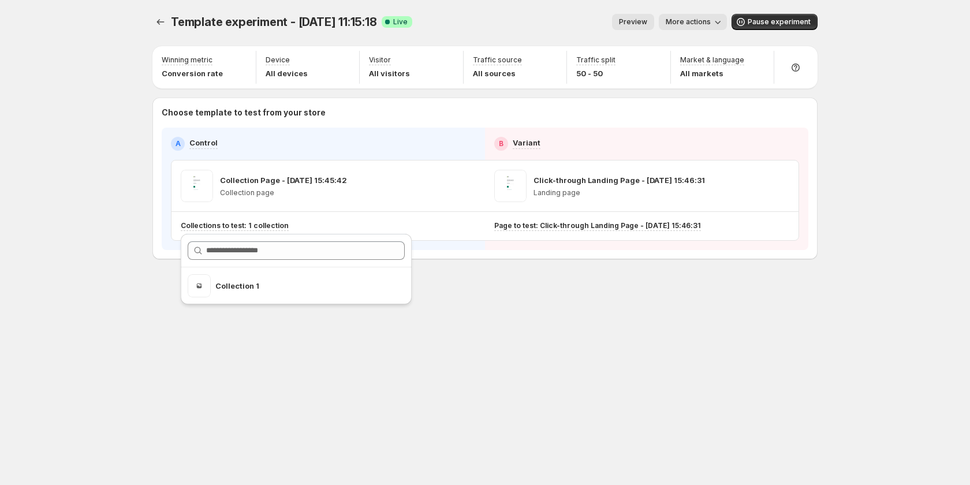
click at [711, 21] on span "More actions" at bounding box center [688, 21] width 45 height 9
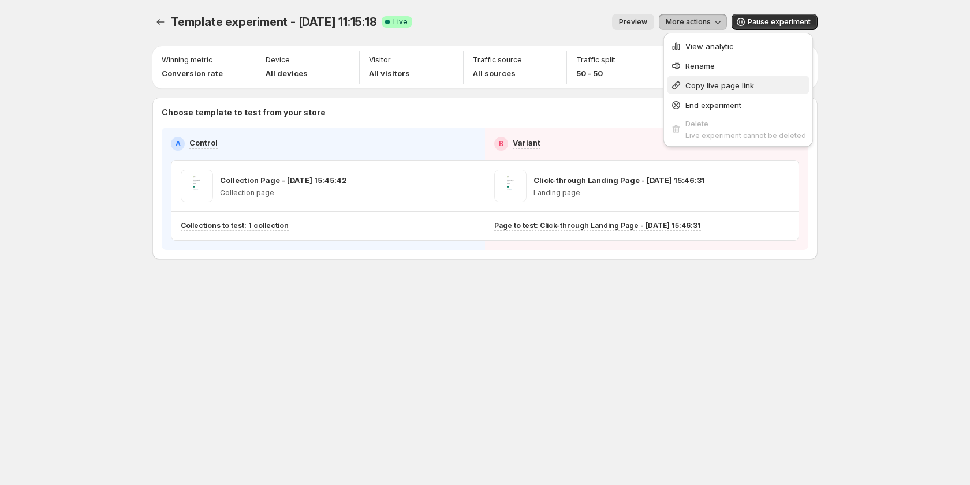
click at [715, 84] on span "Copy live page link" at bounding box center [719, 85] width 69 height 9
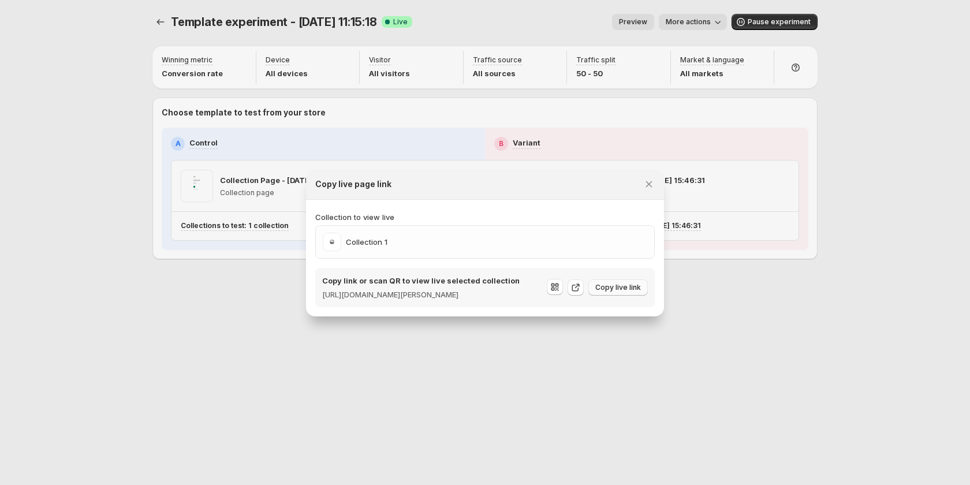
click at [610, 286] on span "Copy live link" at bounding box center [618, 287] width 46 height 9
click at [890, 137] on div at bounding box center [485, 242] width 970 height 485
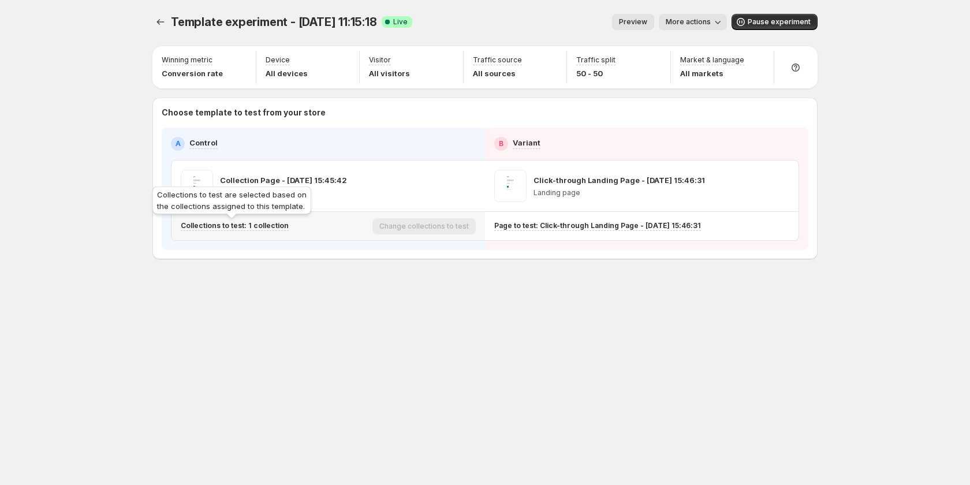
click at [266, 225] on p "Collections to test: 1 collection" at bounding box center [235, 225] width 108 height 9
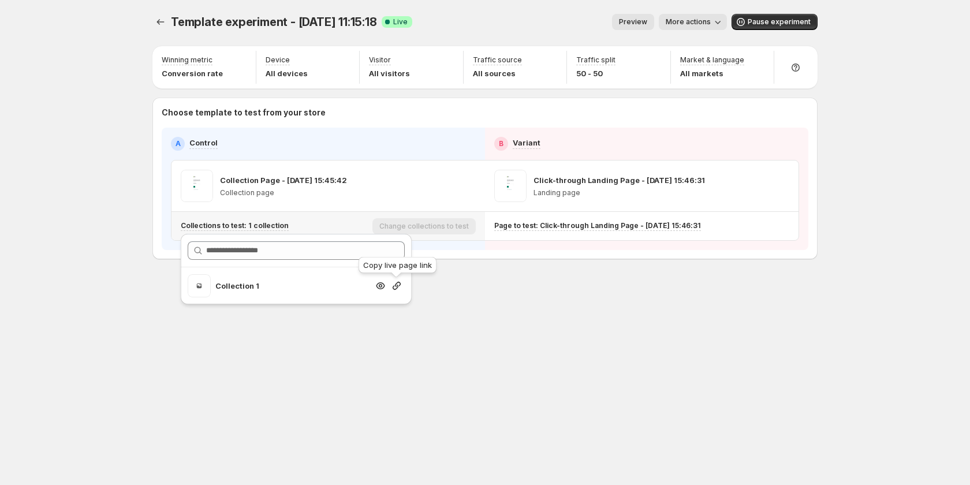
drag, startPoint x: 398, startPoint y: 288, endPoint x: 237, endPoint y: 237, distance: 168.7
click at [390, 288] on div at bounding box center [397, 286] width 16 height 12
click at [393, 286] on icon "button" at bounding box center [397, 286] width 12 height 12
click at [690, 20] on span "More actions" at bounding box center [688, 21] width 45 height 9
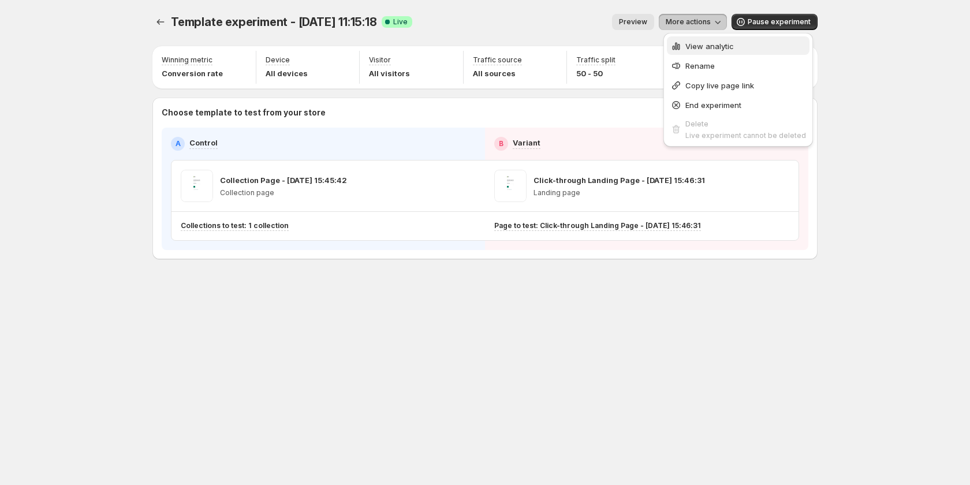
click at [693, 50] on span "View analytic" at bounding box center [709, 46] width 48 height 9
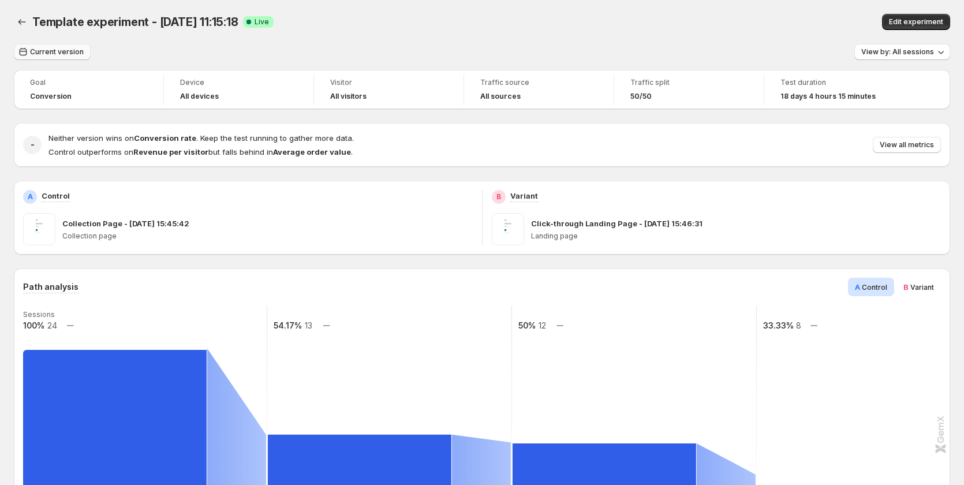
click at [65, 52] on span "Current version" at bounding box center [57, 51] width 54 height 9
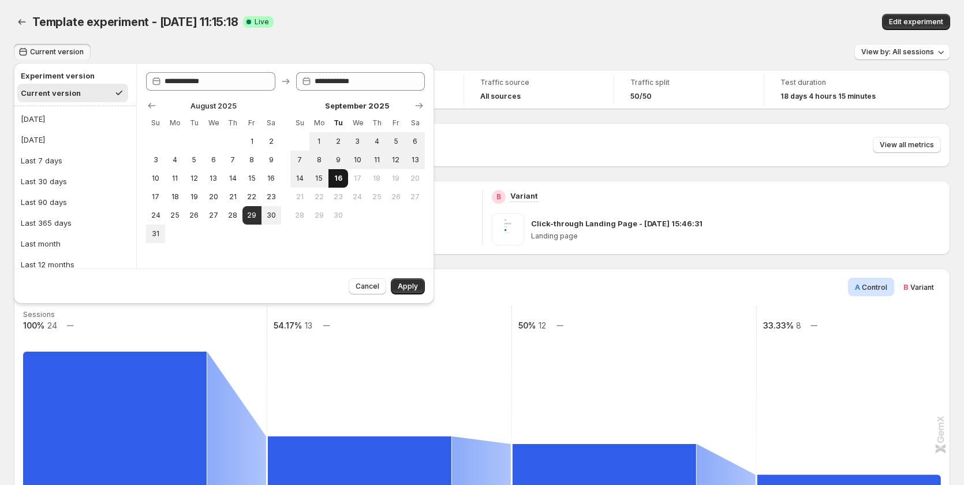
click at [333, 178] on span "16" at bounding box center [338, 178] width 10 height 9
type input "**********"
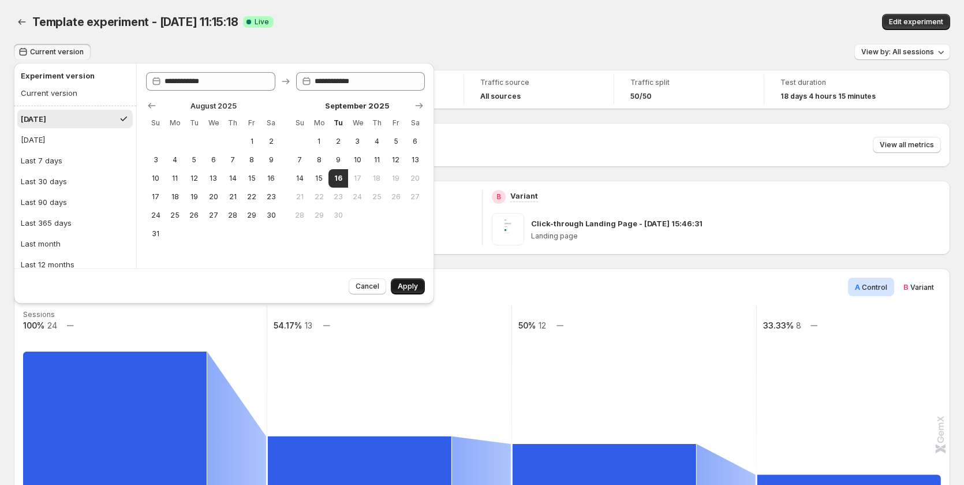
click at [406, 285] on span "Apply" at bounding box center [408, 286] width 20 height 9
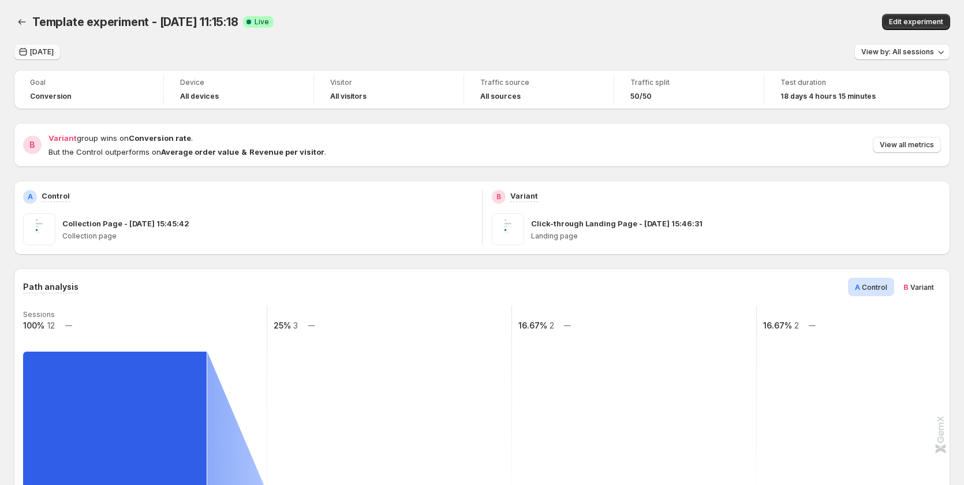
click at [39, 54] on span "Today" at bounding box center [42, 51] width 24 height 9
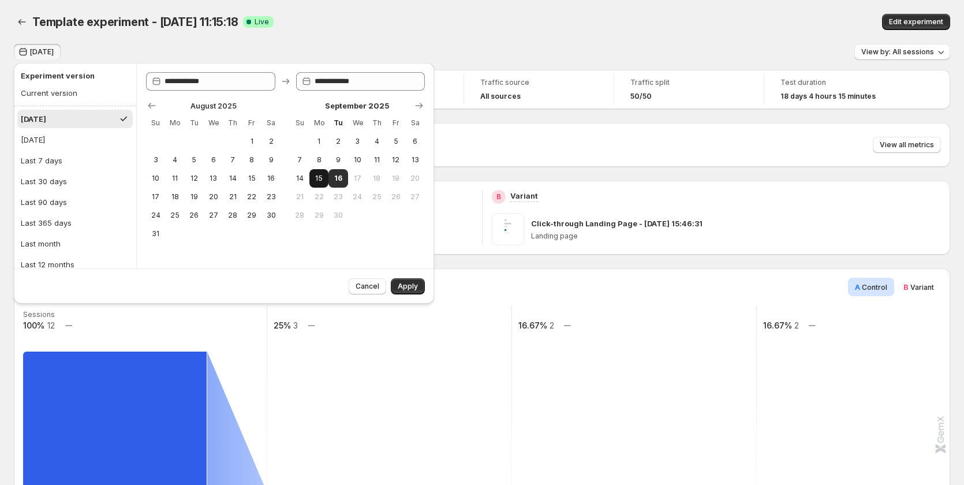
click at [320, 181] on span "15" at bounding box center [319, 178] width 10 height 9
type input "**********"
click at [334, 182] on span "16" at bounding box center [338, 178] width 10 height 9
type input "**********"
click at [404, 281] on button "Apply" at bounding box center [408, 286] width 34 height 16
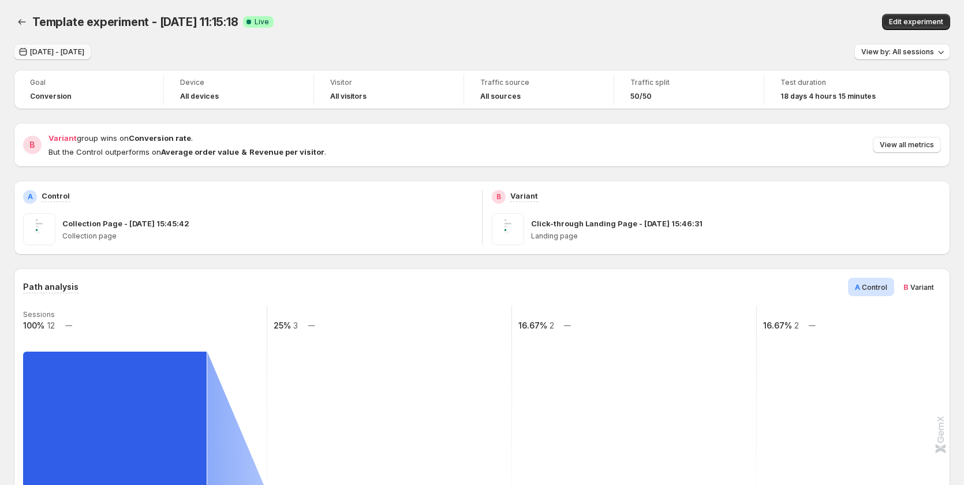
click at [84, 51] on span "Sep 15, 2025 - Sep 16, 2025" at bounding box center [57, 51] width 54 height 9
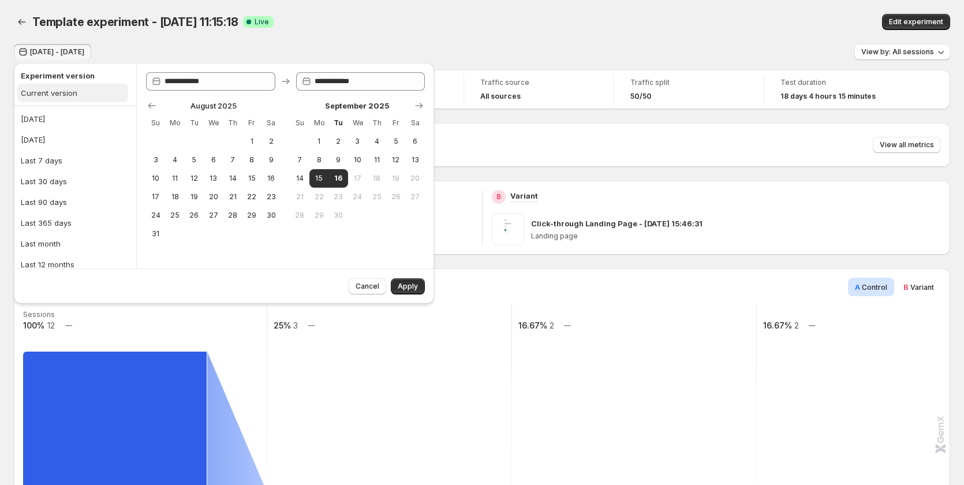
click at [84, 97] on button "Current version" at bounding box center [72, 93] width 111 height 18
type input "**********"
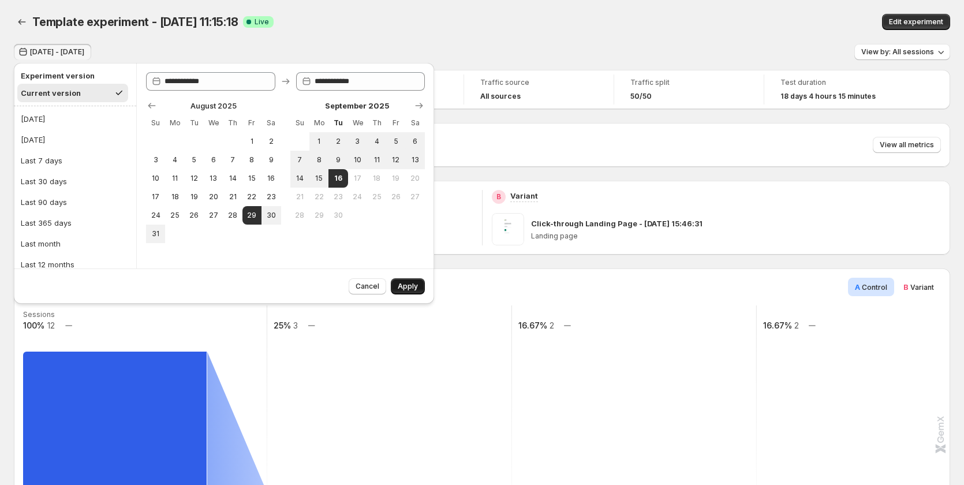
click at [410, 283] on span "Apply" at bounding box center [408, 286] width 20 height 9
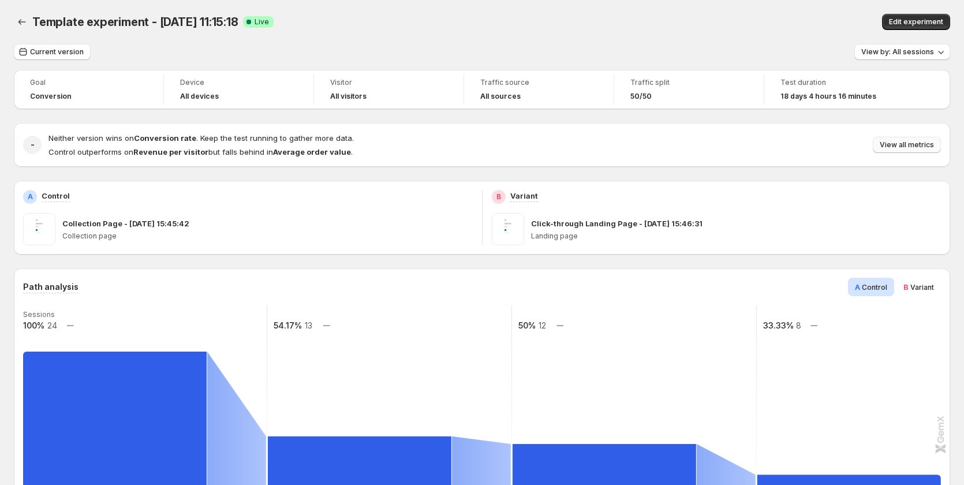
click at [919, 152] on button "View all metrics" at bounding box center [907, 145] width 68 height 16
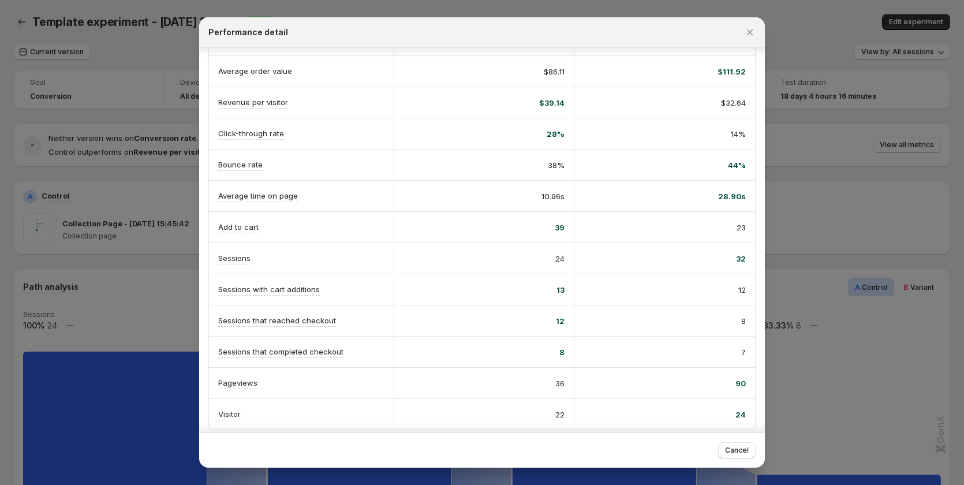
scroll to position [135, 0]
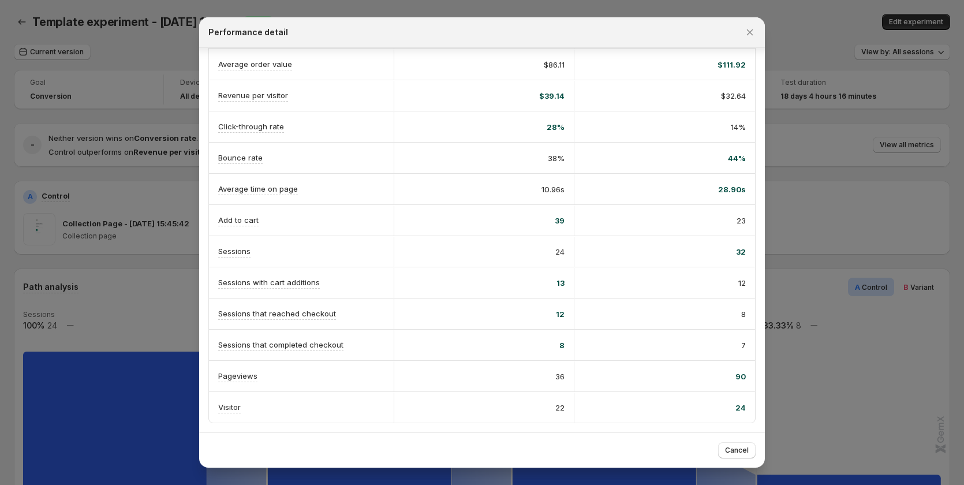
click at [144, 196] on div at bounding box center [482, 242] width 964 height 485
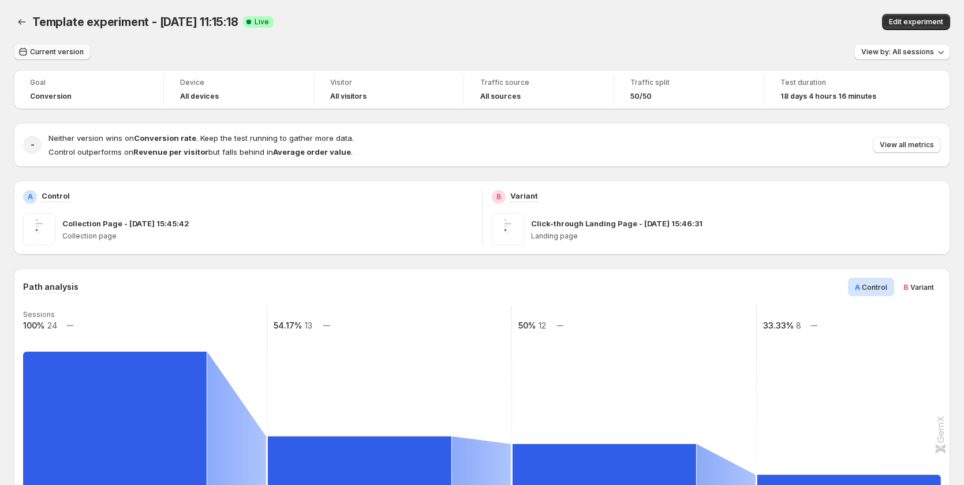
click at [74, 53] on span "Current version" at bounding box center [57, 51] width 54 height 9
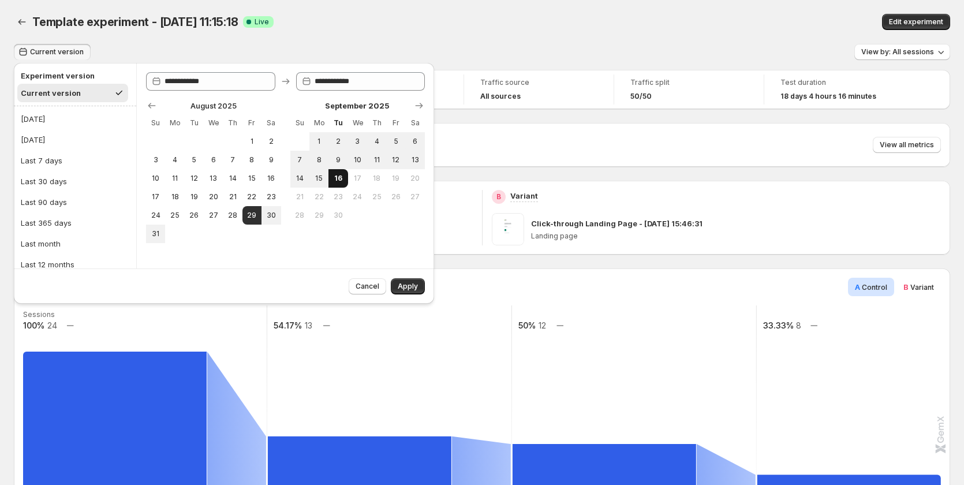
click at [342, 179] on span "16" at bounding box center [338, 178] width 10 height 9
type input "**********"
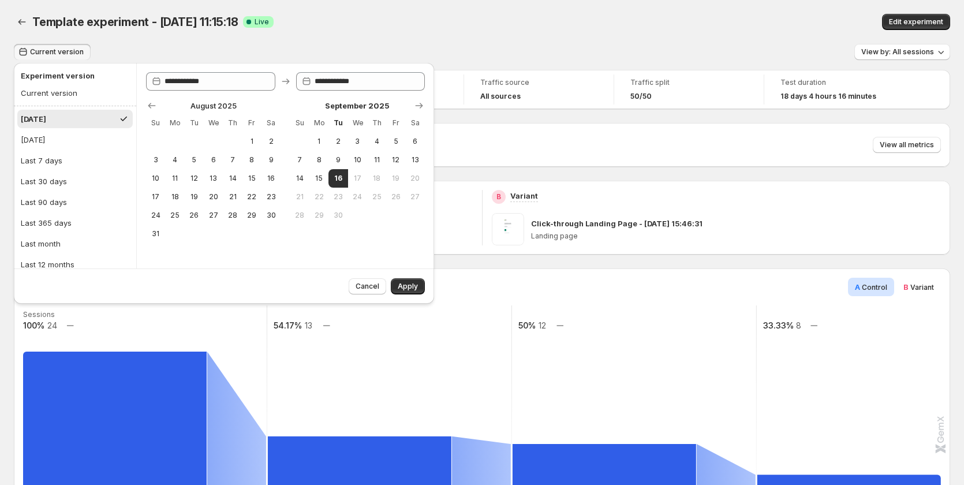
click at [402, 290] on span "Apply" at bounding box center [408, 286] width 20 height 9
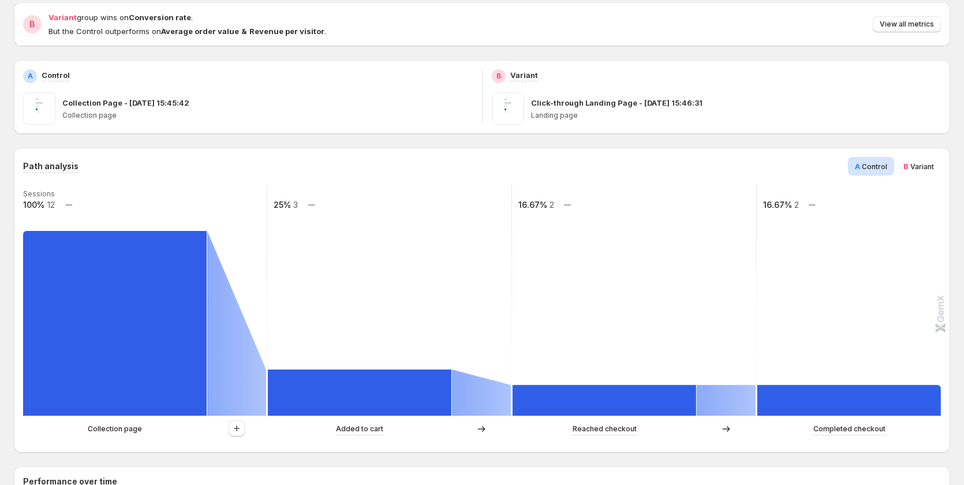
scroll to position [0, 0]
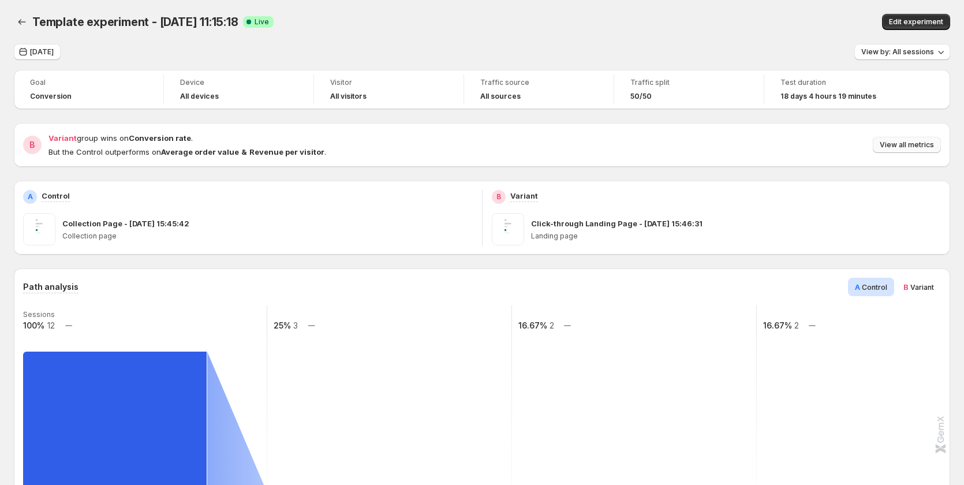
click at [929, 147] on span "View all metrics" at bounding box center [907, 144] width 54 height 9
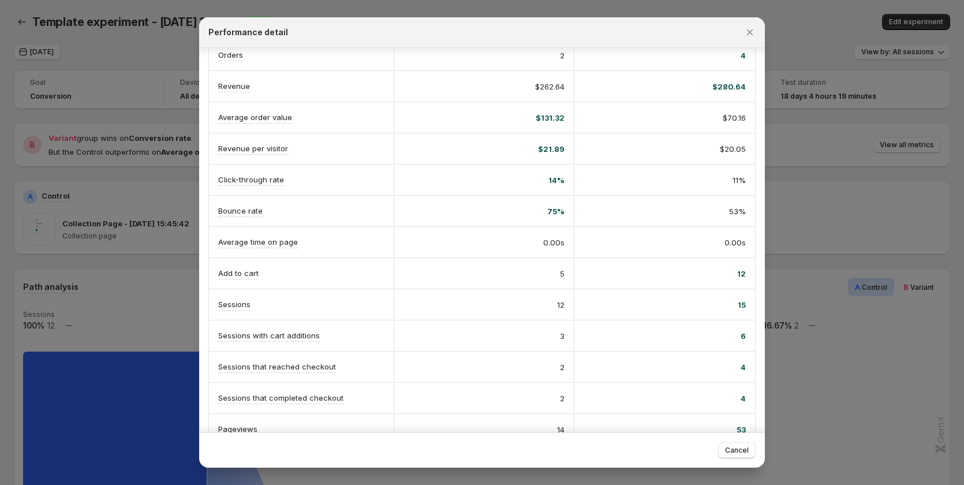
scroll to position [58, 0]
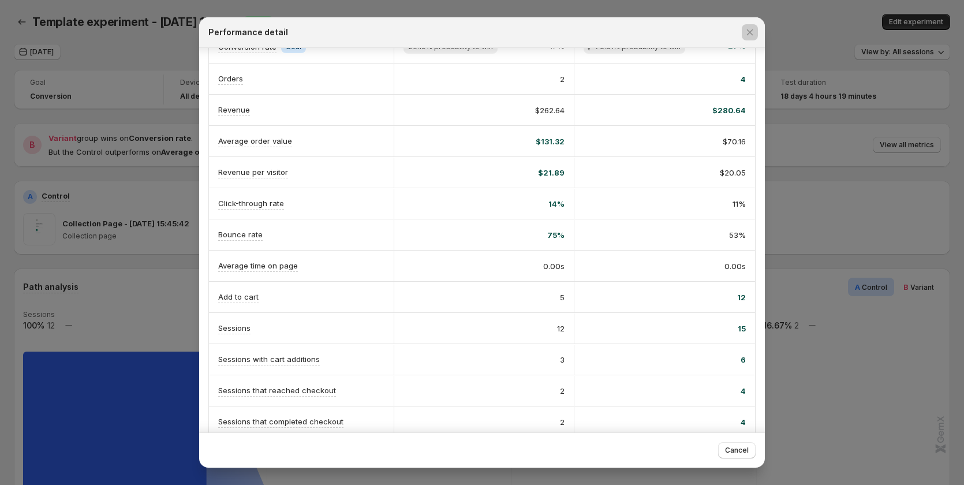
click at [107, 335] on div at bounding box center [482, 242] width 964 height 485
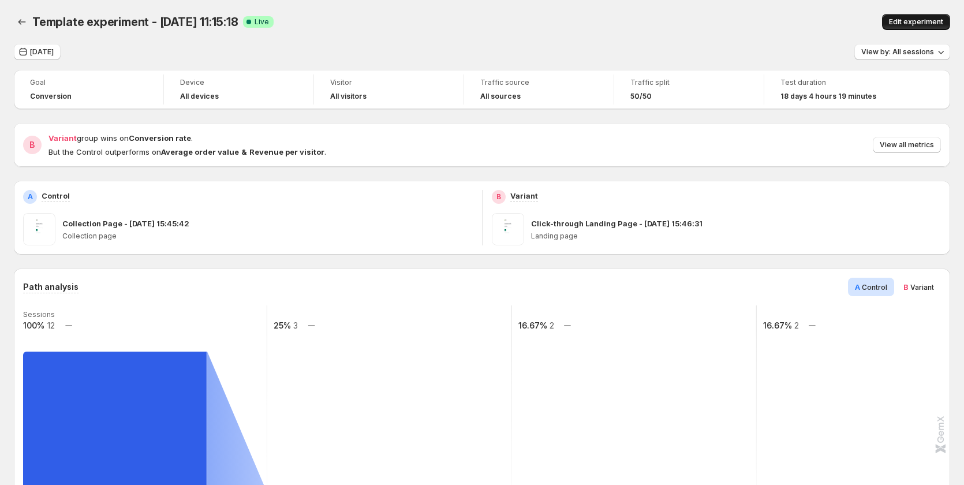
click at [933, 23] on span "Edit experiment" at bounding box center [916, 21] width 54 height 9
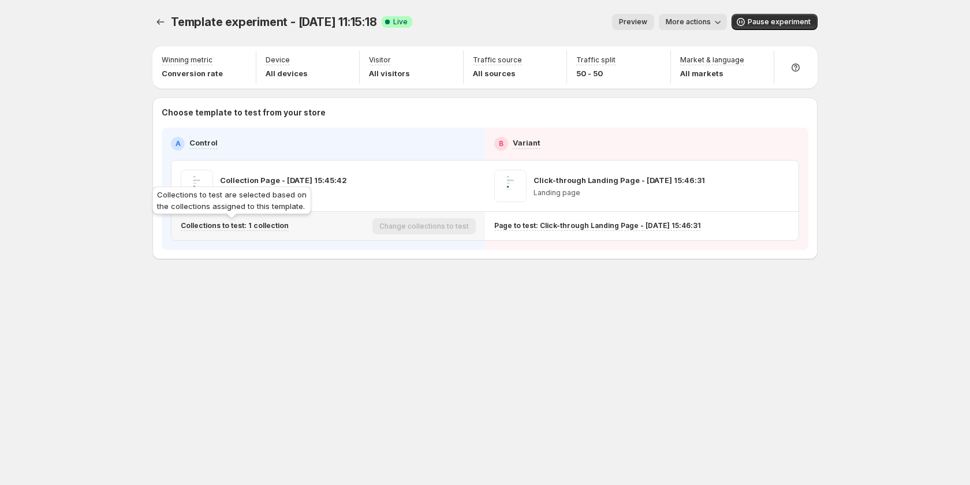
click at [275, 226] on p "Collections to test: 1 collection" at bounding box center [235, 225] width 108 height 9
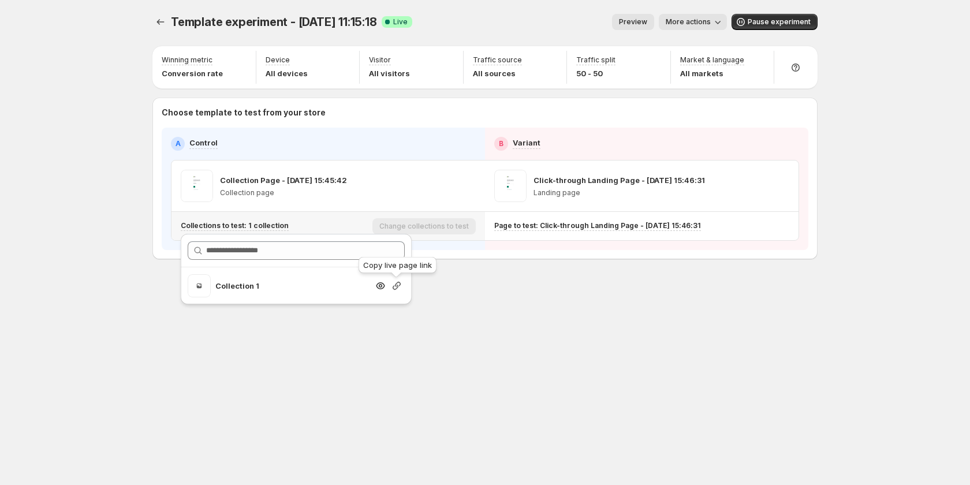
click at [400, 283] on icon "button" at bounding box center [397, 286] width 12 height 12
click at [694, 23] on span "More actions" at bounding box center [688, 21] width 45 height 9
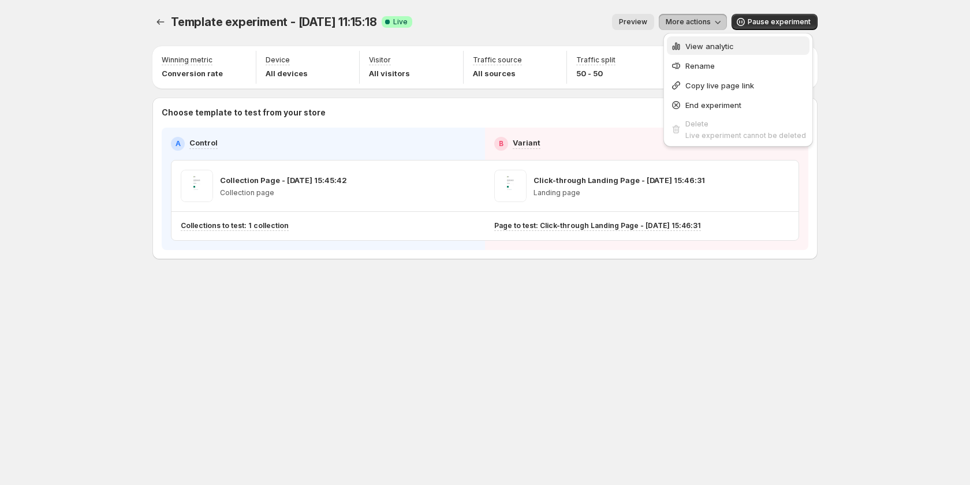
click at [687, 46] on span "View analytic" at bounding box center [709, 46] width 48 height 9
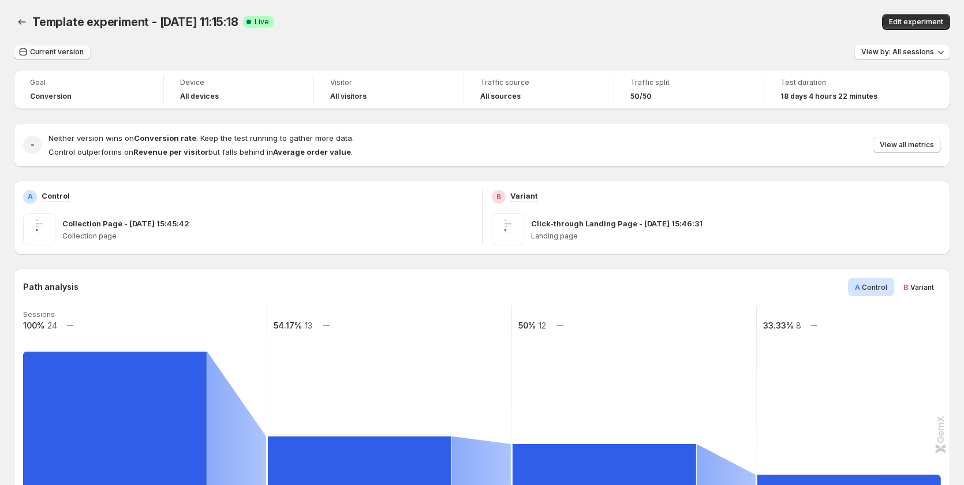
click at [49, 50] on span "Current version" at bounding box center [57, 51] width 54 height 9
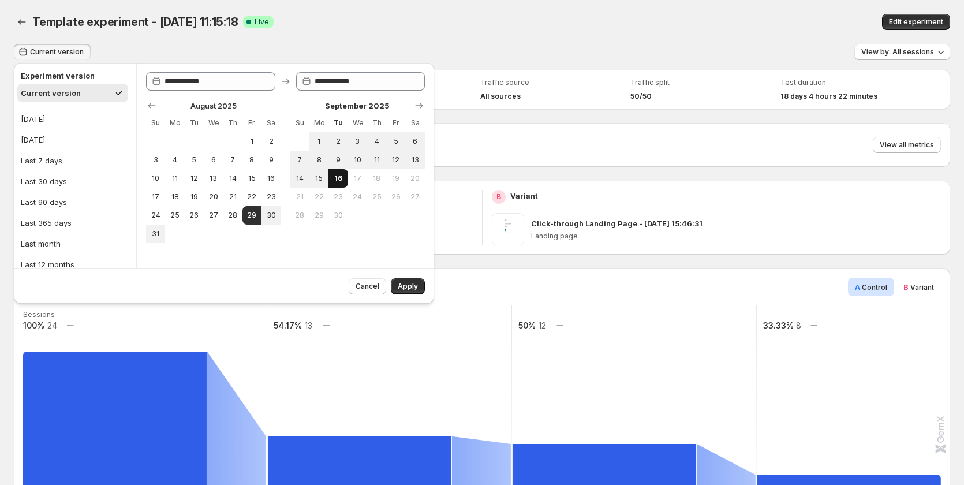
click at [335, 176] on span "16" at bounding box center [338, 178] width 10 height 9
type input "**********"
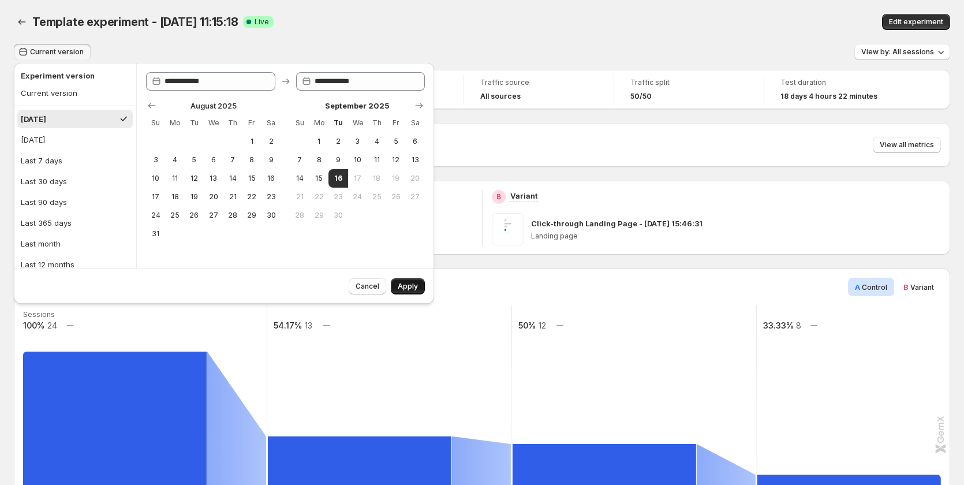
click at [402, 284] on span "Apply" at bounding box center [408, 286] width 20 height 9
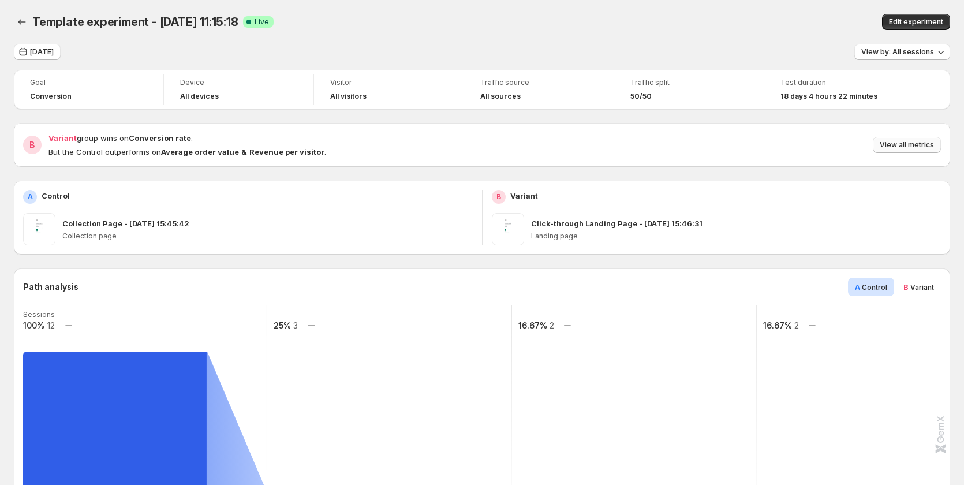
click at [933, 141] on span "View all metrics" at bounding box center [907, 144] width 54 height 9
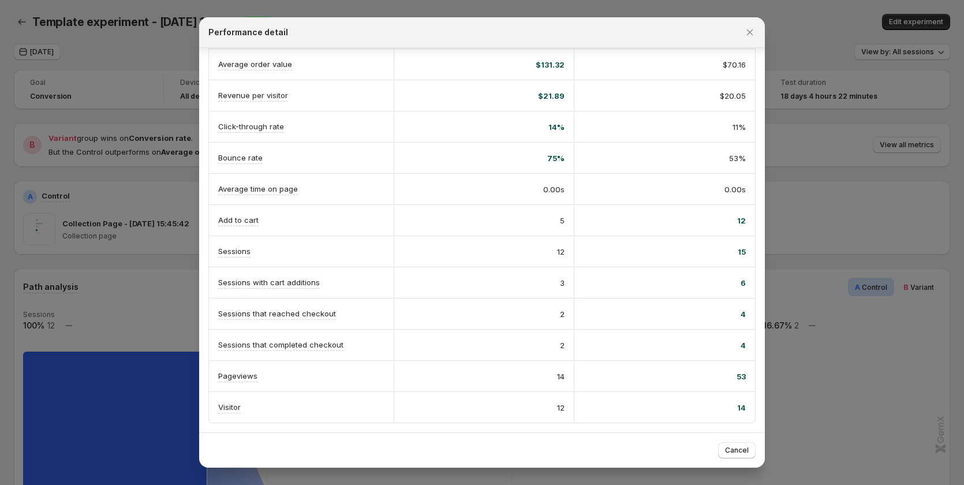
scroll to position [115, 0]
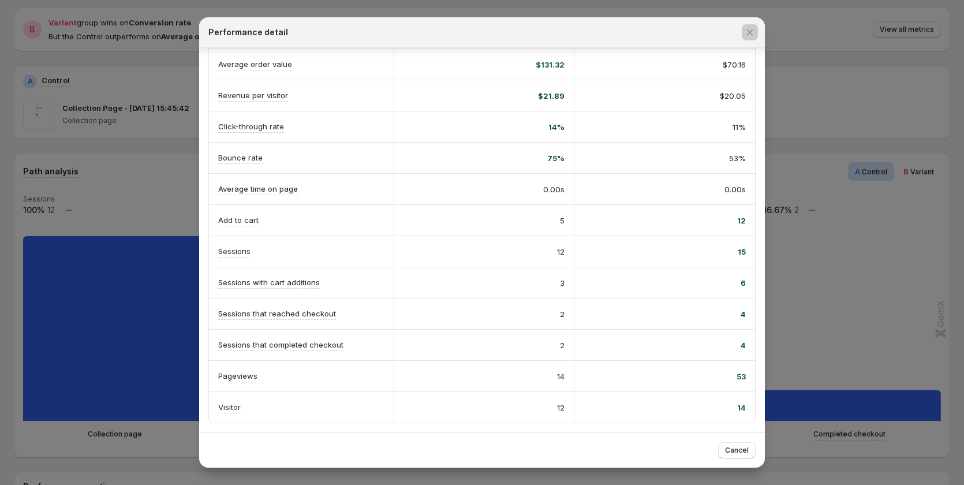
click at [130, 228] on div at bounding box center [482, 242] width 964 height 485
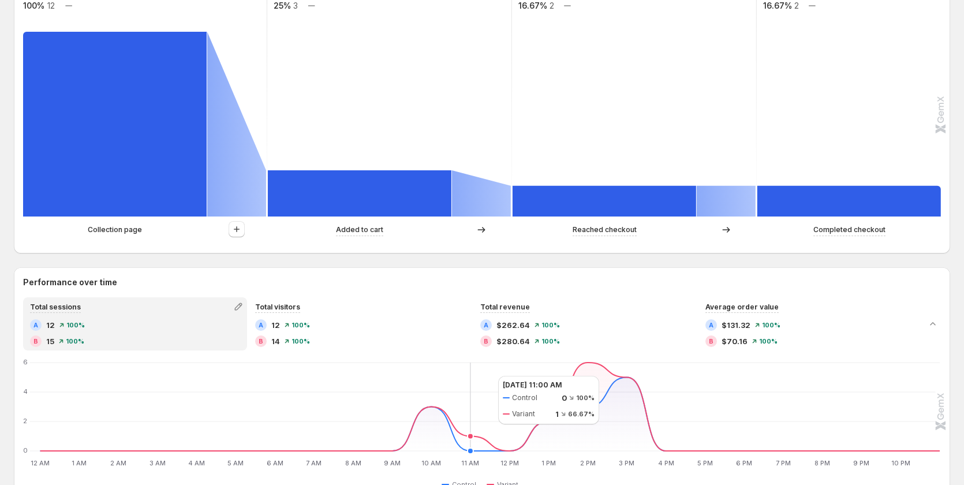
scroll to position [346, 0]
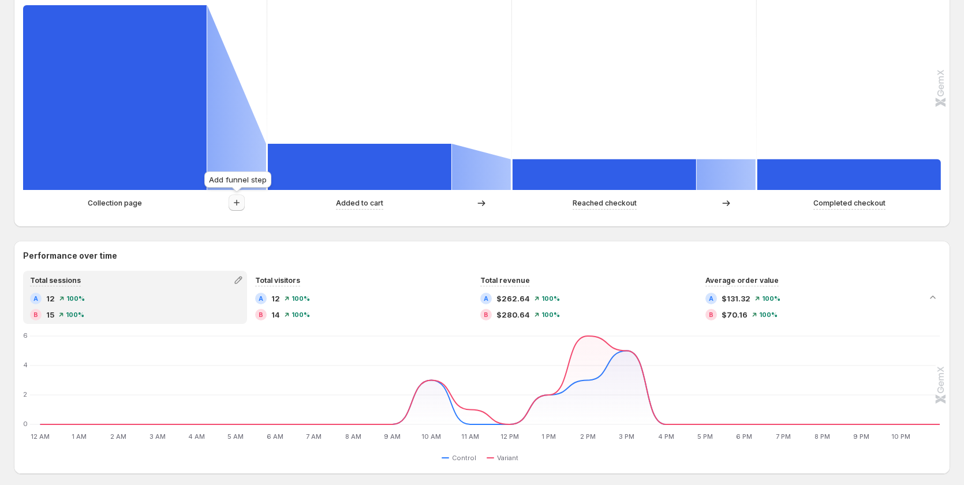
click at [235, 206] on icon "button" at bounding box center [237, 203] width 12 height 12
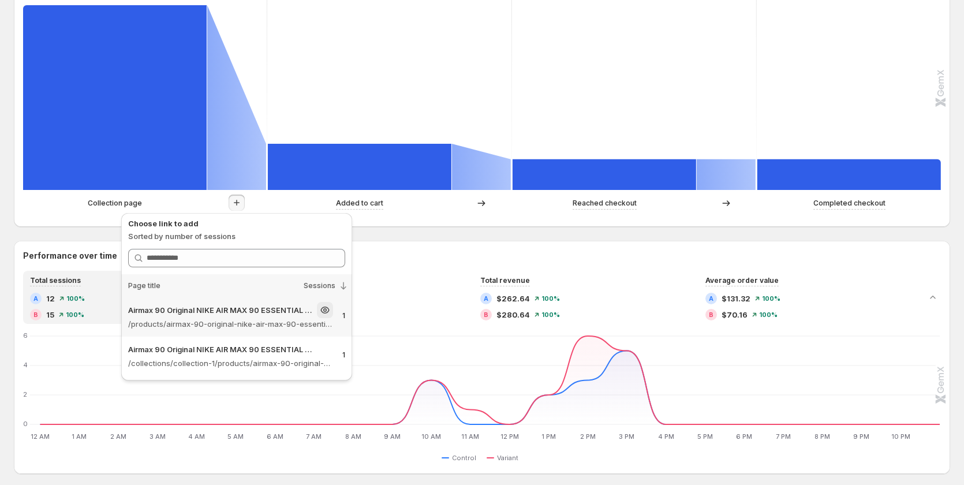
click at [229, 312] on p "Airmax 90 Original NIKE AIR MAX 90 ESSENTIAL men's Running Shoes Sport – Gemcom…" at bounding box center [221, 310] width 186 height 12
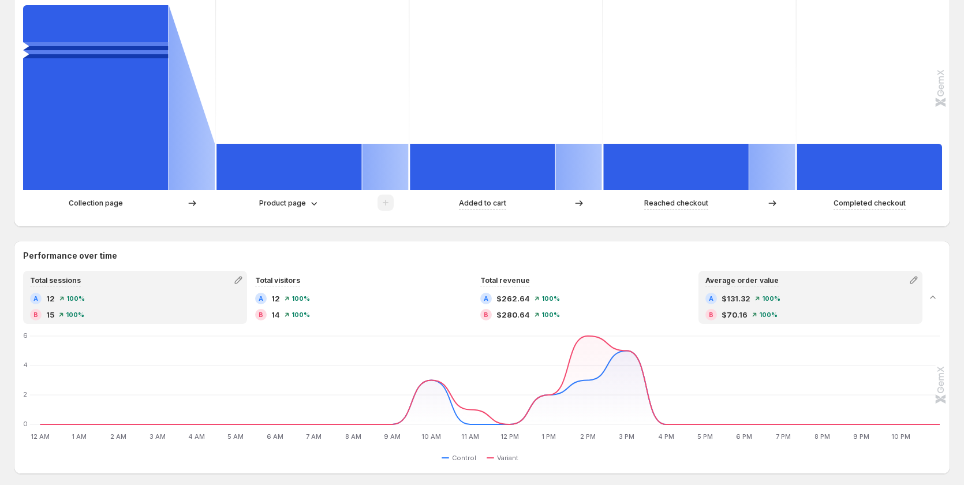
click at [798, 315] on div "B $70.16 100%" at bounding box center [811, 315] width 210 height 12
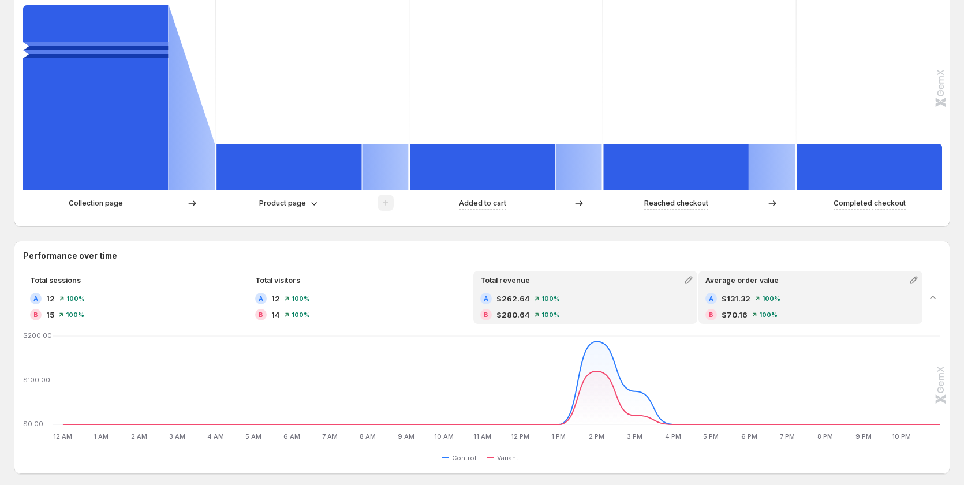
click at [595, 303] on div "A $262.64 100%" at bounding box center [585, 299] width 210 height 12
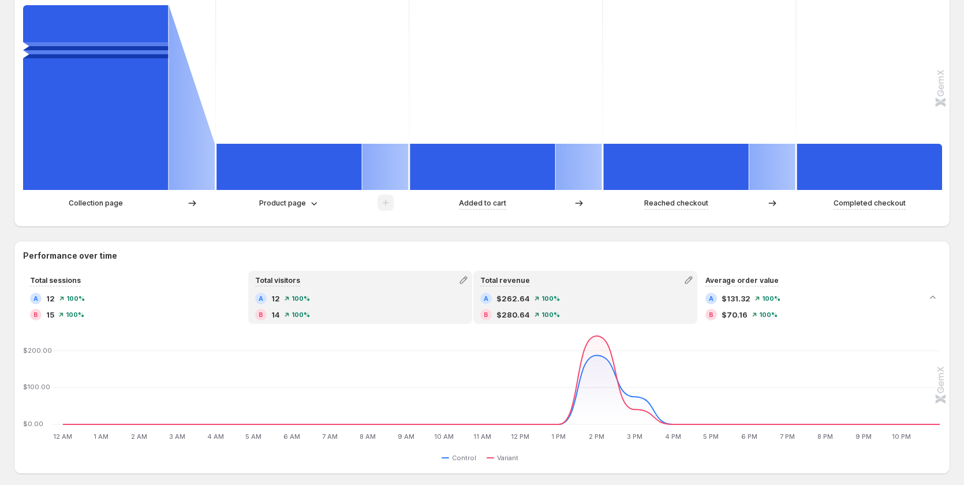
click at [366, 298] on div "A 12 100%" at bounding box center [360, 299] width 210 height 12
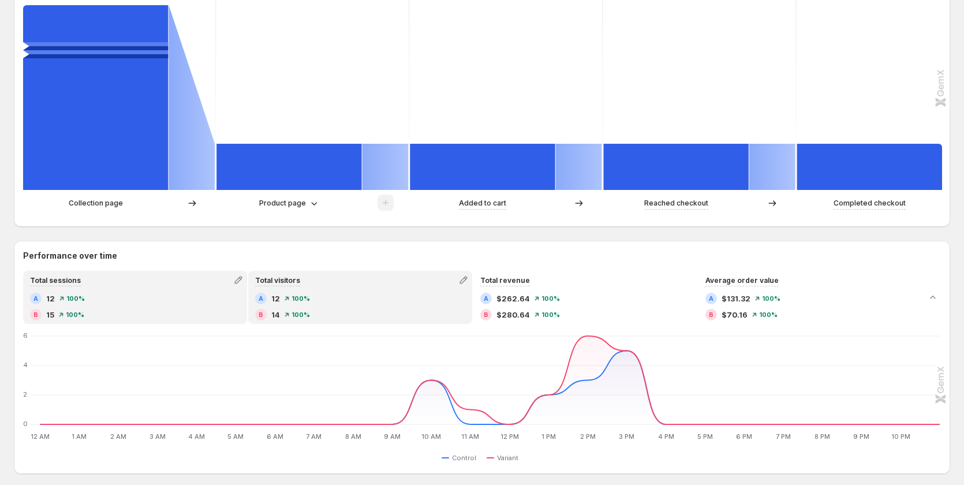
click at [147, 290] on div "Total sessions A 12 100% B 15 100%" at bounding box center [135, 297] width 222 height 51
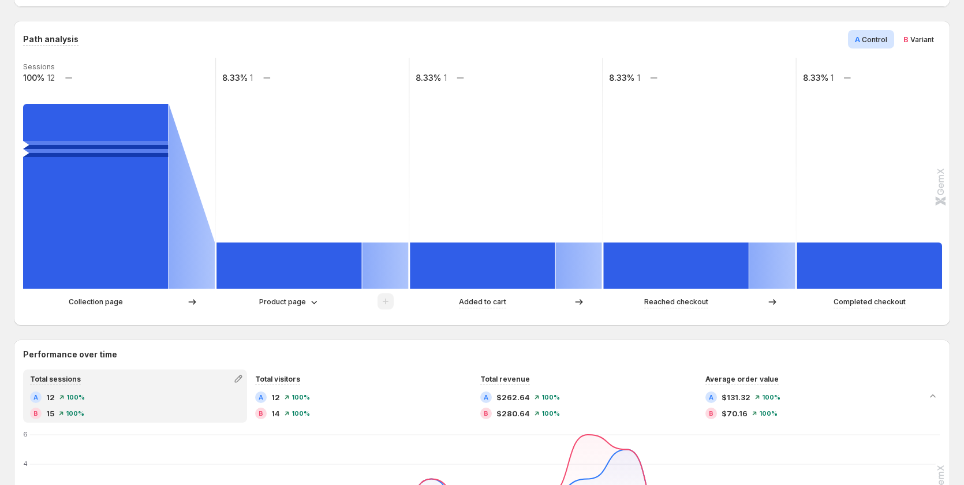
scroll to position [0, 0]
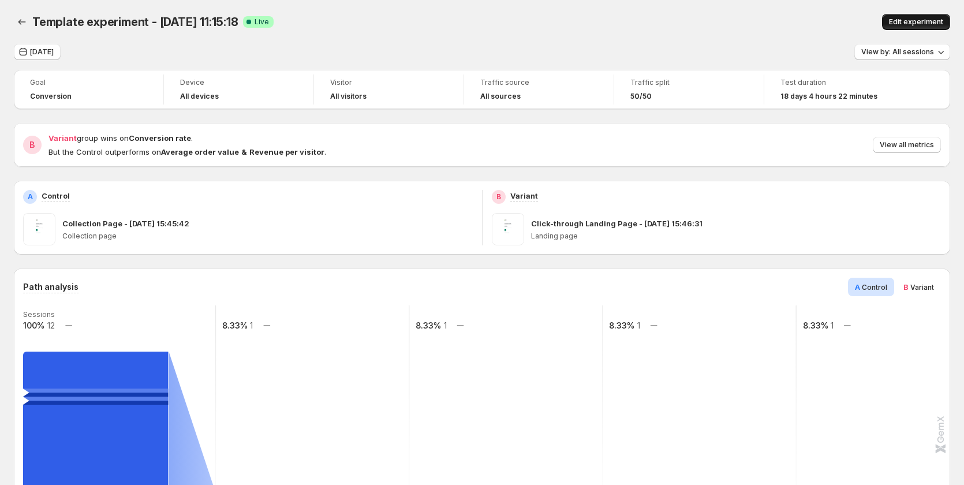
click at [900, 17] on button "Edit experiment" at bounding box center [916, 22] width 68 height 16
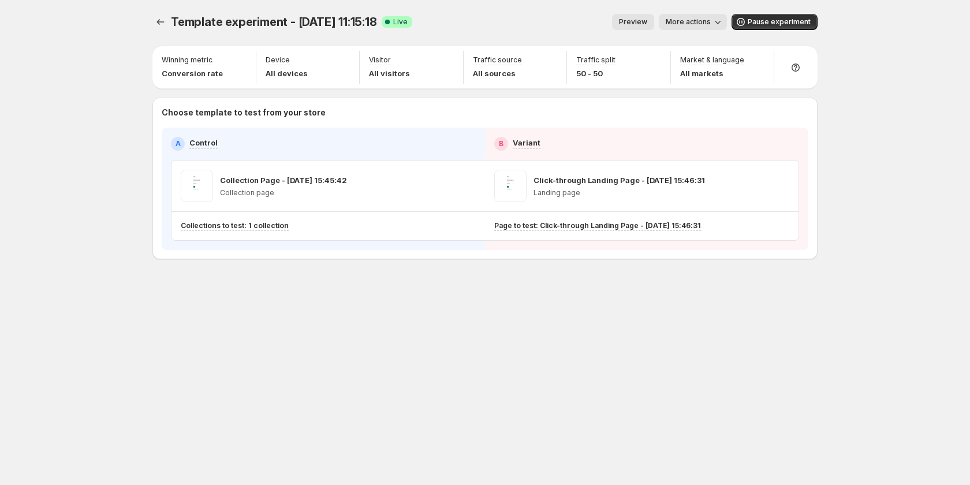
click at [706, 18] on span "More actions" at bounding box center [688, 21] width 45 height 9
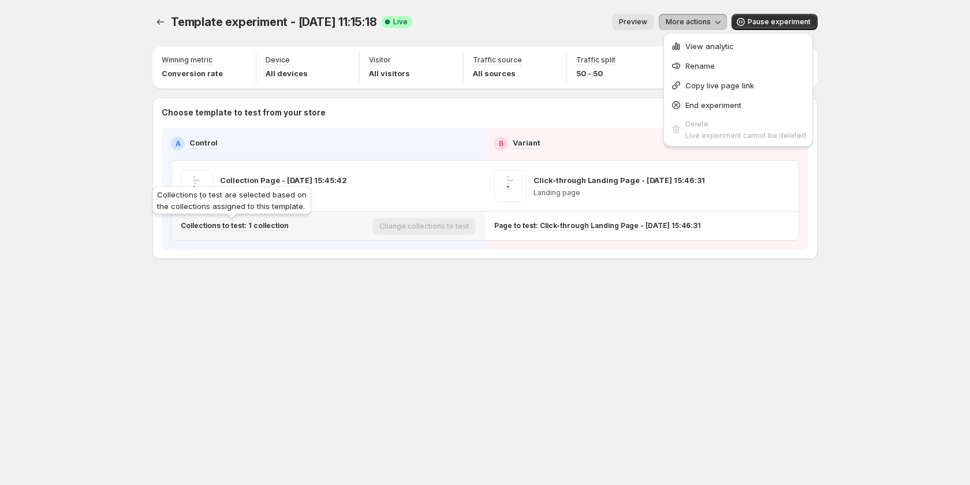
click at [270, 226] on p "Collections to test: 1 collection" at bounding box center [235, 225] width 108 height 9
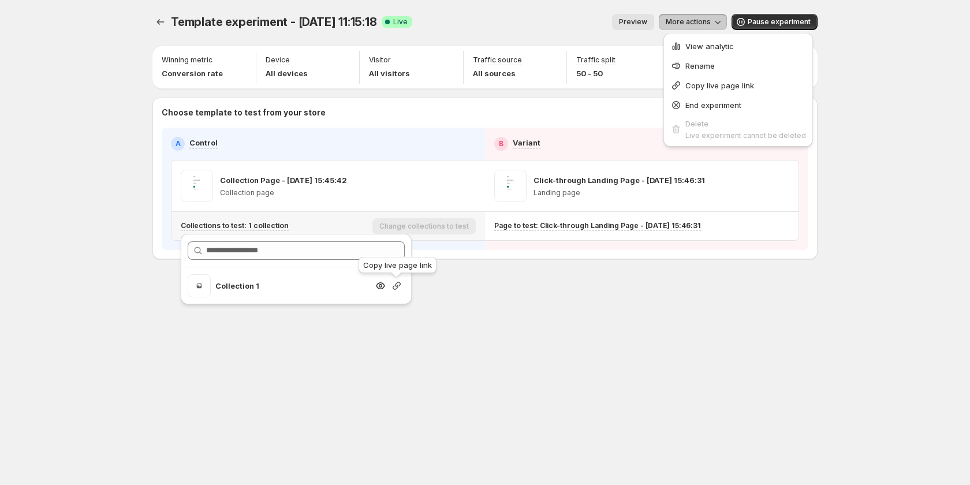
click at [393, 284] on icon "button" at bounding box center [397, 286] width 12 height 12
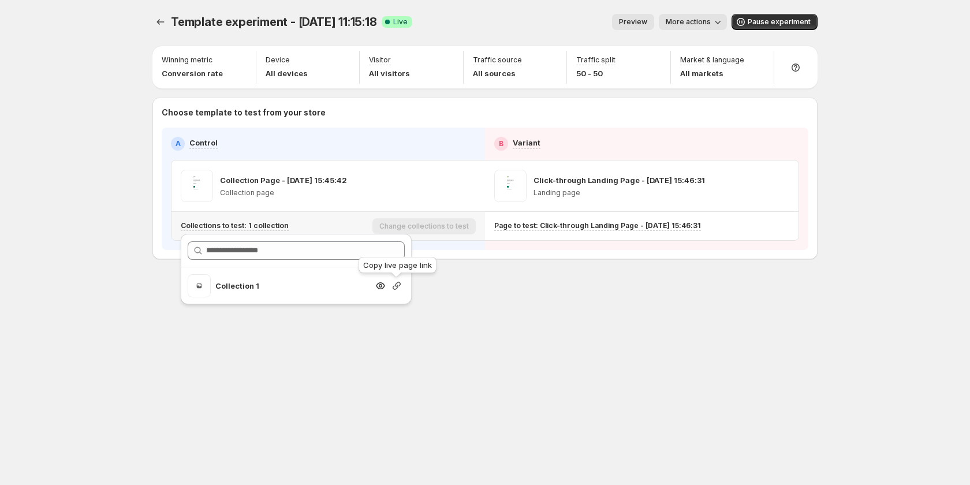
click at [394, 284] on icon "button" at bounding box center [397, 286] width 12 height 12
click at [692, 24] on span "More actions" at bounding box center [688, 21] width 45 height 9
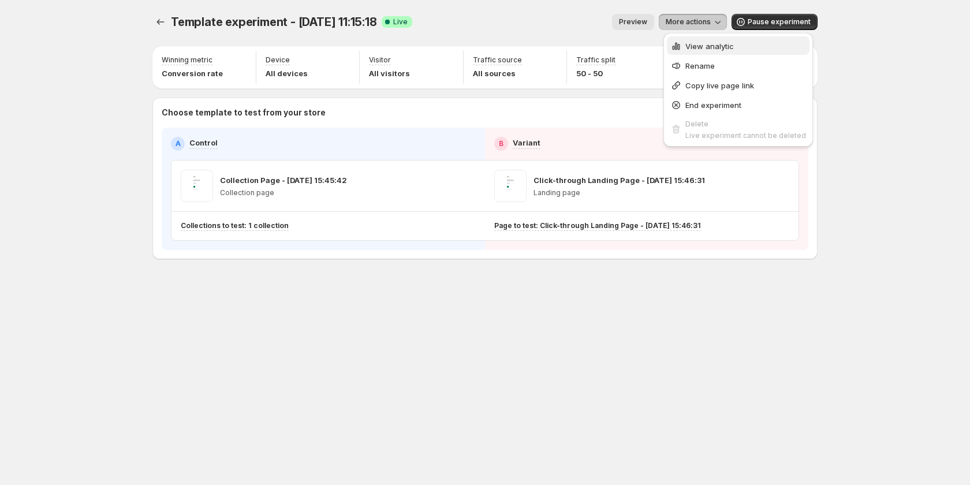
click at [702, 45] on span "View analytic" at bounding box center [709, 46] width 48 height 9
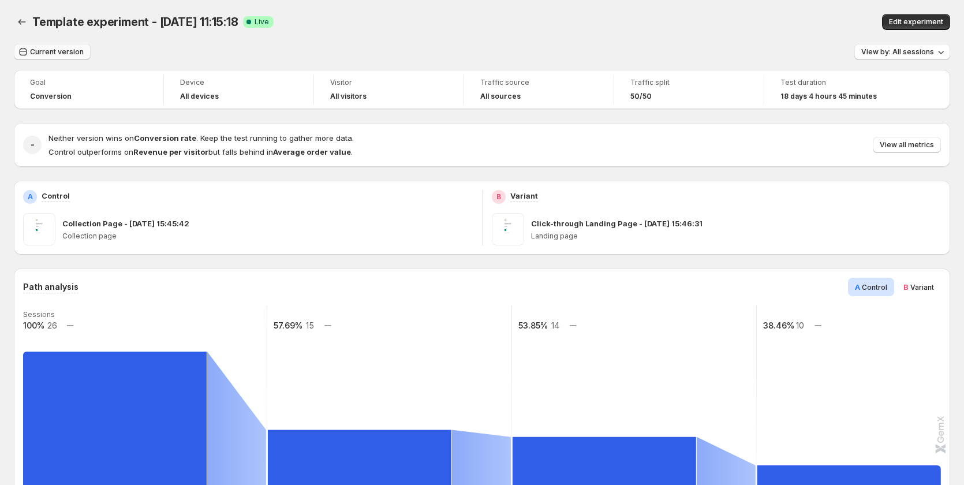
click at [51, 55] on span "Current version" at bounding box center [57, 51] width 54 height 9
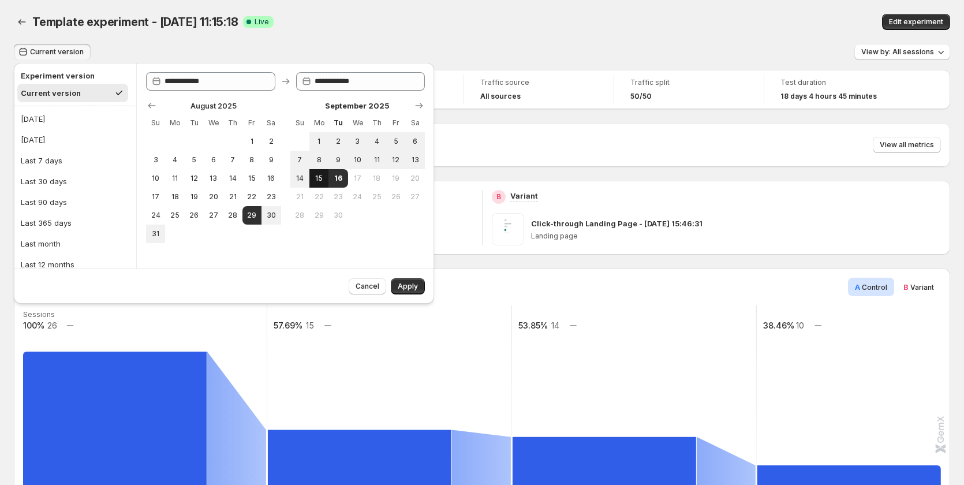
click at [322, 178] on span "15" at bounding box center [319, 178] width 10 height 9
type input "**********"
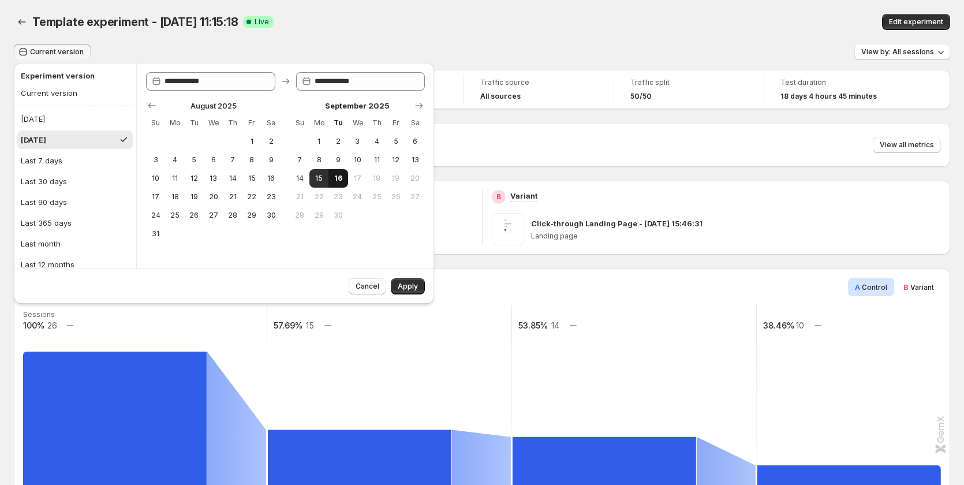
click at [346, 183] on button "16" at bounding box center [338, 178] width 19 height 18
type input "**********"
click at [403, 288] on span "Apply" at bounding box center [408, 286] width 20 height 9
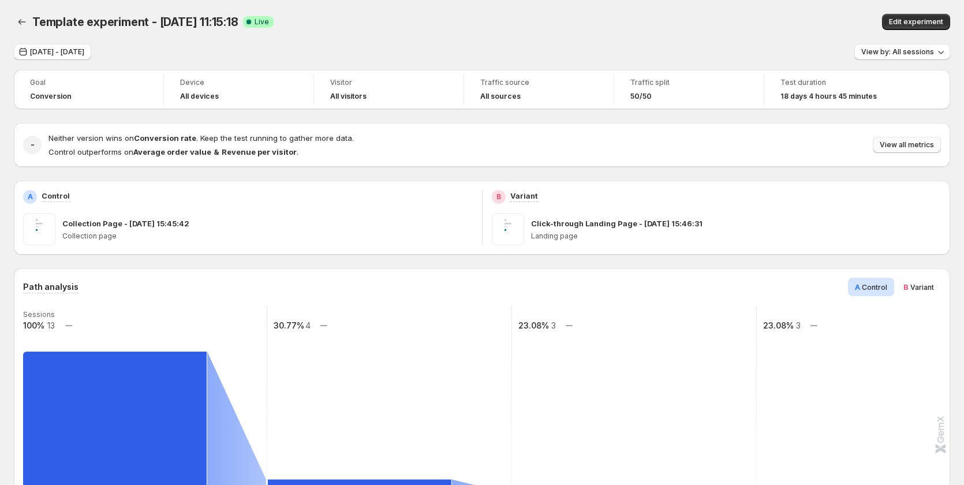
click at [911, 144] on span "View all metrics" at bounding box center [907, 144] width 54 height 9
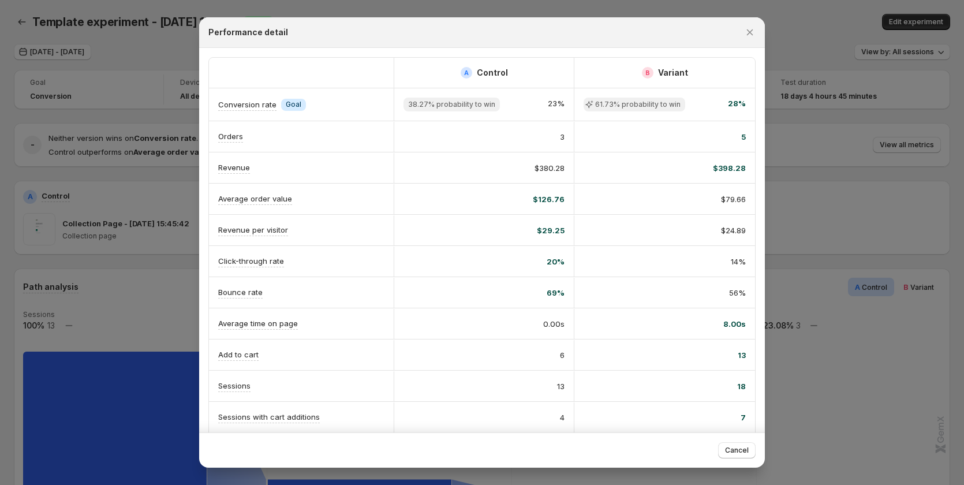
click at [858, 65] on div at bounding box center [482, 242] width 964 height 485
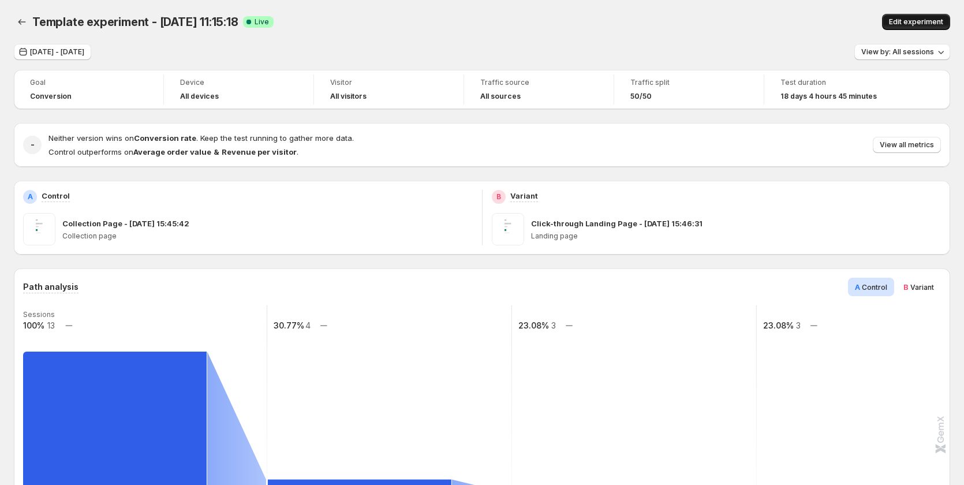
click at [909, 18] on span "Edit experiment" at bounding box center [916, 21] width 54 height 9
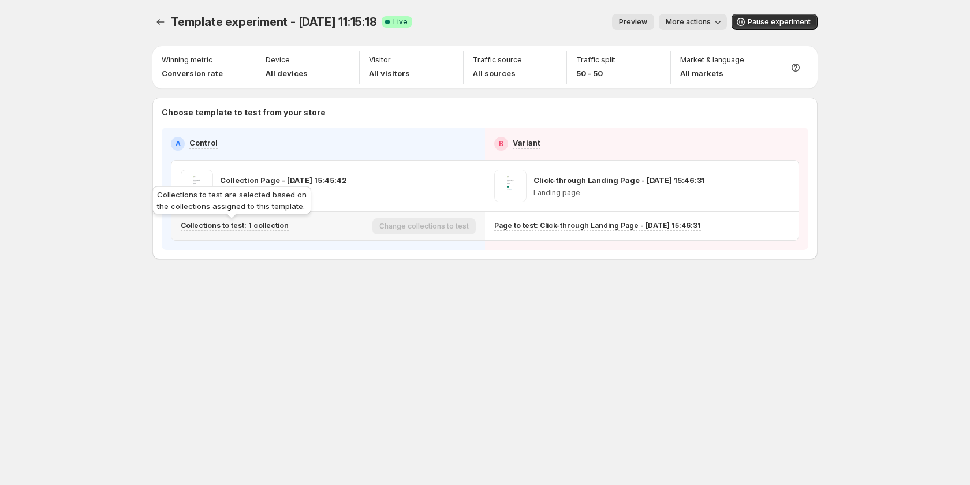
click at [277, 224] on p "Collections to test: 1 collection" at bounding box center [235, 225] width 108 height 9
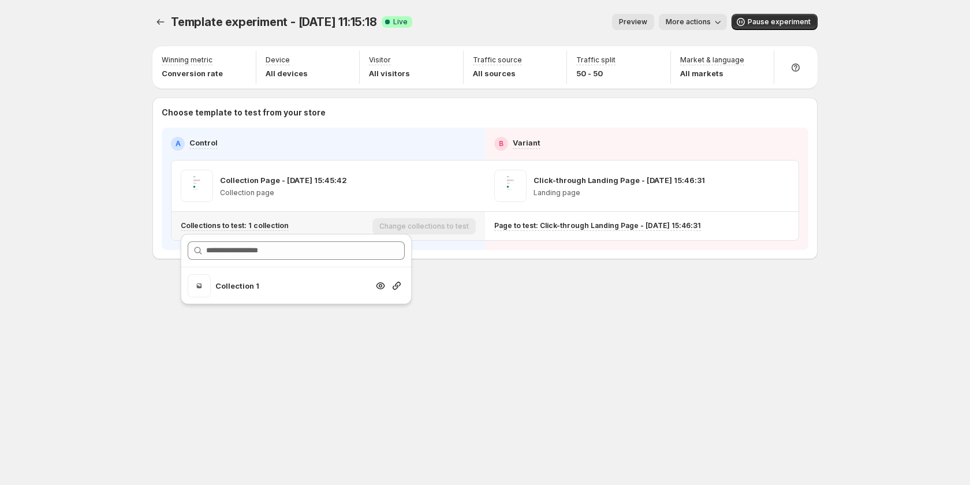
click at [402, 282] on div at bounding box center [397, 286] width 16 height 12
click at [399, 282] on icon "button" at bounding box center [397, 286] width 8 height 8
click at [698, 23] on span "More actions" at bounding box center [688, 21] width 45 height 9
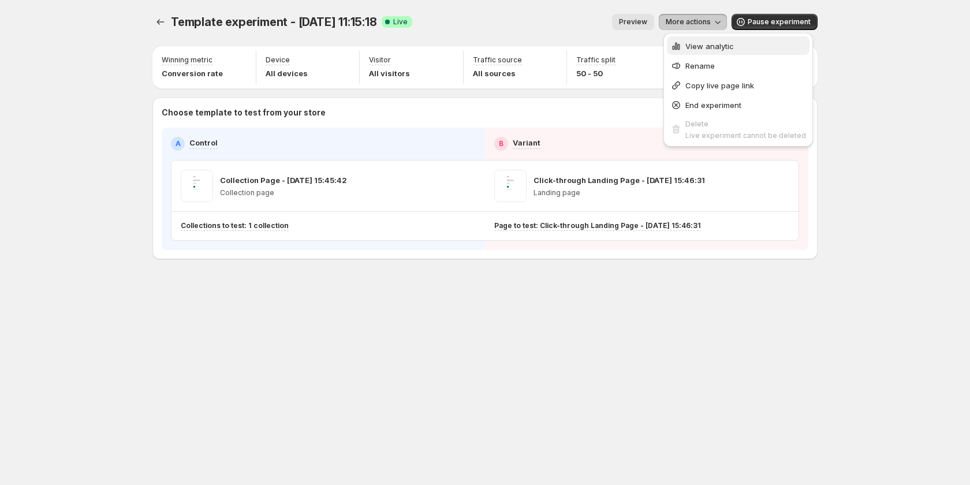
click at [711, 46] on span "View analytic" at bounding box center [709, 46] width 48 height 9
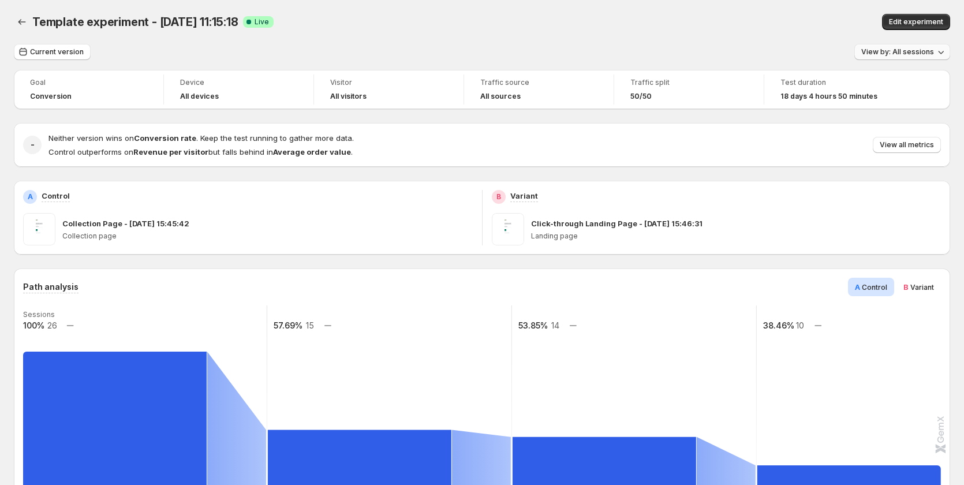
click at [900, 57] on button "View by: All sessions" at bounding box center [903, 52] width 96 height 16
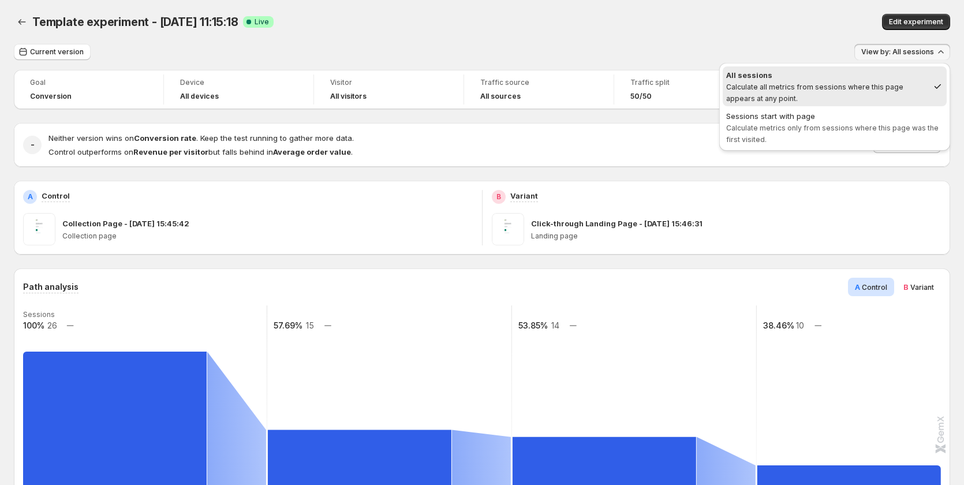
click at [730, 191] on div "B Variant" at bounding box center [717, 197] width 450 height 14
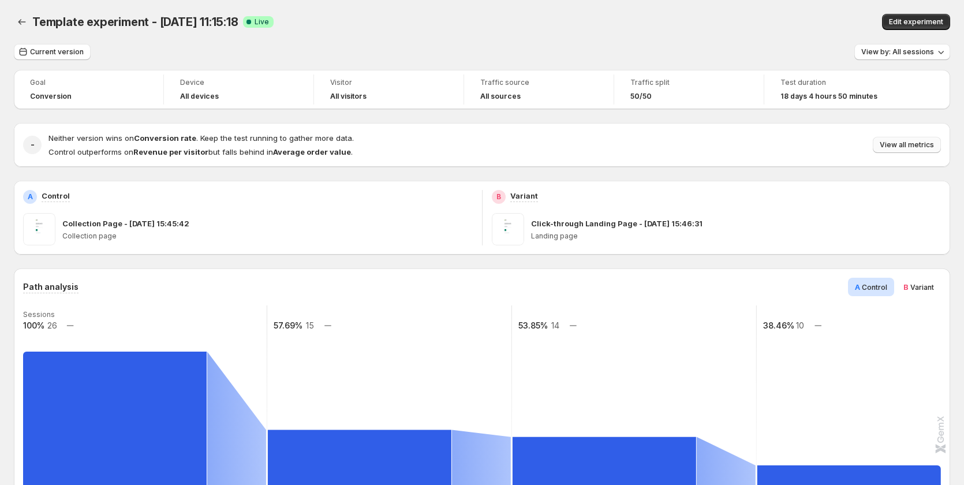
click at [918, 145] on span "View all metrics" at bounding box center [907, 144] width 54 height 9
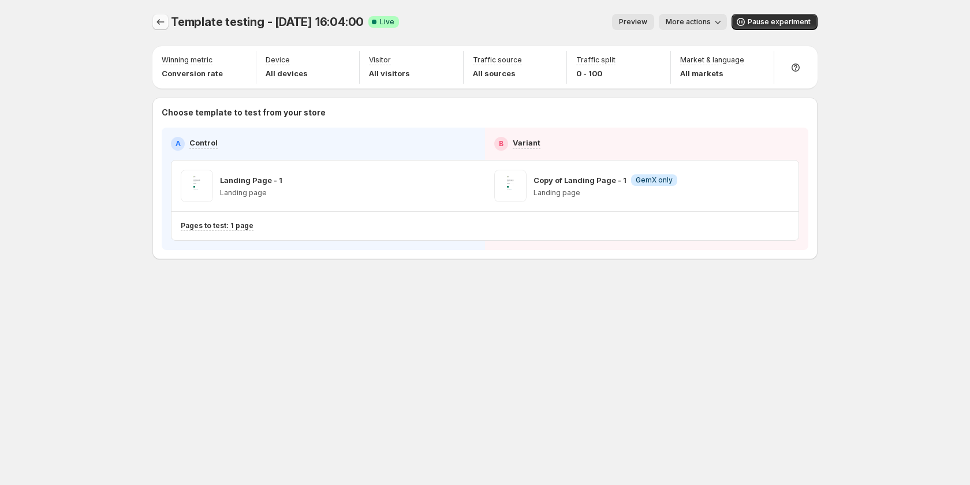
click at [159, 29] on button "Experiments" at bounding box center [160, 22] width 16 height 16
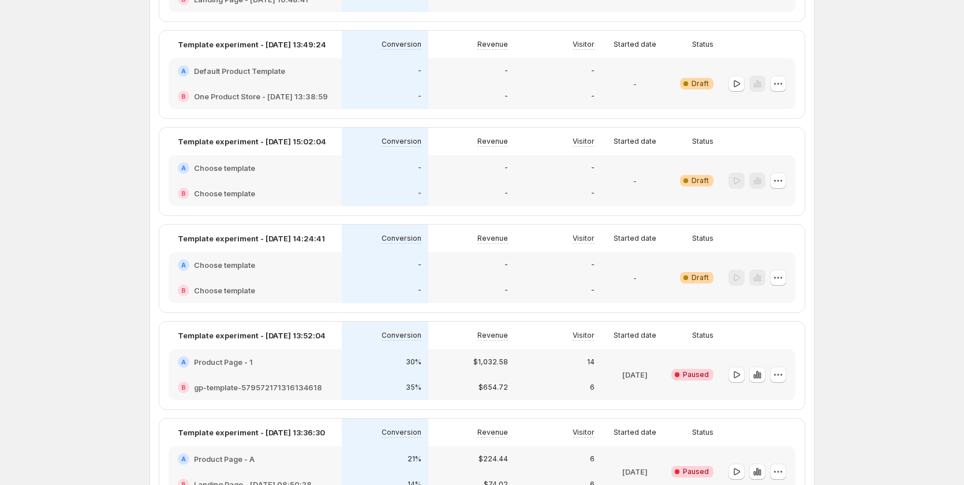
scroll to position [577, 0]
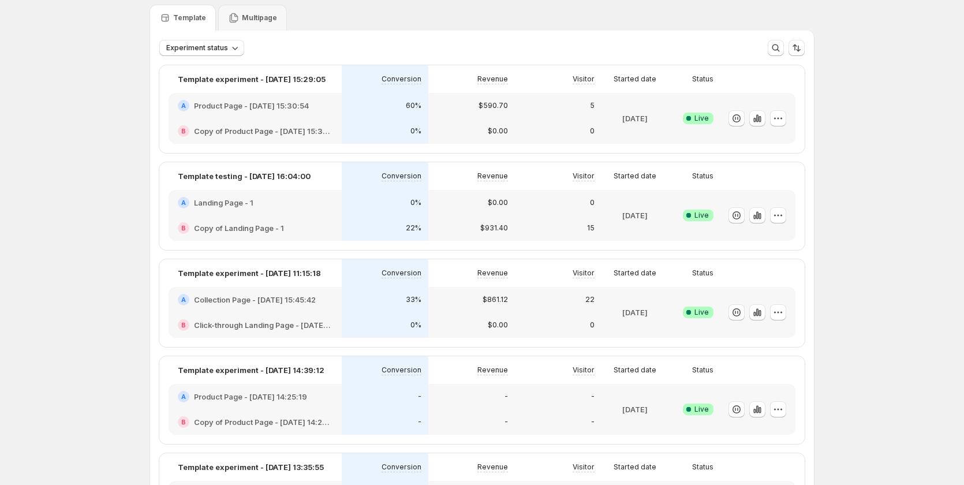
scroll to position [58, 0]
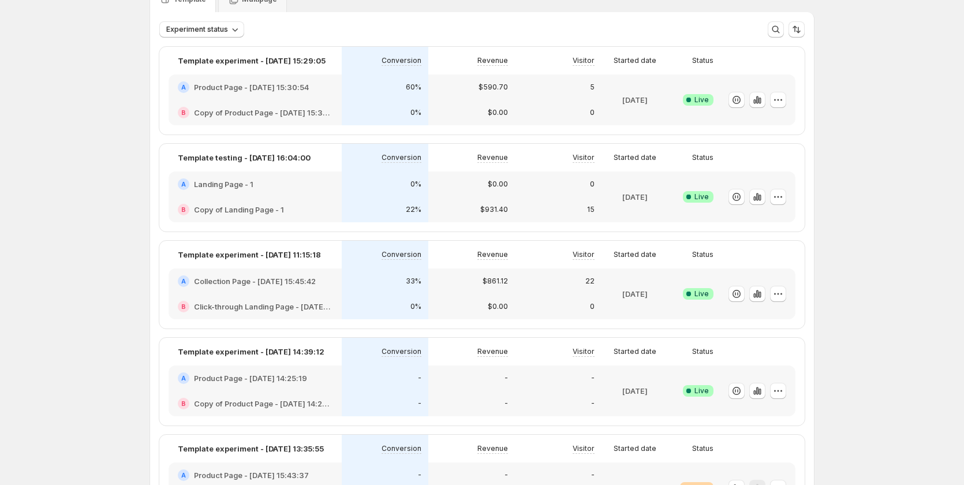
click at [399, 401] on div "-" at bounding box center [385, 404] width 73 height 12
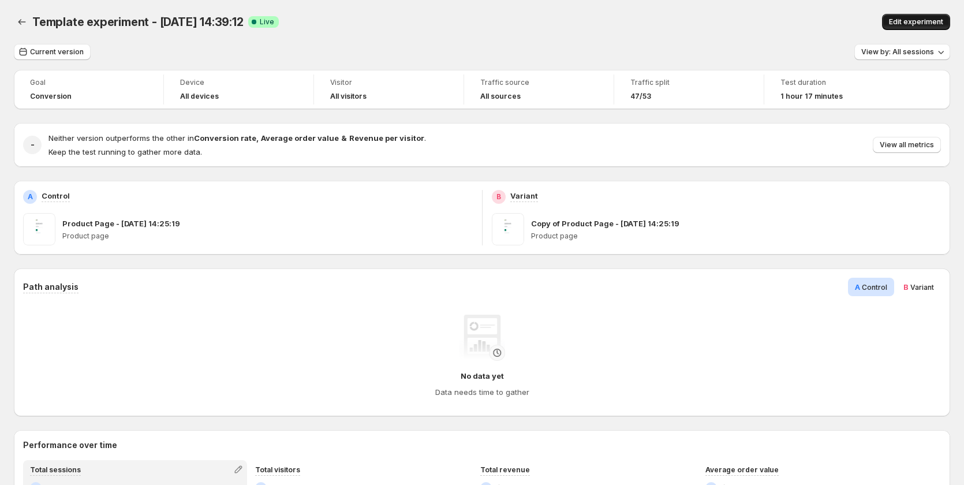
click at [900, 26] on span "Edit experiment" at bounding box center [916, 21] width 54 height 9
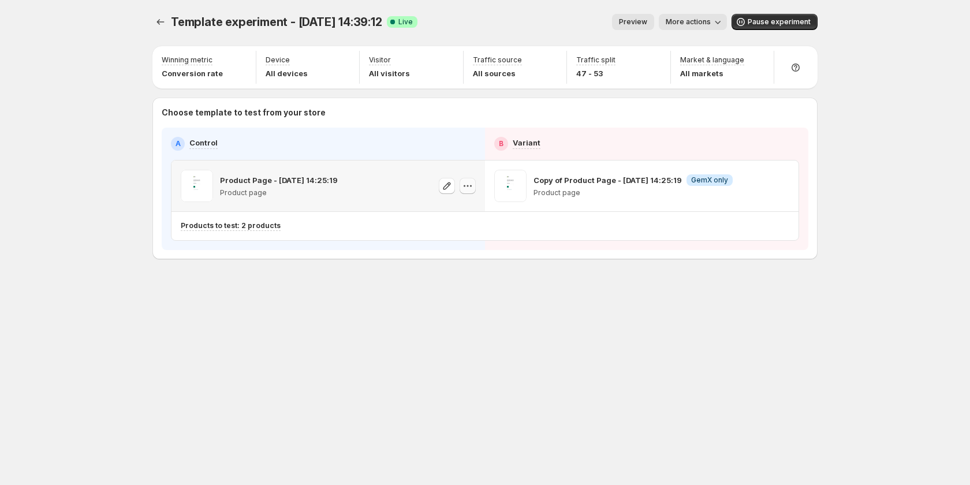
click at [468, 186] on icon "button" at bounding box center [468, 186] width 2 height 2
click at [454, 242] on div "Copy ID" at bounding box center [478, 239] width 131 height 12
click at [788, 185] on button "button" at bounding box center [781, 186] width 16 height 16
click at [743, 242] on div "Copy ID" at bounding box center [791, 239] width 131 height 12
click at [695, 17] on button "More actions" at bounding box center [693, 22] width 68 height 16
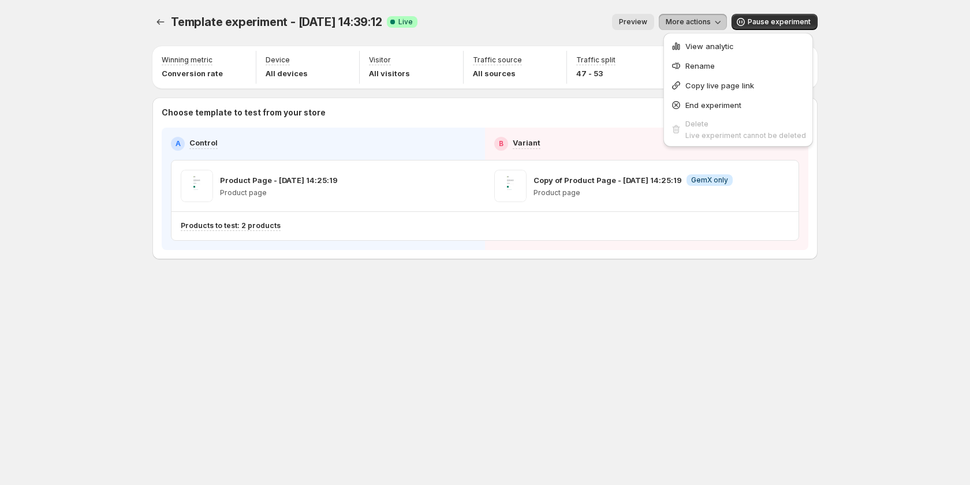
click at [698, 52] on button "View analytic" at bounding box center [738, 45] width 143 height 18
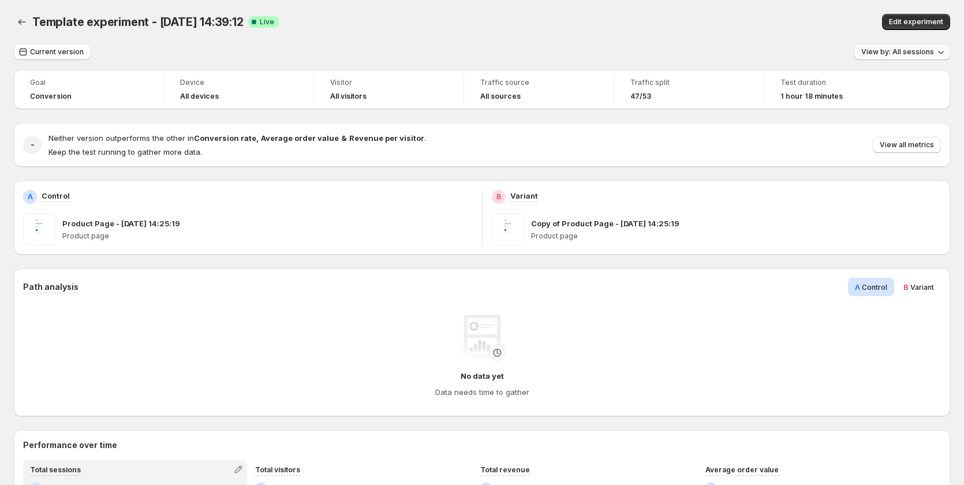
click at [920, 48] on span "View by: All sessions" at bounding box center [897, 51] width 73 height 9
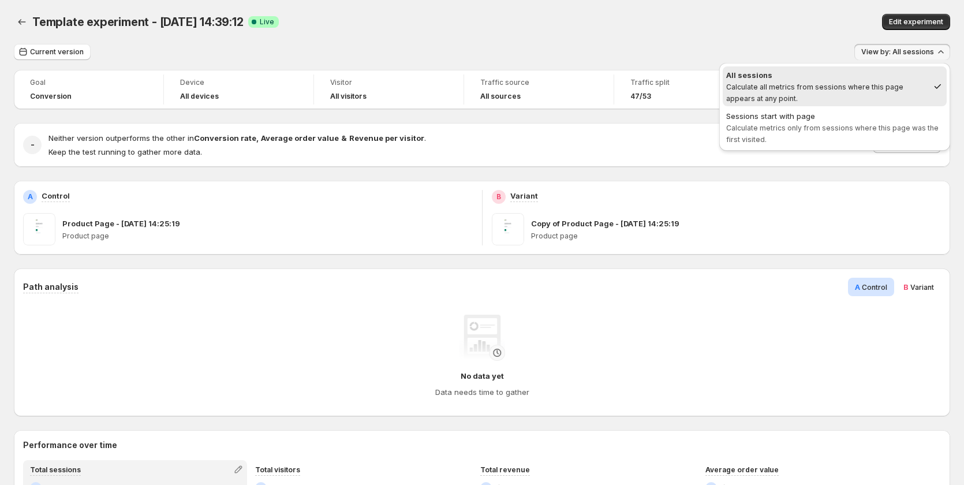
click at [661, 2] on div "Template experiment - Sep 16, 14:39:12. This page is ready Template experiment …" at bounding box center [482, 22] width 937 height 44
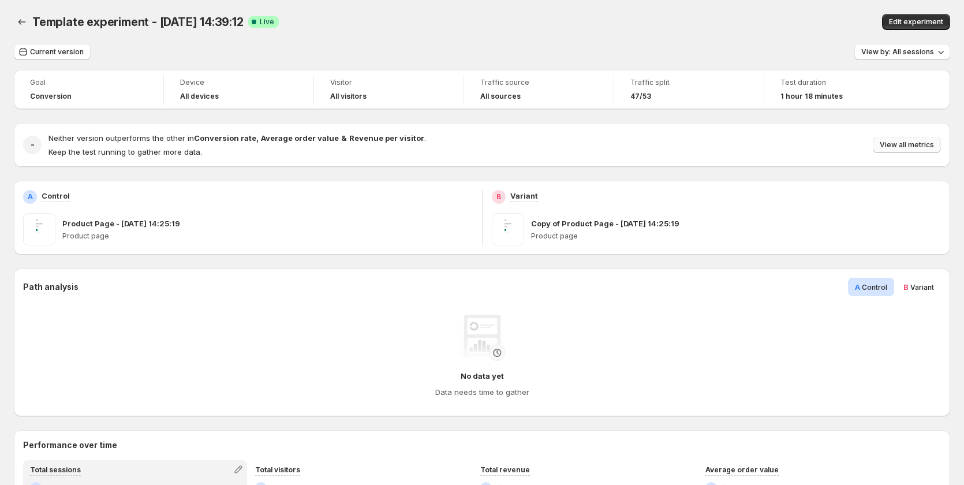
click at [911, 150] on button "View all metrics" at bounding box center [907, 145] width 68 height 16
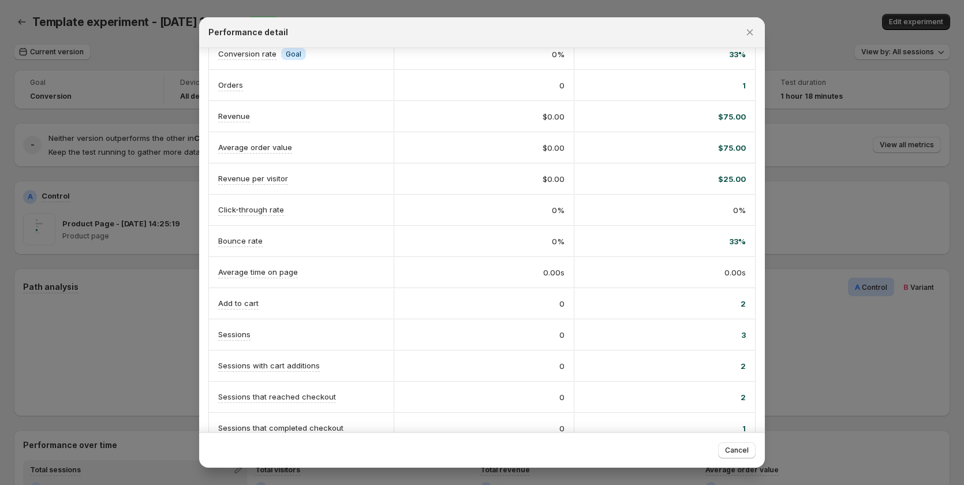
scroll to position [133, 0]
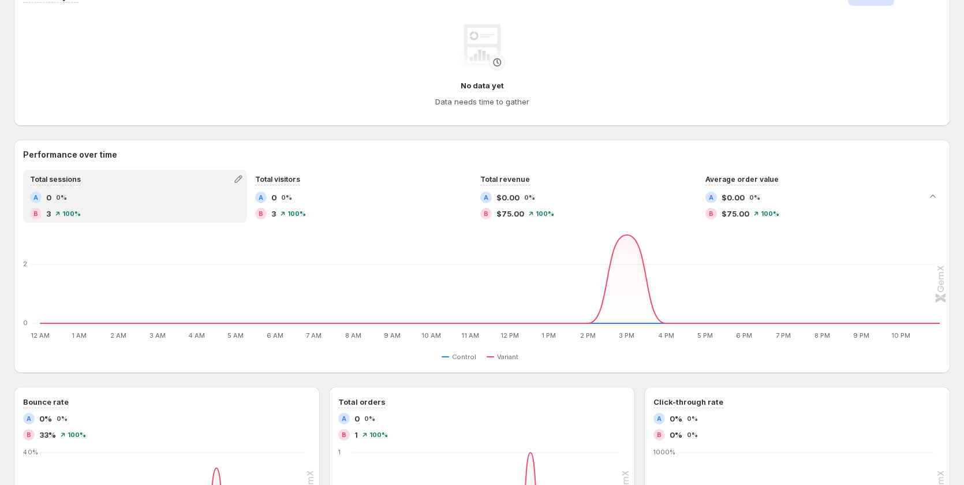
scroll to position [289, 0]
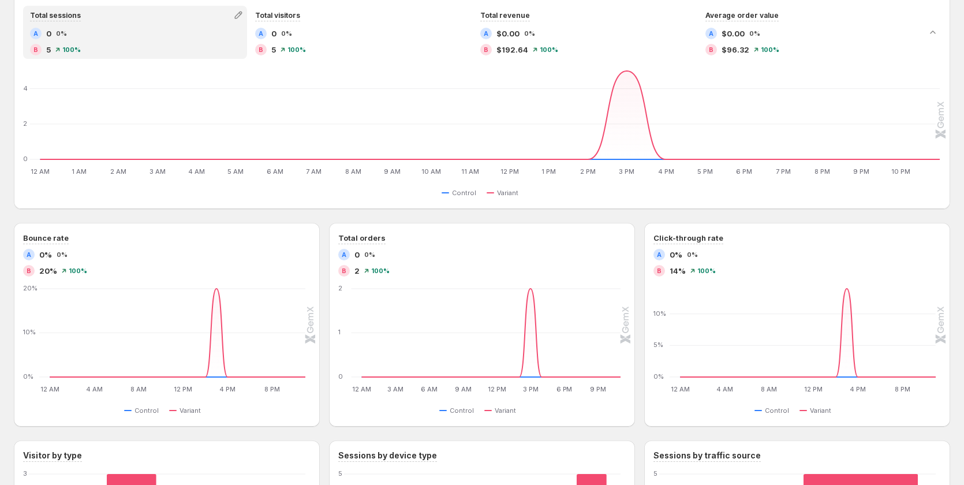
scroll to position [294, 0]
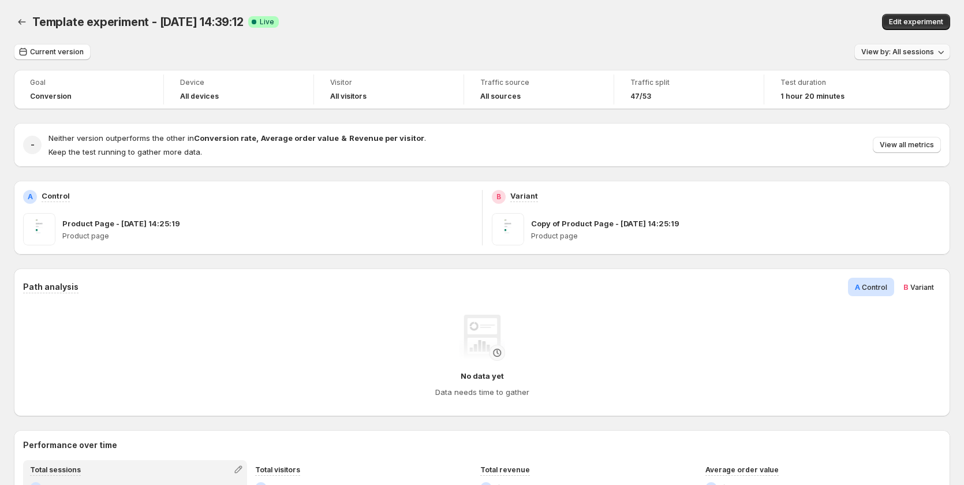
click at [900, 53] on span "View by: All sessions" at bounding box center [897, 51] width 73 height 9
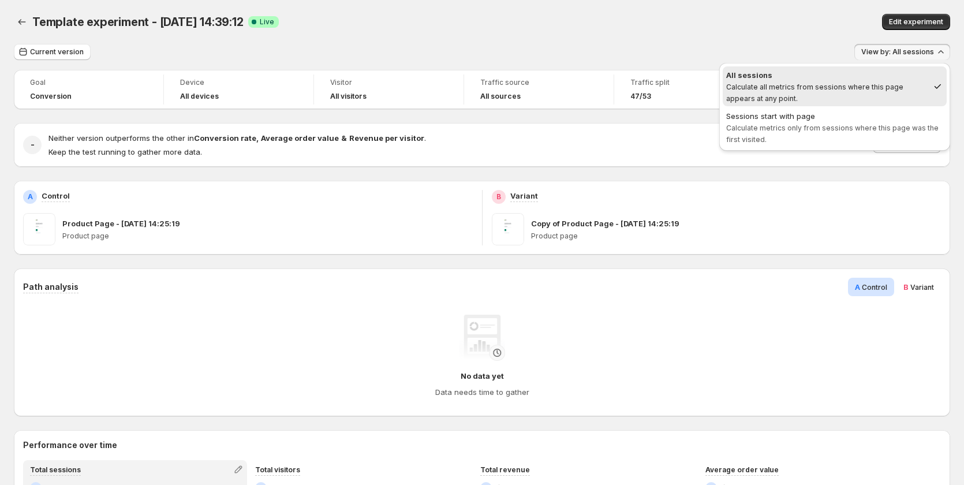
click at [891, 165] on div "- Neither version outperforms the other in Conversion rate , Average order valu…" at bounding box center [482, 145] width 937 height 44
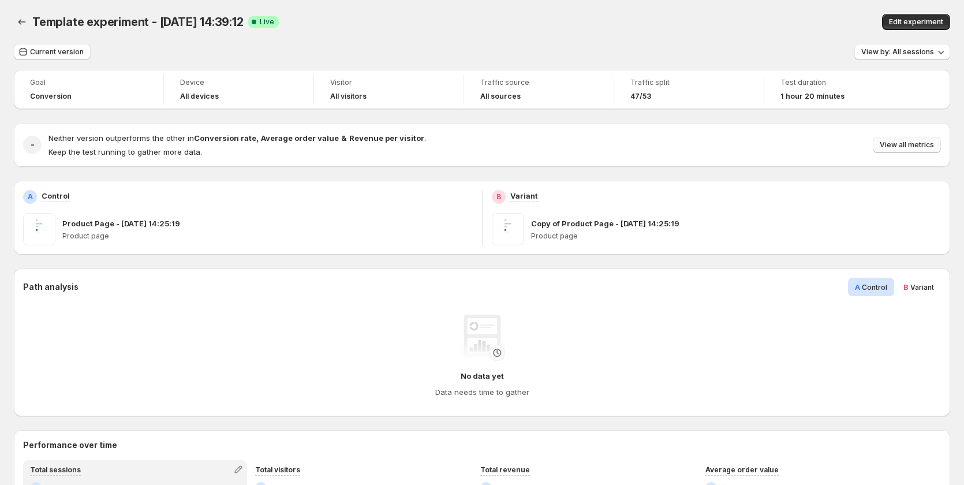
click at [902, 147] on span "View all metrics" at bounding box center [907, 144] width 54 height 9
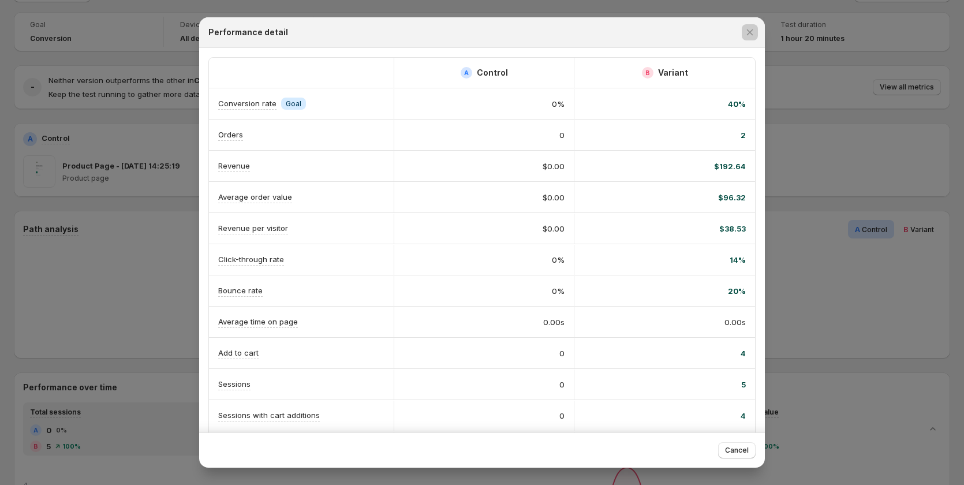
click at [52, 307] on div at bounding box center [482, 242] width 964 height 485
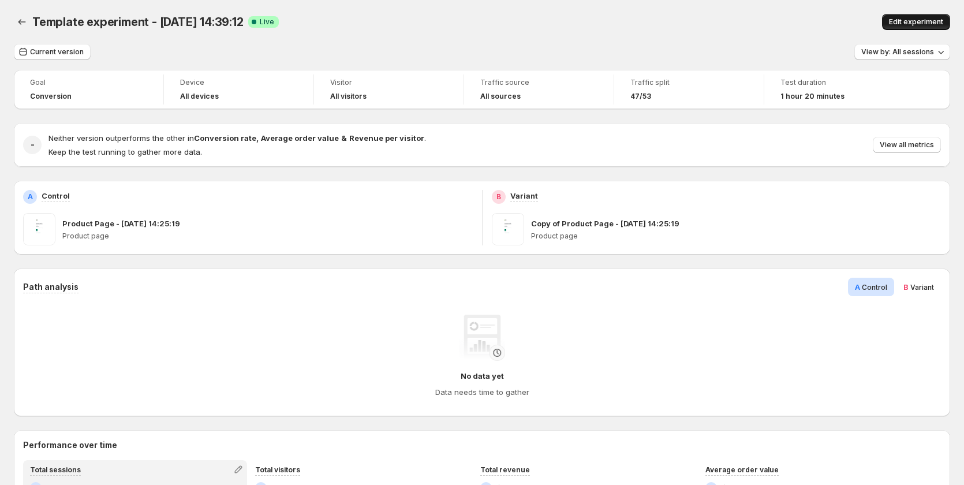
click at [907, 20] on span "Edit experiment" at bounding box center [916, 21] width 54 height 9
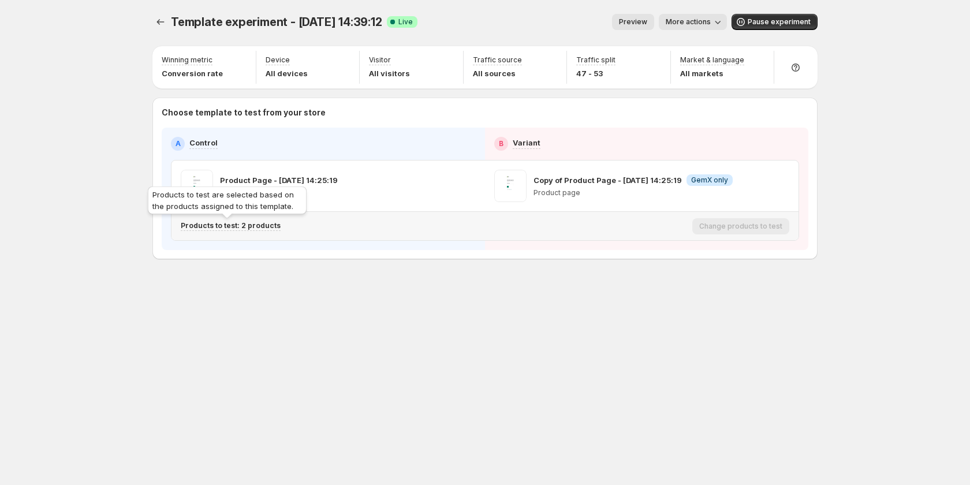
click at [260, 224] on p "Products to test: 2 products" at bounding box center [231, 225] width 100 height 9
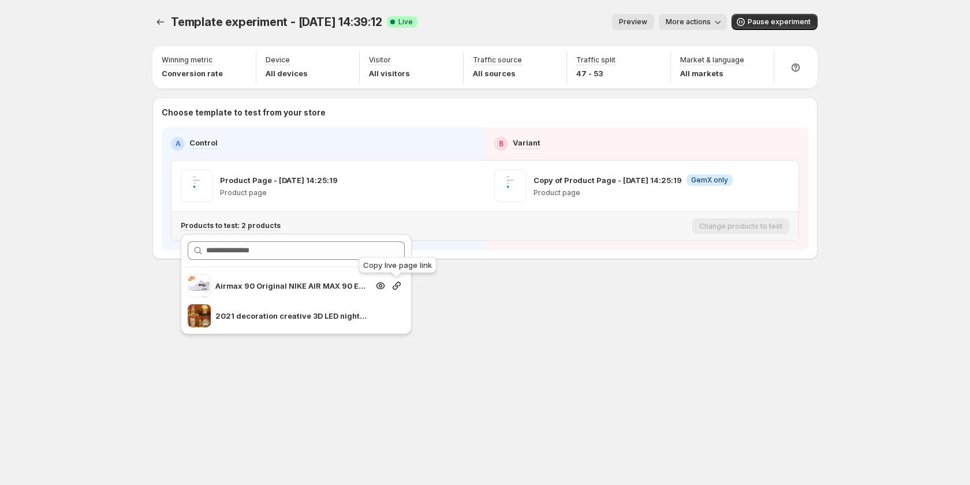
click at [399, 288] on icon "button" at bounding box center [397, 286] width 12 height 12
click at [394, 284] on icon "button" at bounding box center [397, 286] width 12 height 12
click at [677, 21] on span "More actions" at bounding box center [688, 21] width 45 height 9
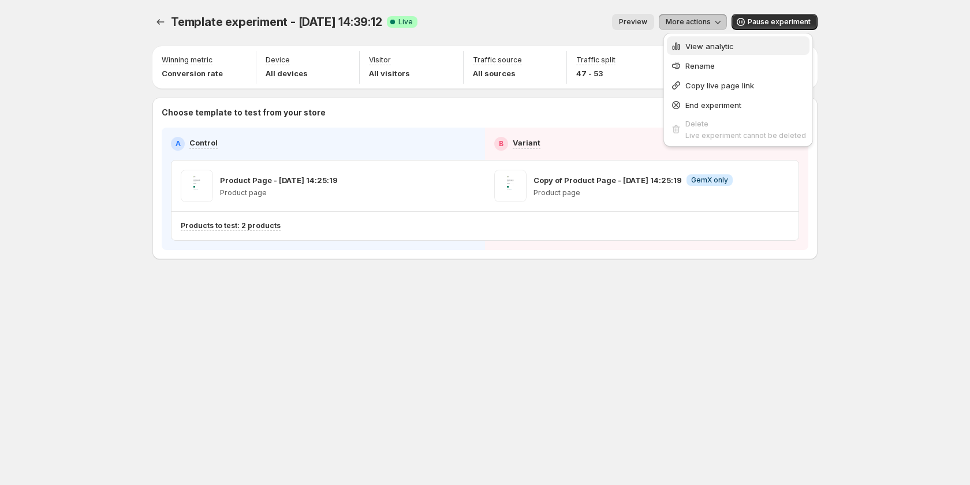
click at [695, 44] on span "View analytic" at bounding box center [709, 46] width 48 height 9
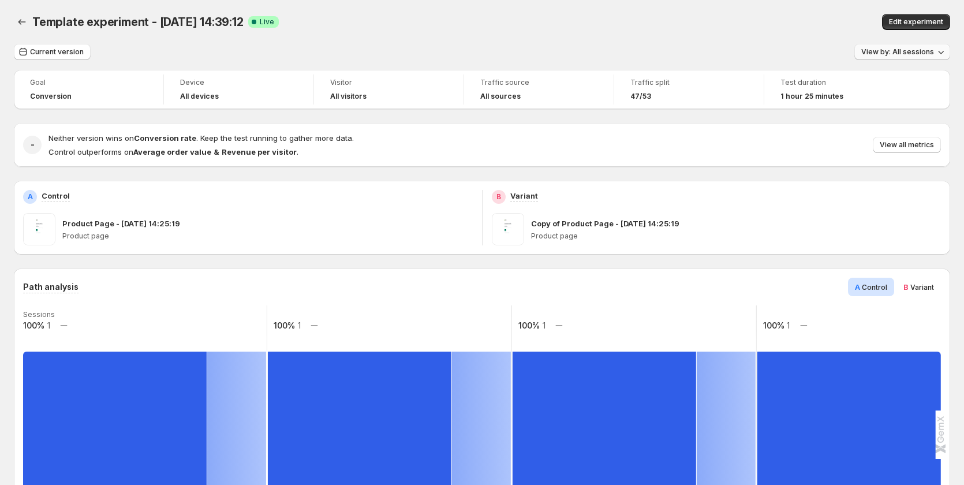
click at [906, 57] on button "View by: All sessions" at bounding box center [903, 52] width 96 height 16
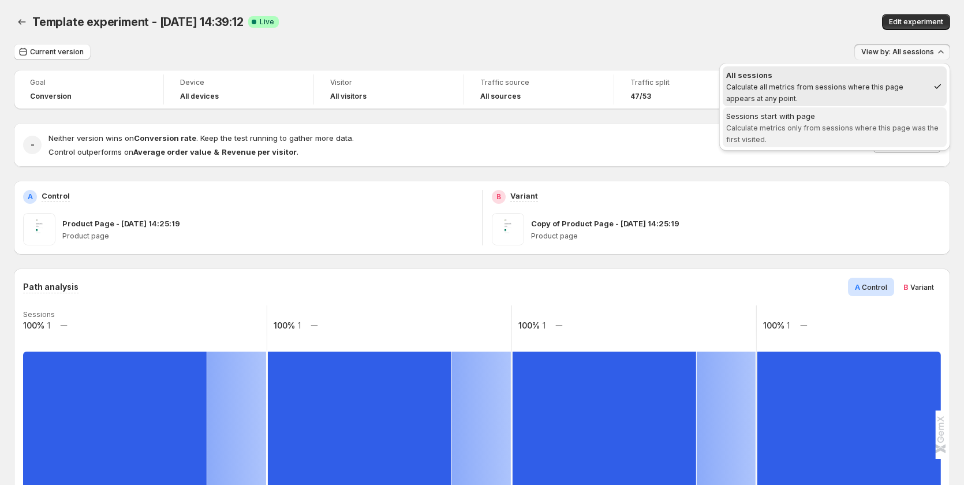
click at [886, 118] on div "Sessions start with page" at bounding box center [834, 116] width 217 height 12
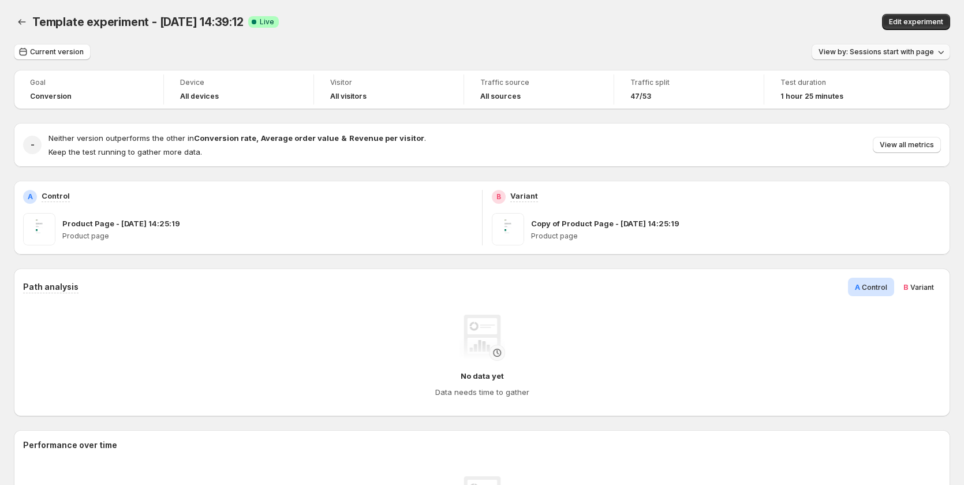
click at [875, 52] on span "View by: Sessions start with page" at bounding box center [876, 51] width 115 height 9
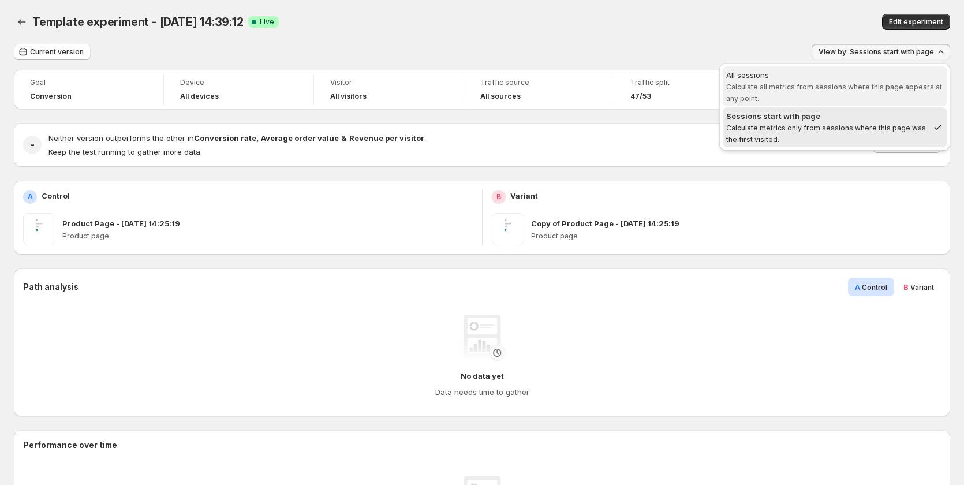
click at [859, 83] on span "Calculate all metrics from sessions where this page appears at any point." at bounding box center [834, 93] width 216 height 20
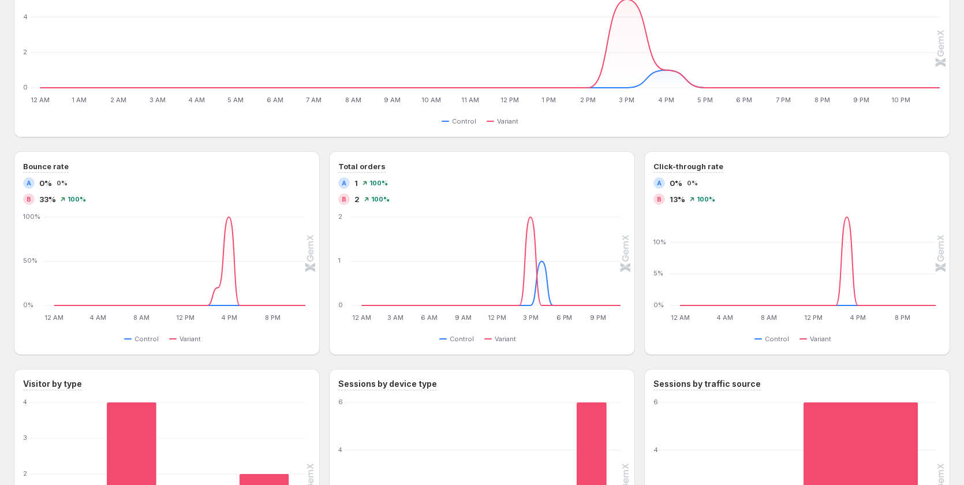
scroll to position [693, 0]
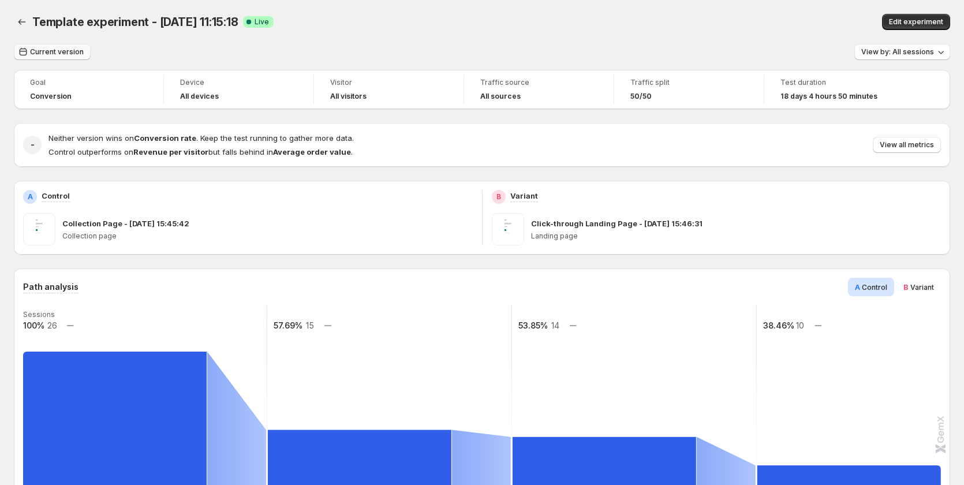
click at [53, 49] on span "Current version" at bounding box center [57, 51] width 54 height 9
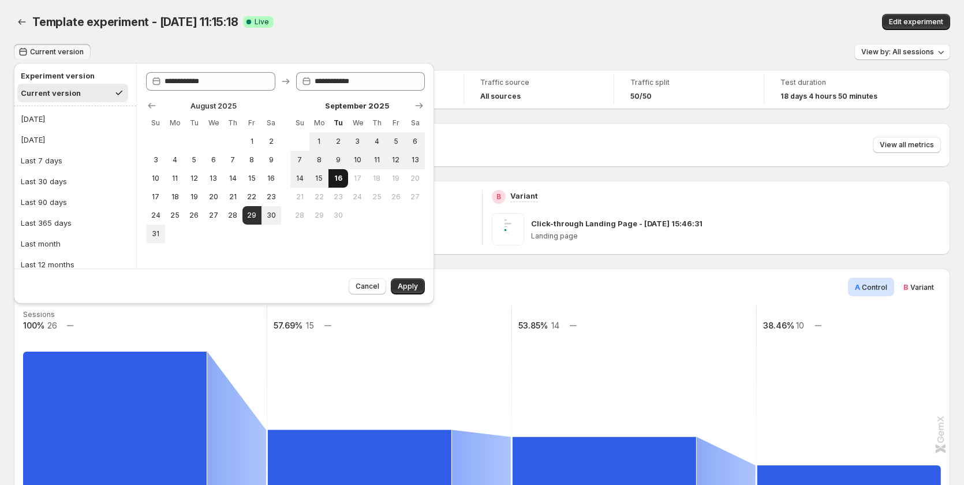
click at [335, 184] on button "16" at bounding box center [338, 178] width 19 height 18
type input "**********"
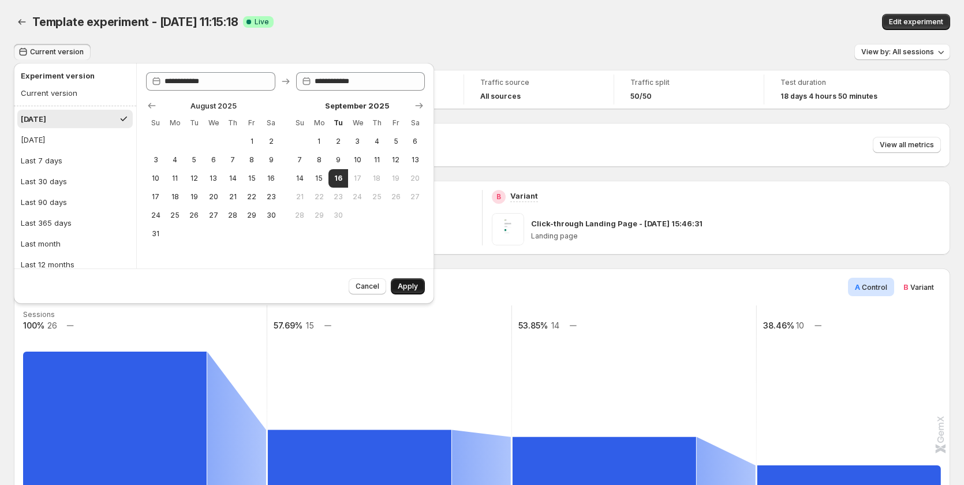
click at [403, 286] on span "Apply" at bounding box center [408, 286] width 20 height 9
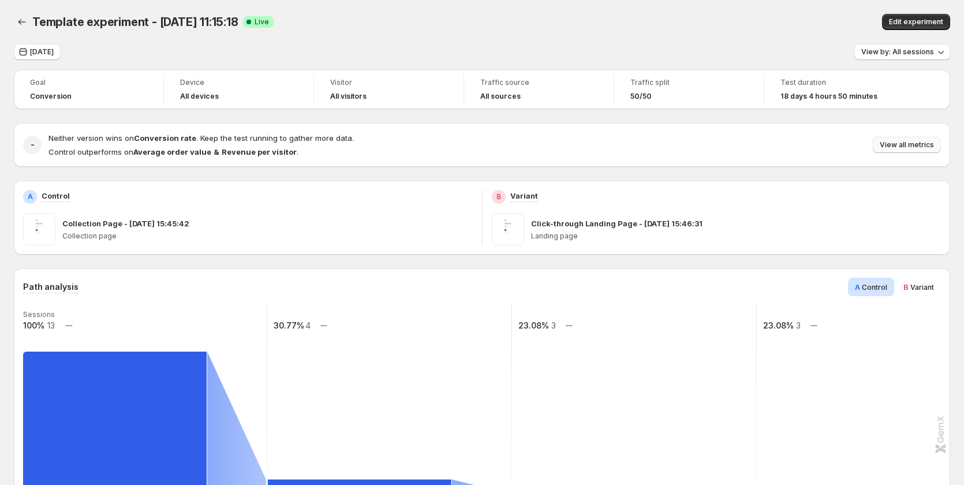
click at [916, 146] on span "View all metrics" at bounding box center [907, 144] width 54 height 9
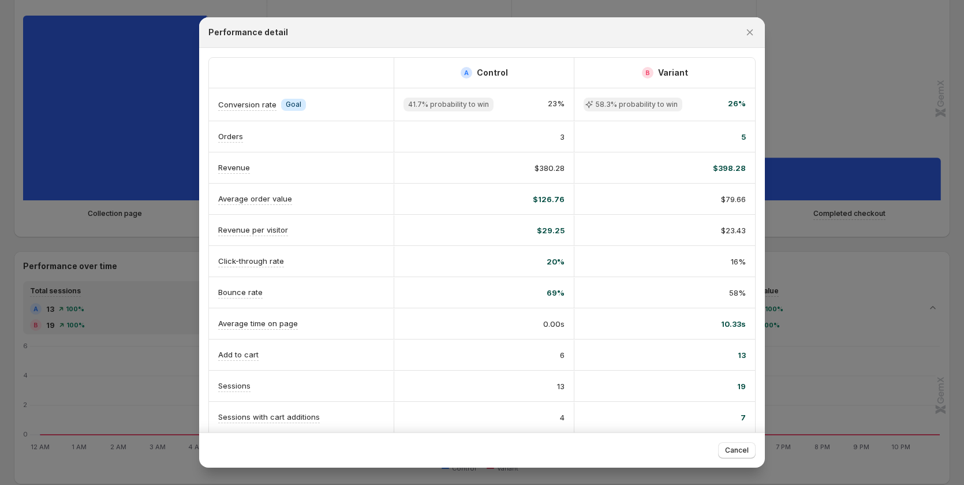
click at [447, 108] on span "41.7% probability to win" at bounding box center [448, 104] width 81 height 9
click at [494, 102] on div "41.7% probability to win 23%" at bounding box center [484, 105] width 161 height 14
click at [606, 105] on span "58.3% probability to win" at bounding box center [636, 104] width 83 height 9
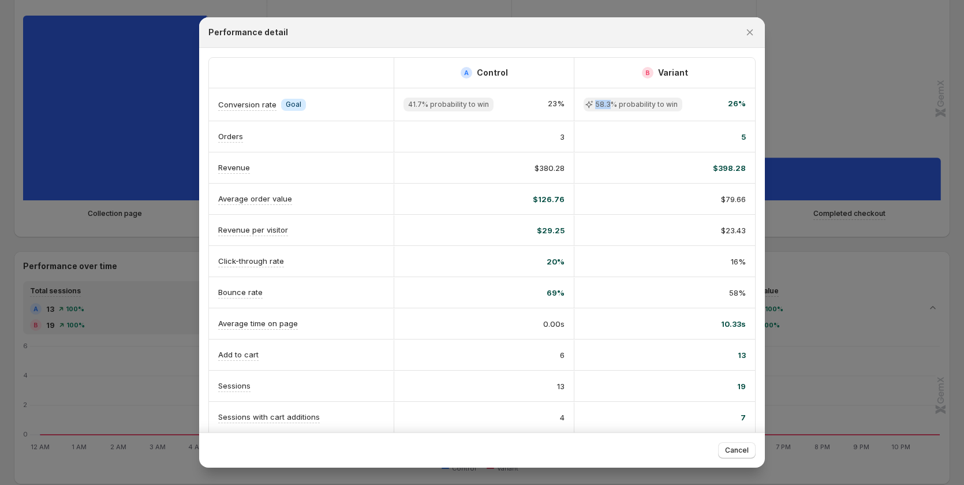
click at [606, 105] on span "58.3% probability to win" at bounding box center [636, 104] width 83 height 9
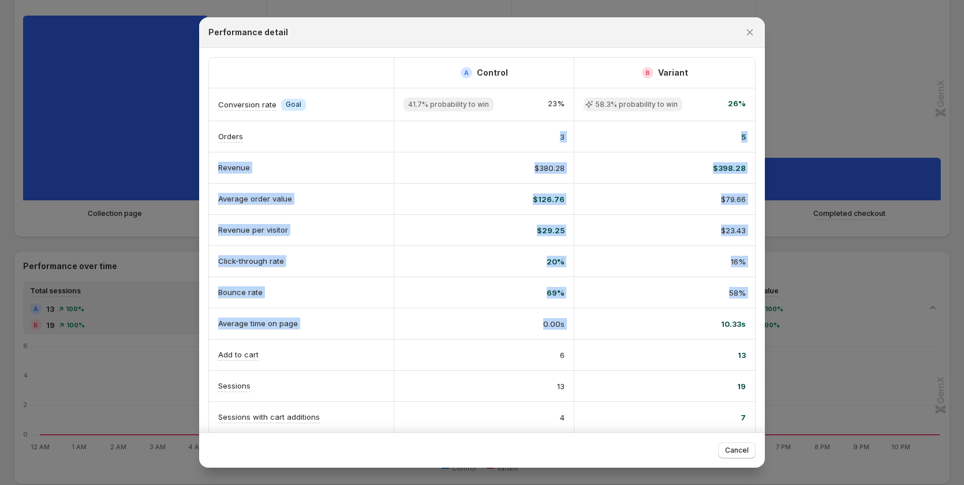
drag, startPoint x: 552, startPoint y: 141, endPoint x: 695, endPoint y: 327, distance: 234.2
click at [695, 327] on div "A Control B Variant Conversion rate Info Goal 41.7% probability to win 23% 58.3…" at bounding box center [482, 307] width 546 height 499
click at [624, 267] on div "16%" at bounding box center [664, 262] width 181 height 30
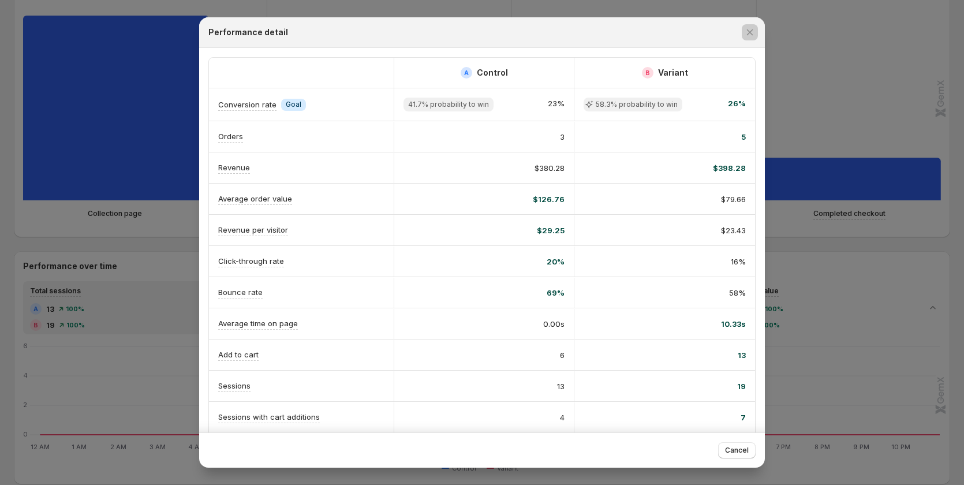
click at [122, 345] on div at bounding box center [482, 242] width 964 height 485
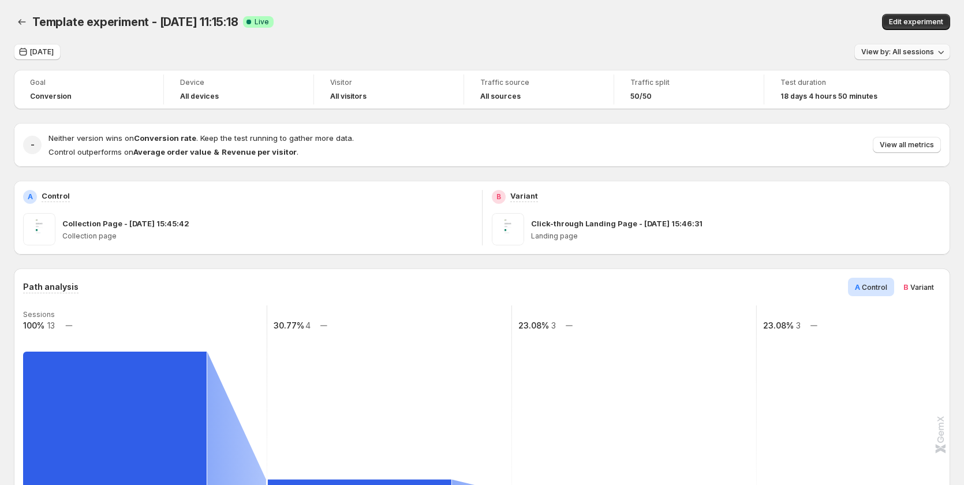
click at [928, 53] on span "View by: All sessions" at bounding box center [897, 51] width 73 height 9
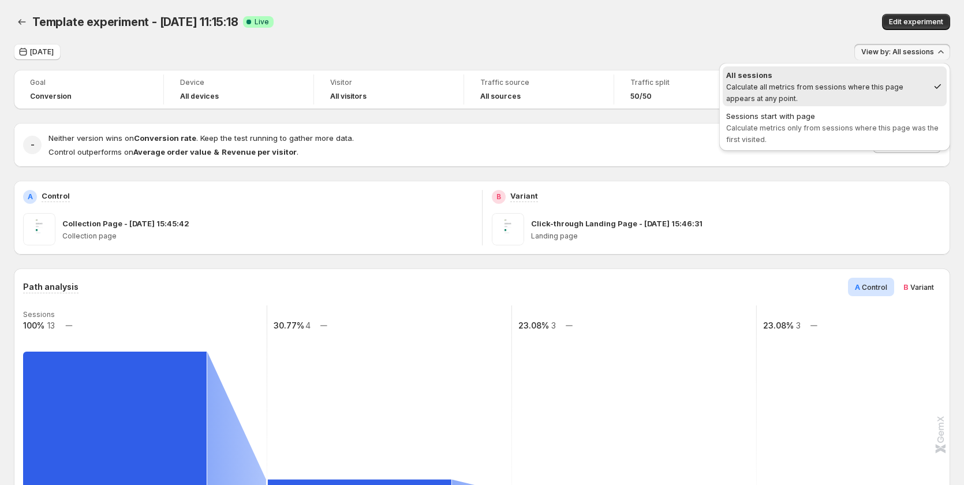
click at [758, 190] on div "B Variant" at bounding box center [717, 197] width 450 height 14
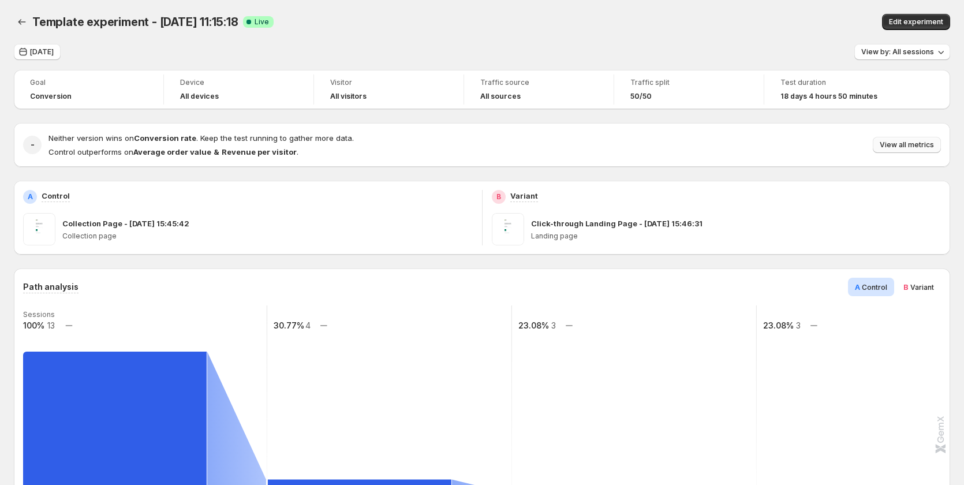
click at [919, 144] on span "View all metrics" at bounding box center [907, 144] width 54 height 9
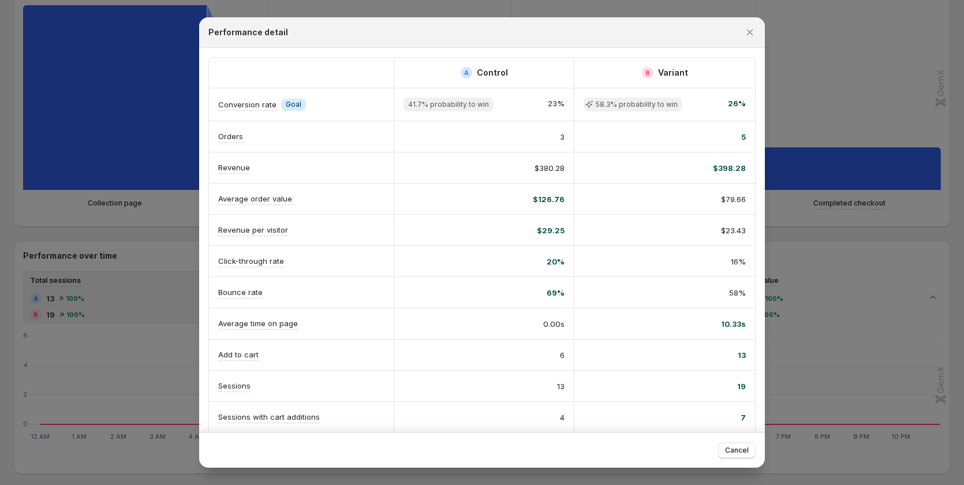
click at [823, 60] on div at bounding box center [482, 242] width 964 height 485
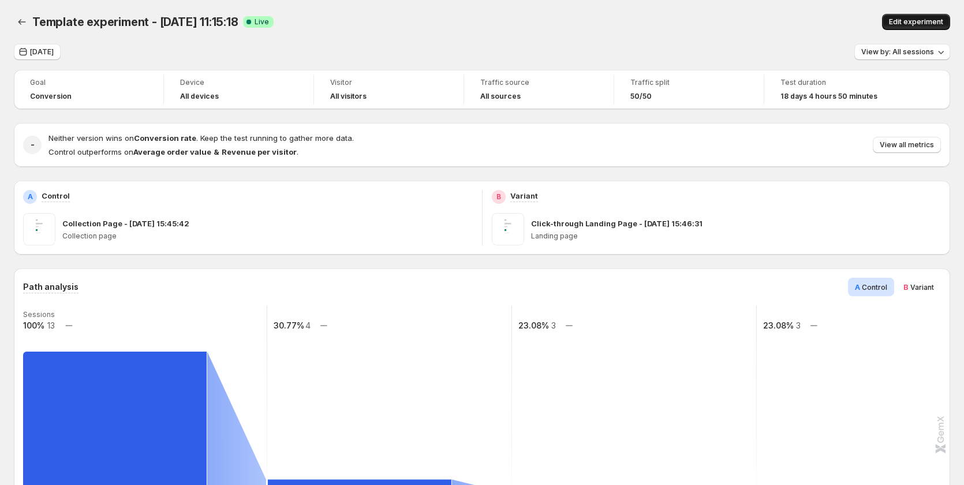
click at [913, 17] on button "Edit experiment" at bounding box center [916, 22] width 68 height 16
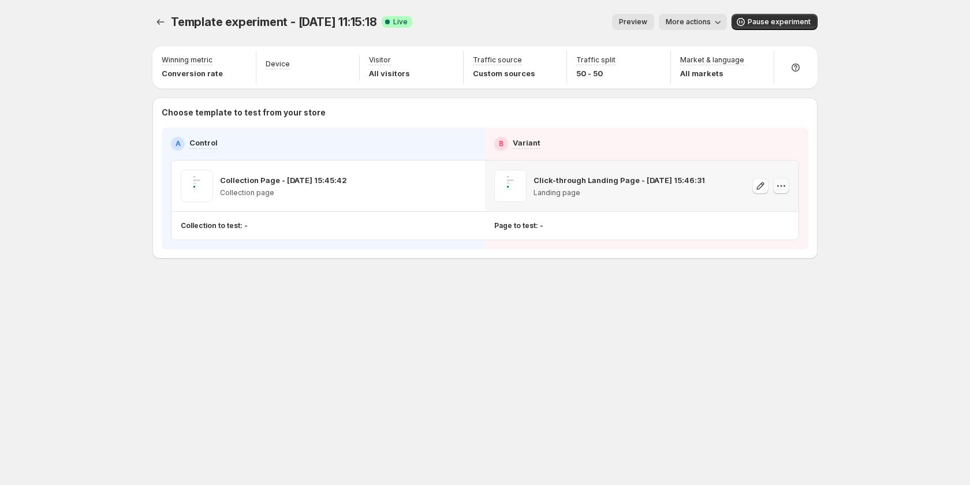
click at [789, 188] on button "button" at bounding box center [781, 186] width 16 height 16
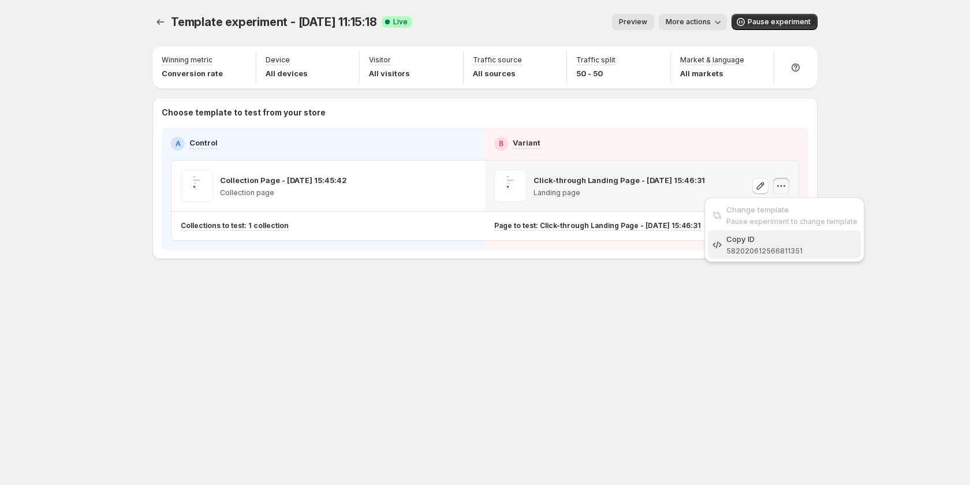
click at [751, 242] on div "Copy ID" at bounding box center [791, 239] width 131 height 12
click at [468, 189] on icon "button" at bounding box center [468, 186] width 12 height 12
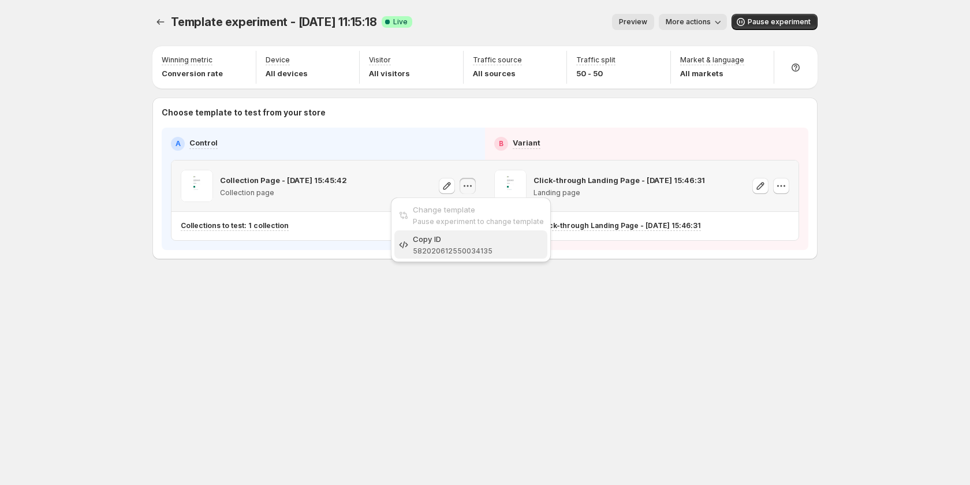
click at [464, 244] on div "Copy ID" at bounding box center [478, 239] width 131 height 12
drag, startPoint x: 792, startPoint y: 174, endPoint x: 773, endPoint y: 187, distance: 23.2
click at [773, 187] on button "button" at bounding box center [781, 186] width 16 height 16
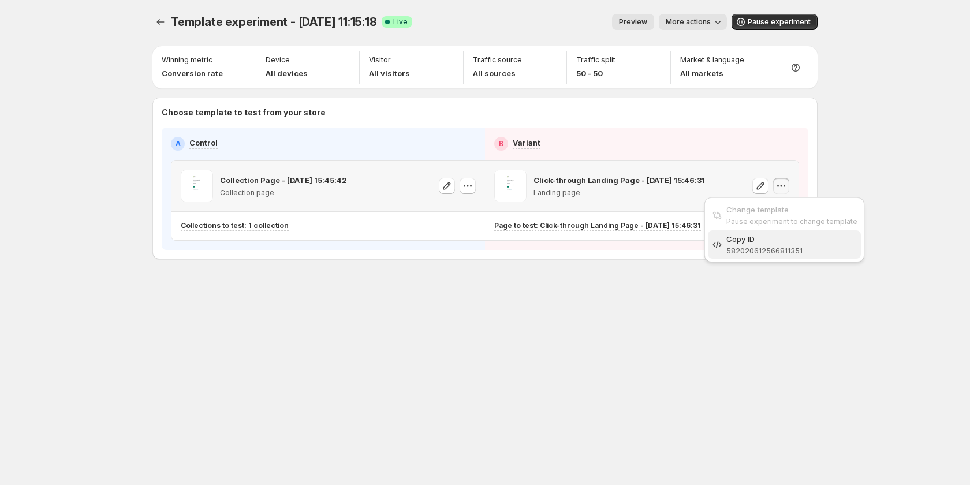
click at [768, 244] on div "Copy ID" at bounding box center [791, 239] width 131 height 12
click at [778, 187] on icon "button" at bounding box center [781, 186] width 12 height 12
click at [713, 297] on div "Template experiment - [DATE] 11:15:18. This page is ready Template experiment -…" at bounding box center [485, 161] width 693 height 322
click at [667, 24] on button "More actions" at bounding box center [693, 22] width 68 height 16
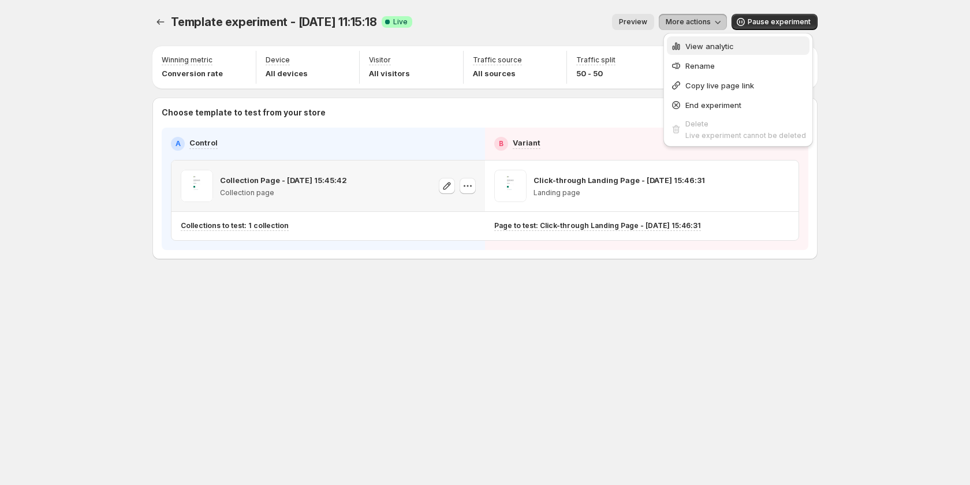
click at [692, 47] on span "View analytic" at bounding box center [709, 46] width 48 height 9
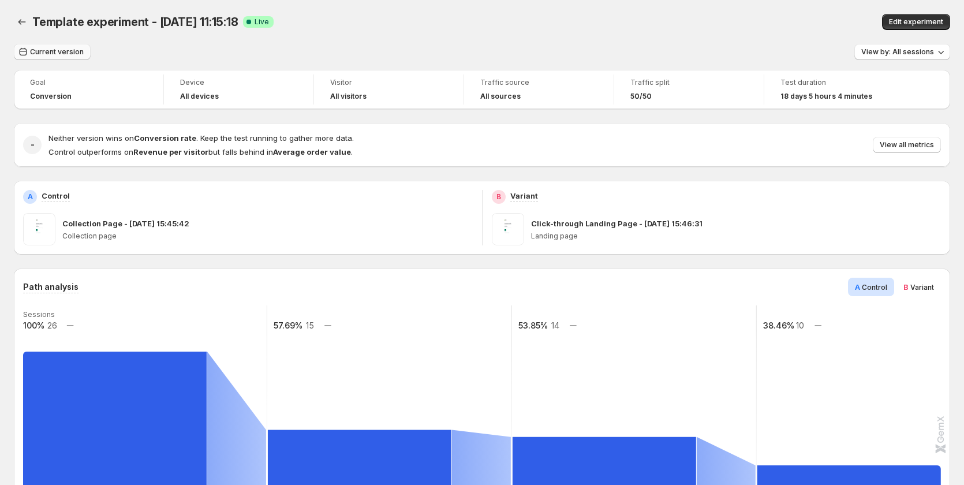
click at [76, 50] on span "Current version" at bounding box center [57, 51] width 54 height 9
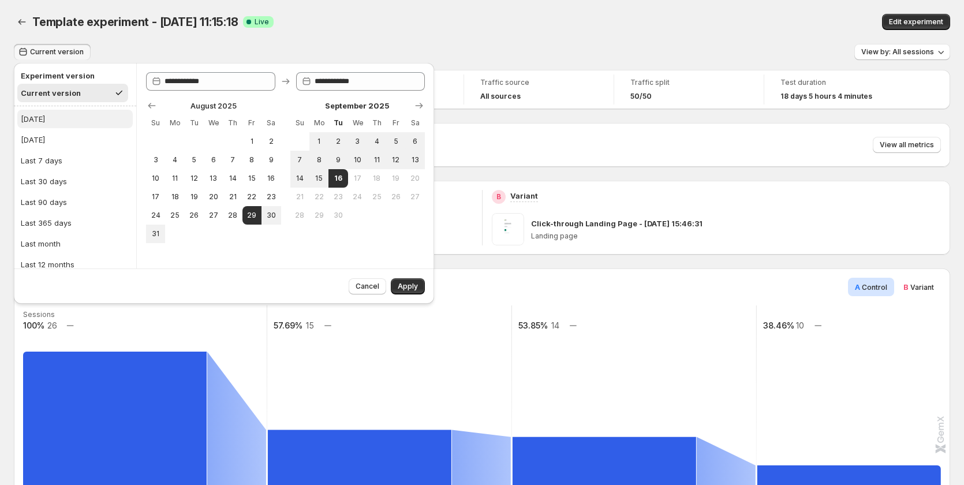
click at [72, 122] on button "[DATE]" at bounding box center [74, 119] width 115 height 18
type input "**********"
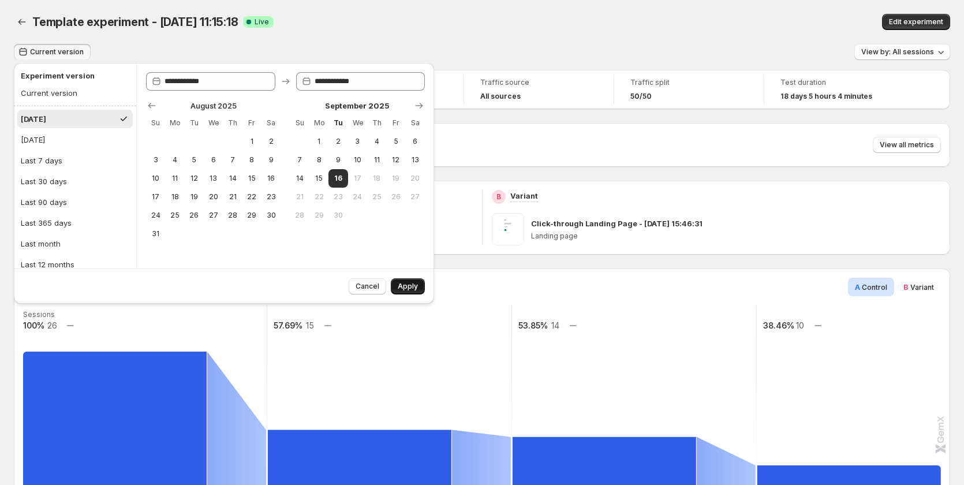
click at [401, 291] on button "Apply" at bounding box center [408, 286] width 34 height 16
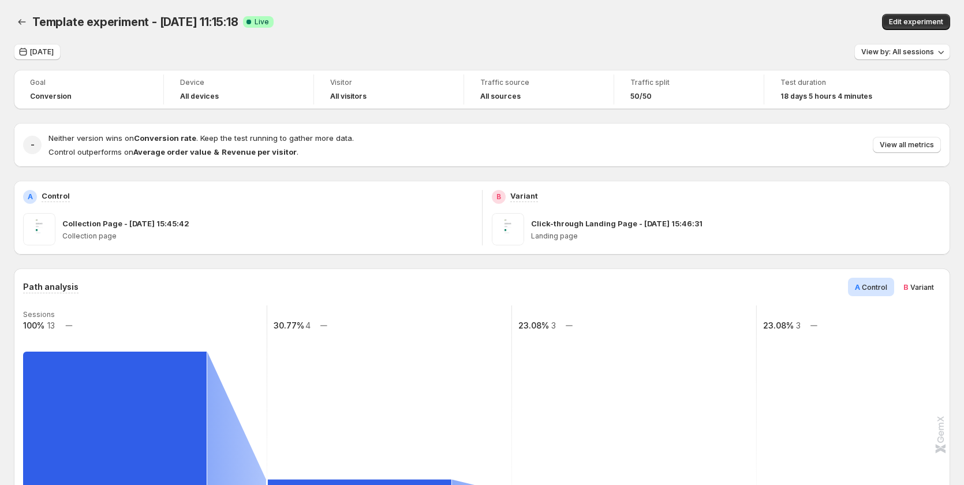
click at [901, 136] on div "Neither version wins on Conversion rate . Keep the test running to gather more …" at bounding box center [494, 144] width 893 height 25
click at [901, 137] on button "View all metrics" at bounding box center [907, 145] width 68 height 16
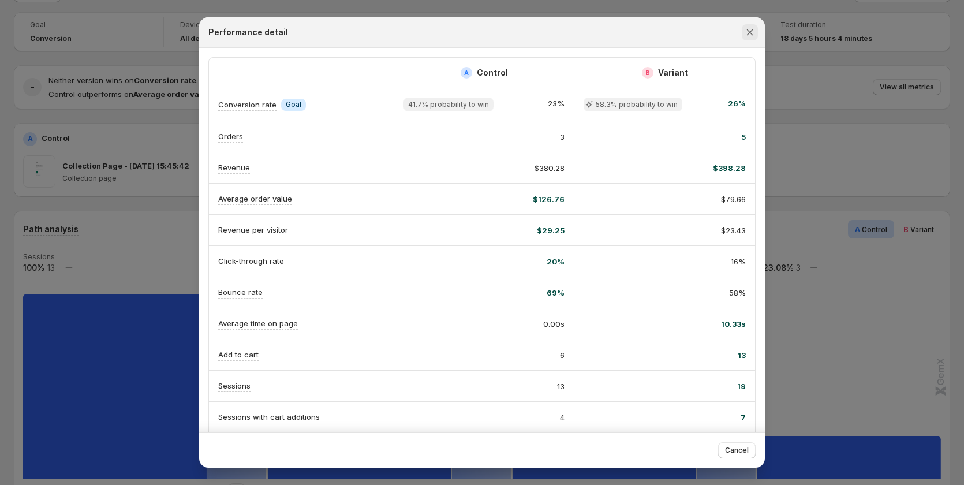
click at [745, 32] on icon "Close" at bounding box center [750, 33] width 12 height 12
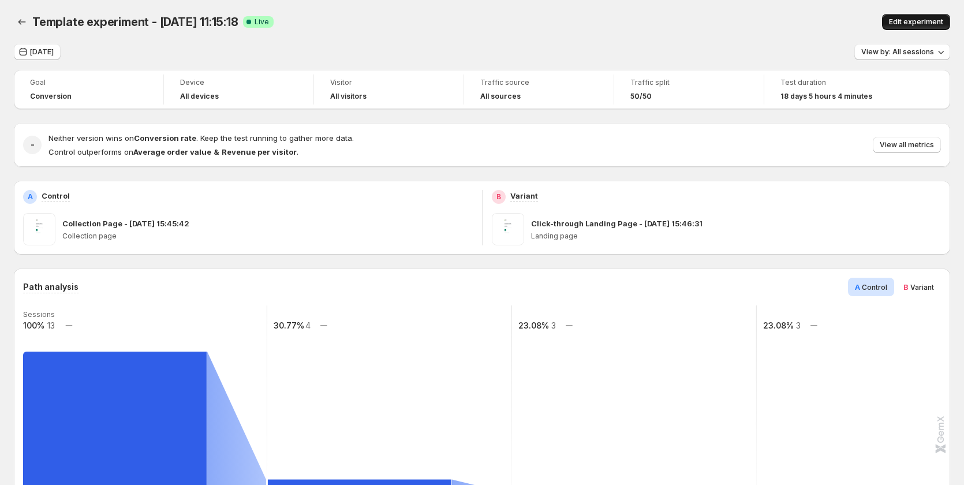
click at [930, 24] on span "Edit experiment" at bounding box center [916, 21] width 54 height 9
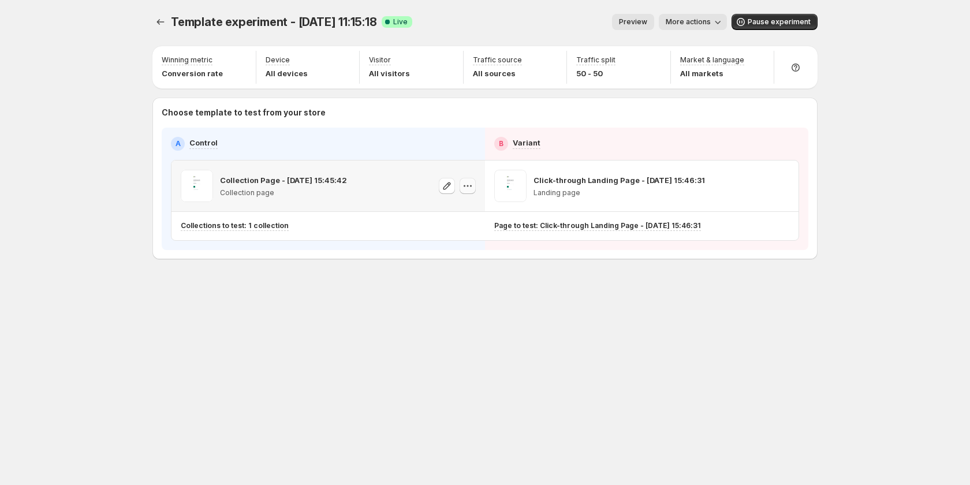
click at [461, 189] on button "button" at bounding box center [468, 186] width 16 height 16
click at [434, 392] on div "Template experiment - [DATE] 11:15:18. This page is ready Template experiment -…" at bounding box center [485, 242] width 693 height 485
click at [692, 14] on button "More actions" at bounding box center [693, 22] width 68 height 16
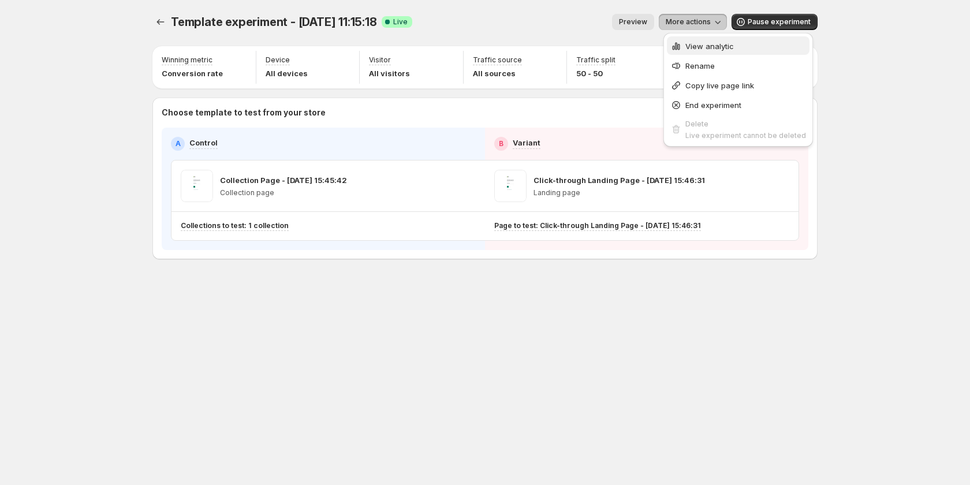
click at [714, 48] on span "View analytic" at bounding box center [709, 46] width 48 height 9
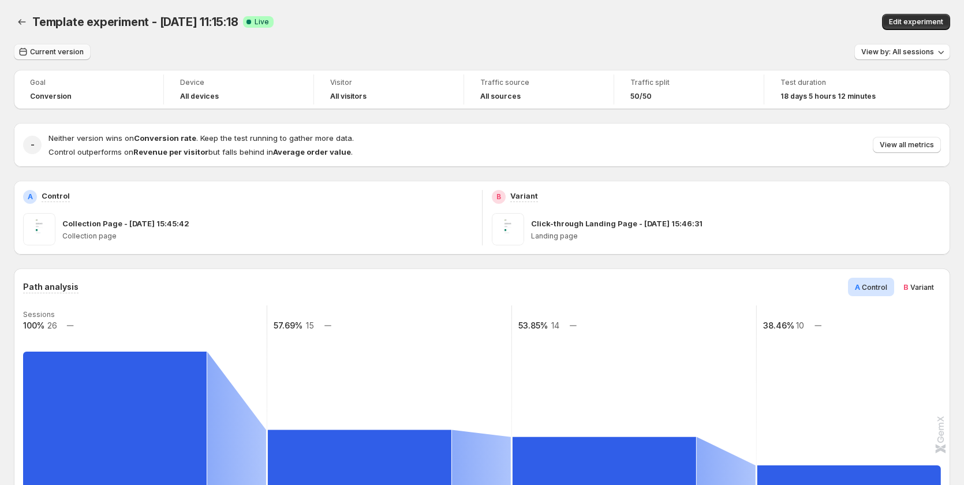
click at [25, 51] on icon "button" at bounding box center [24, 52] width 8 height 8
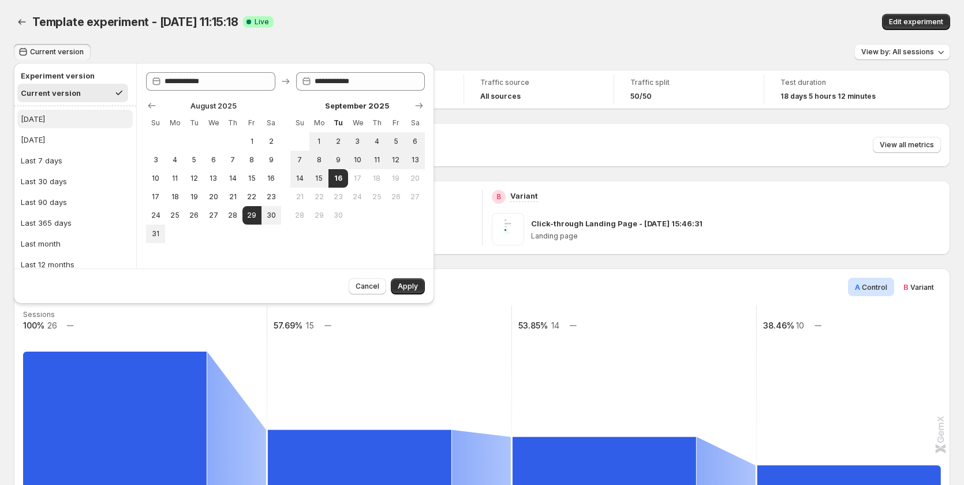
click at [60, 120] on button "[DATE]" at bounding box center [74, 119] width 115 height 18
type input "**********"
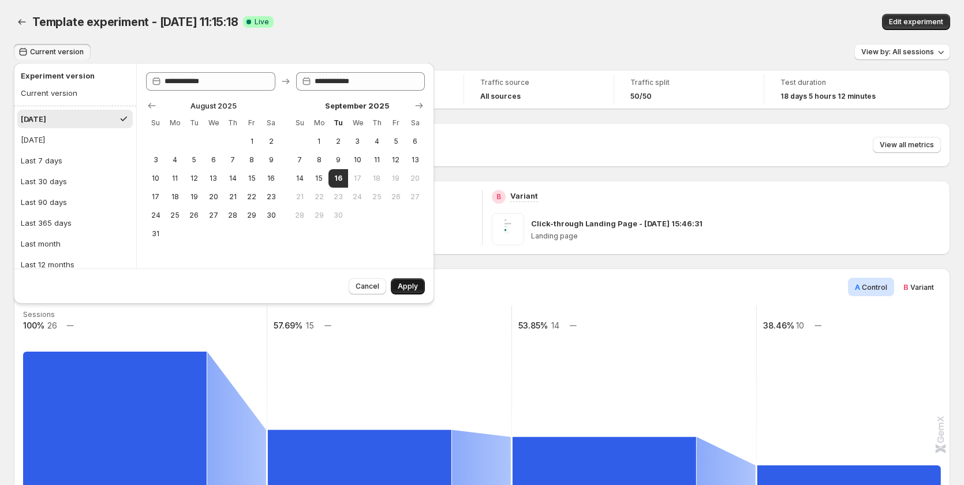
click at [419, 285] on button "Apply" at bounding box center [408, 286] width 34 height 16
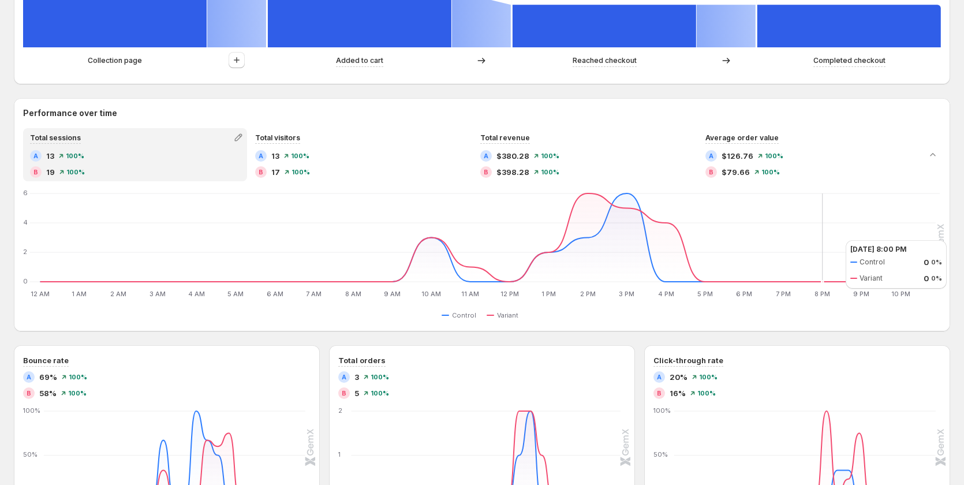
scroll to position [509, 0]
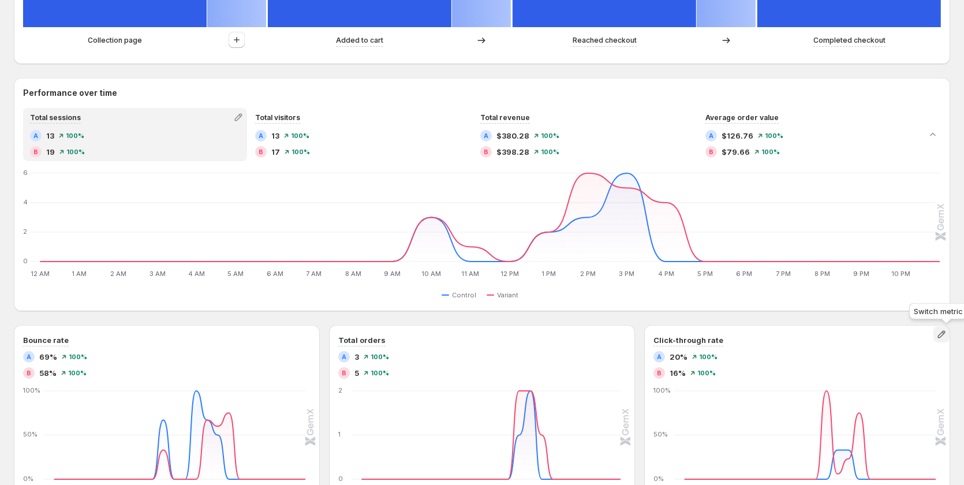
click at [945, 333] on icon "button" at bounding box center [942, 335] width 12 height 12
click at [897, 398] on span "Average time on page" at bounding box center [878, 398] width 159 height 12
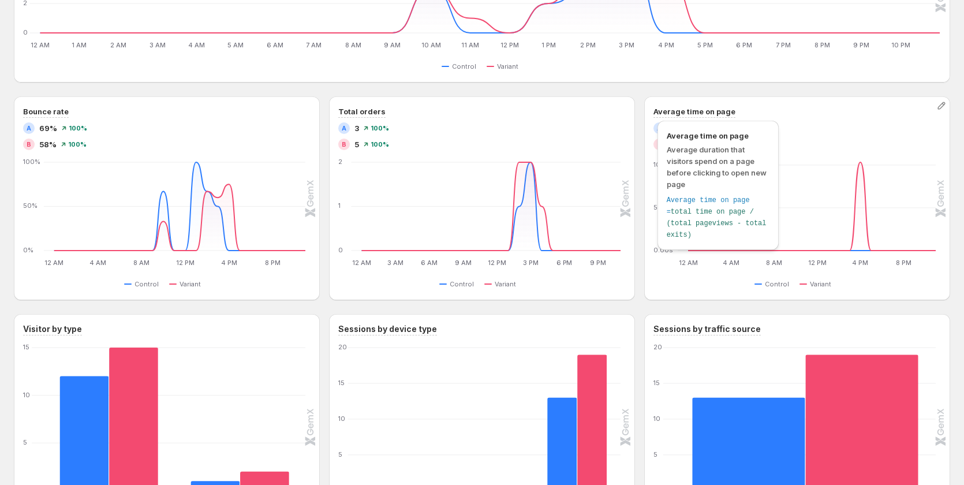
scroll to position [740, 0]
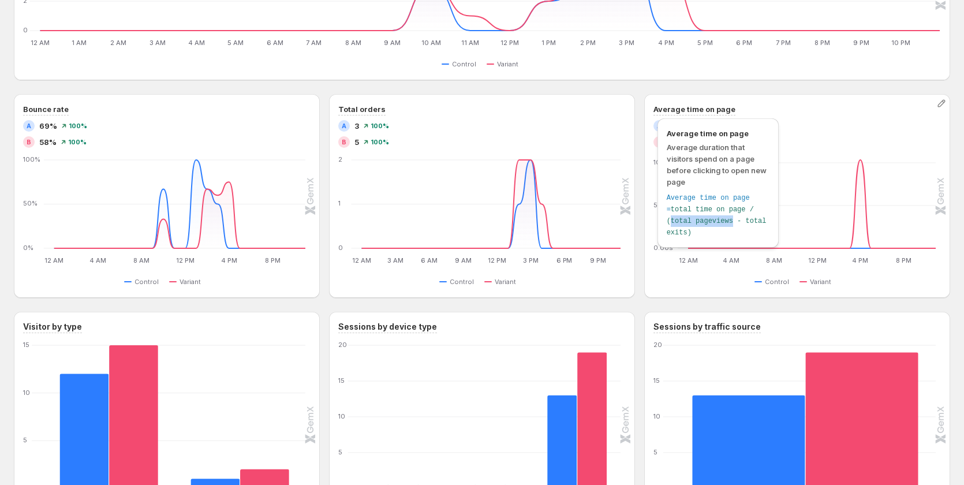
drag, startPoint x: 729, startPoint y: 219, endPoint x: 669, endPoint y: 219, distance: 60.0
click at [669, 219] on span "total time on page / (total pageviews - total exits)" at bounding box center [717, 221] width 100 height 31
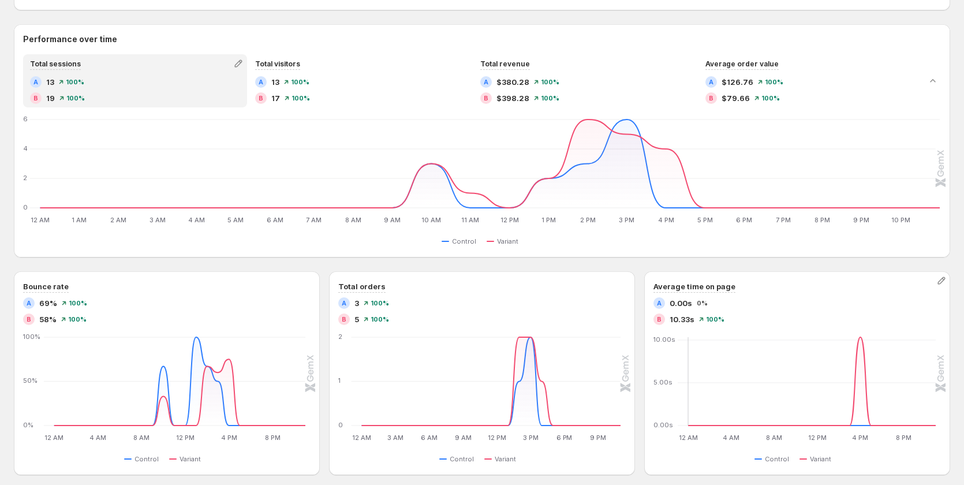
scroll to position [567, 0]
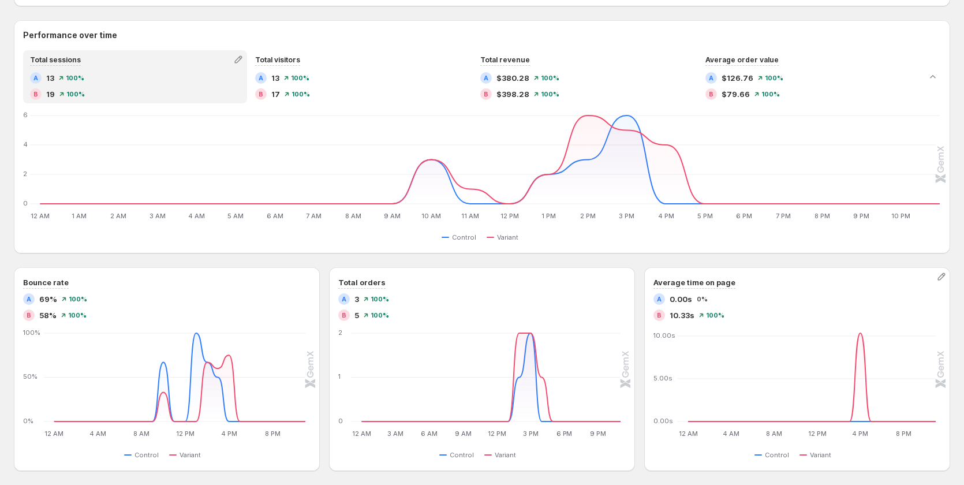
click at [686, 316] on span "10.33s" at bounding box center [682, 315] width 25 height 12
click at [695, 312] on span "10.33s" at bounding box center [682, 315] width 25 height 12
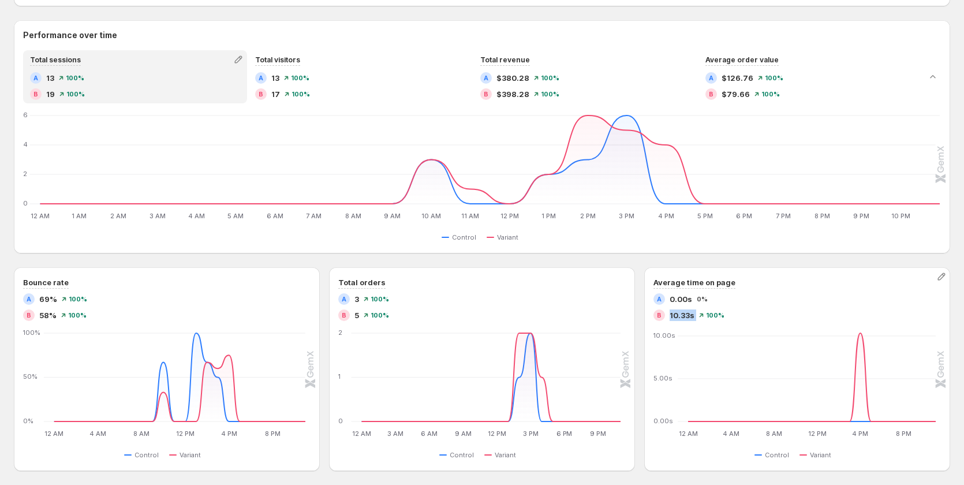
click at [695, 312] on span "10.33s" at bounding box center [682, 315] width 25 height 12
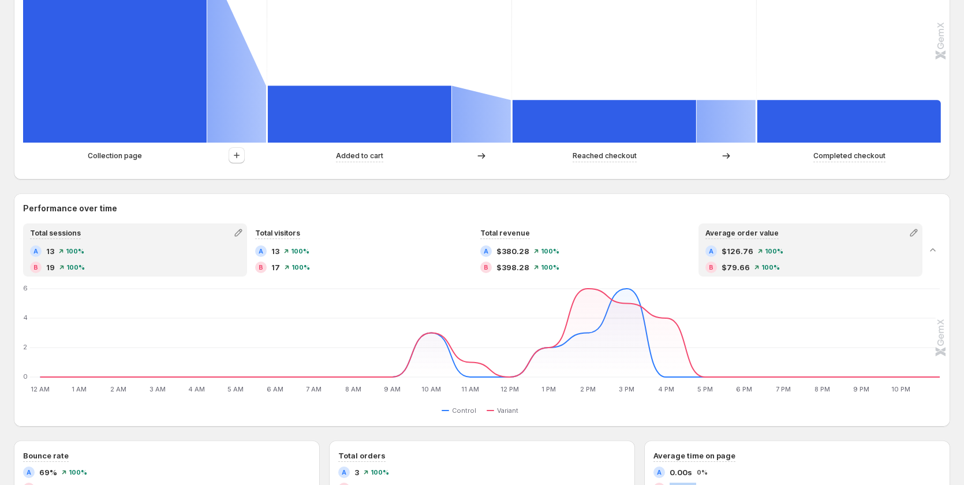
scroll to position [47, 0]
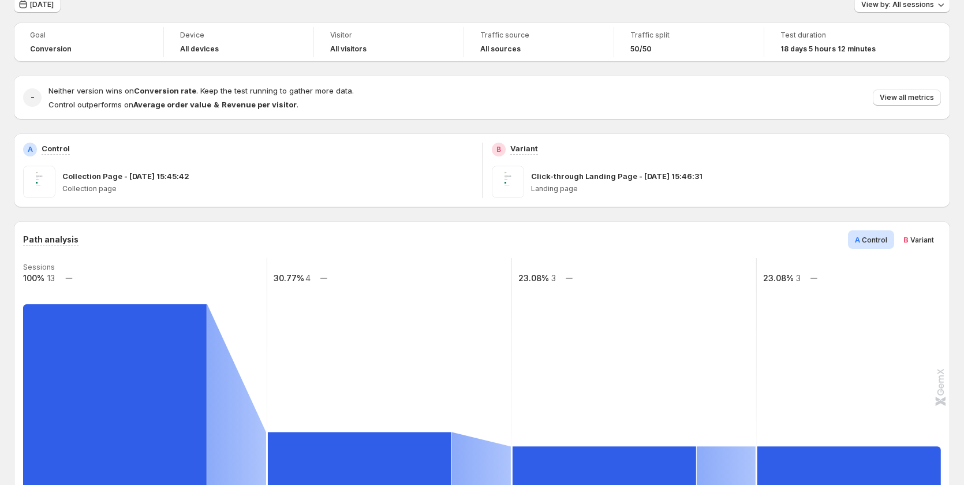
click at [366, 2] on div "[DATE] View by: All sessions" at bounding box center [482, 5] width 937 height 17
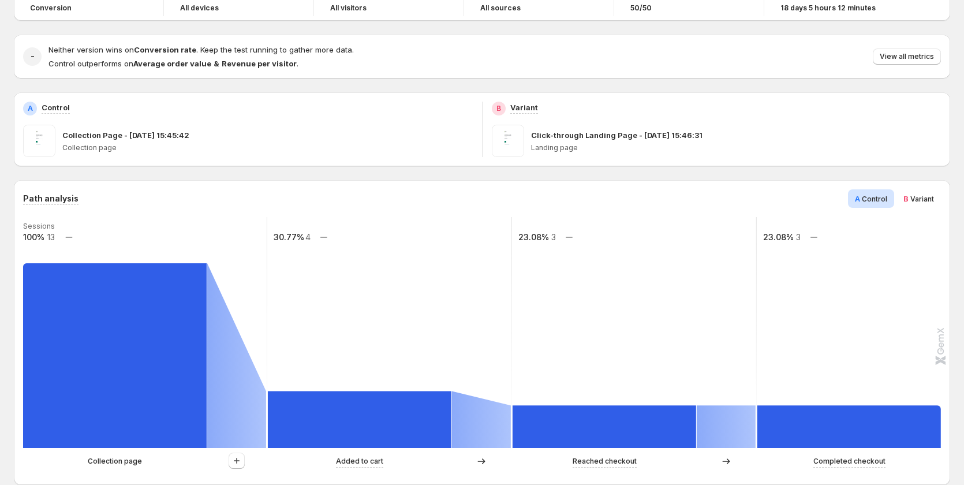
scroll to position [0, 0]
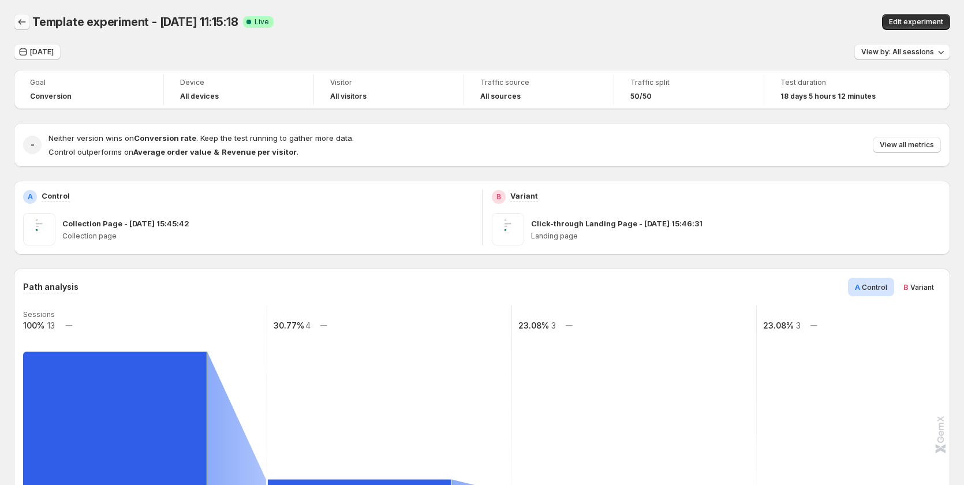
click at [25, 23] on icon "Back" at bounding box center [22, 22] width 12 height 12
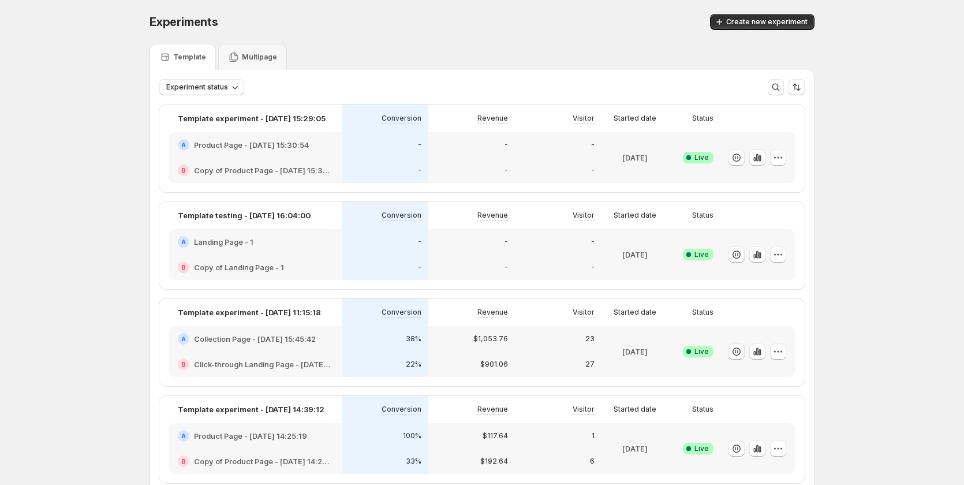
scroll to position [235, 0]
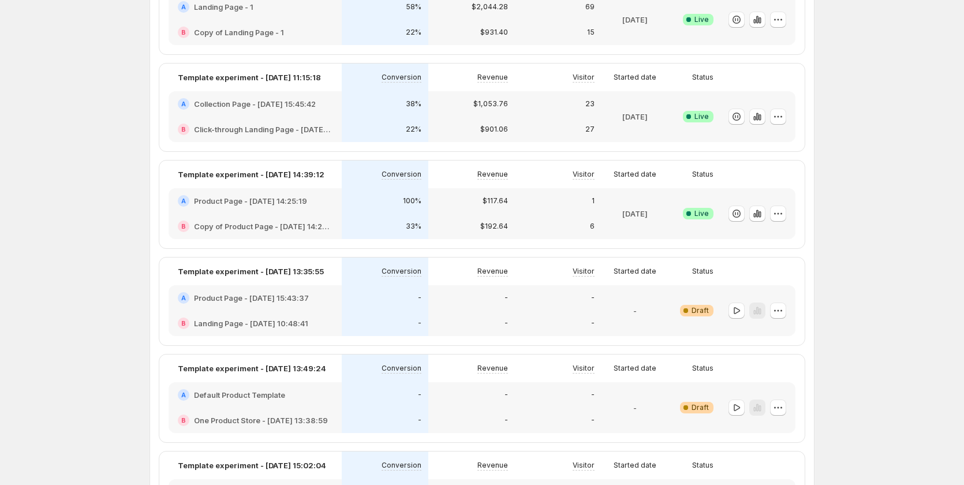
click at [397, 239] on div "33%" at bounding box center [385, 226] width 87 height 25
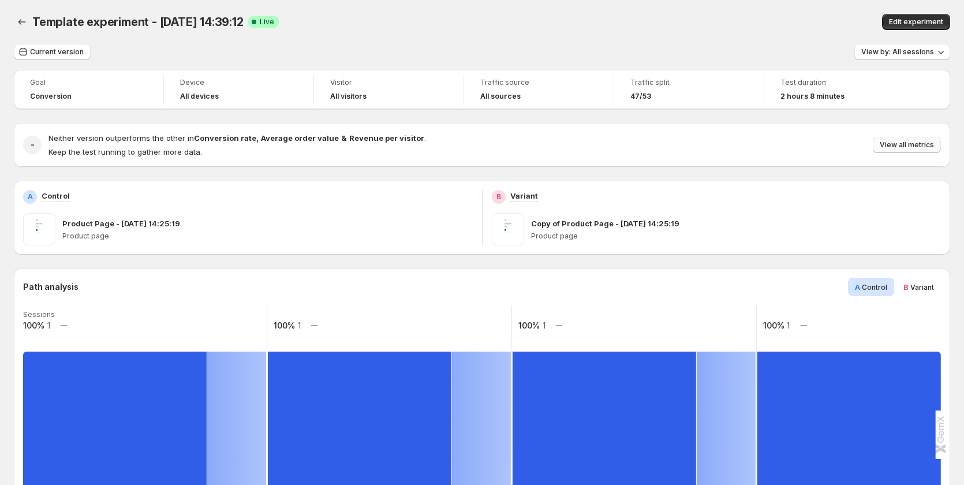
click at [908, 145] on span "View all metrics" at bounding box center [907, 144] width 54 height 9
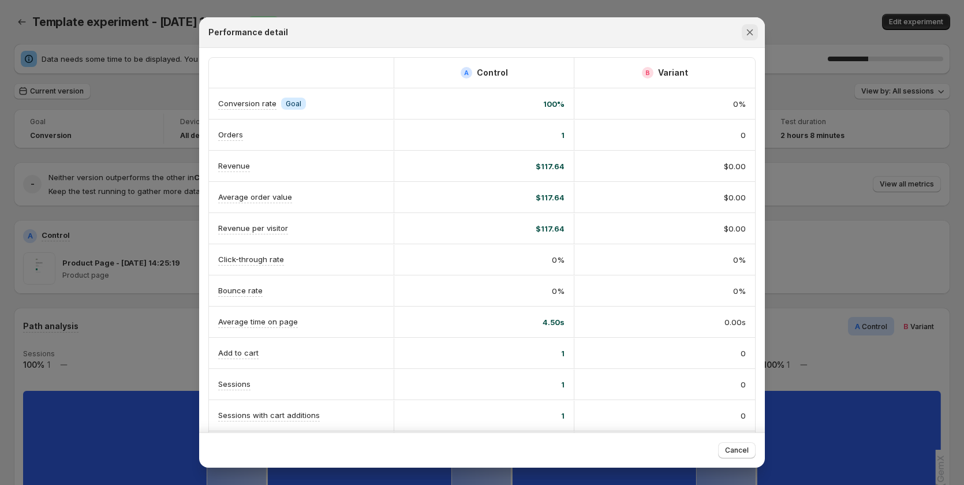
click at [752, 29] on icon "Close" at bounding box center [750, 32] width 6 height 6
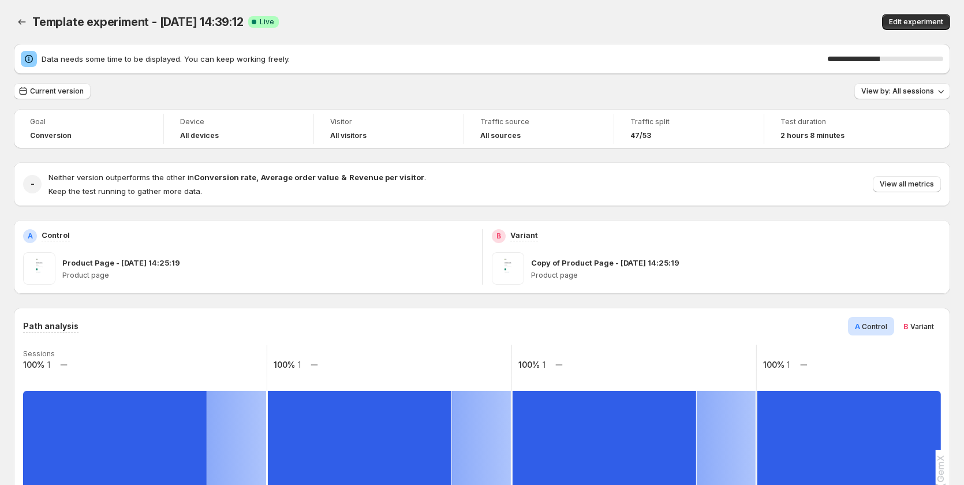
click at [922, 17] on button "Edit experiment" at bounding box center [916, 22] width 68 height 16
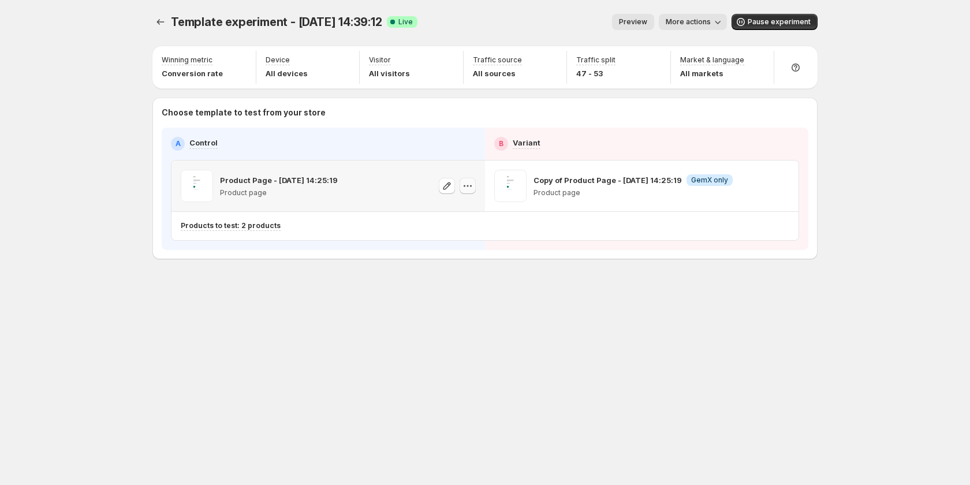
click at [464, 187] on icon "button" at bounding box center [468, 186] width 12 height 12
click at [459, 245] on span "Copy ID 584650331149829047" at bounding box center [478, 244] width 131 height 23
click at [469, 185] on icon "button" at bounding box center [468, 186] width 12 height 12
click at [470, 328] on div "Template experiment - [DATE] 14:39:12. This page is ready Template experiment -…" at bounding box center [485, 242] width 693 height 485
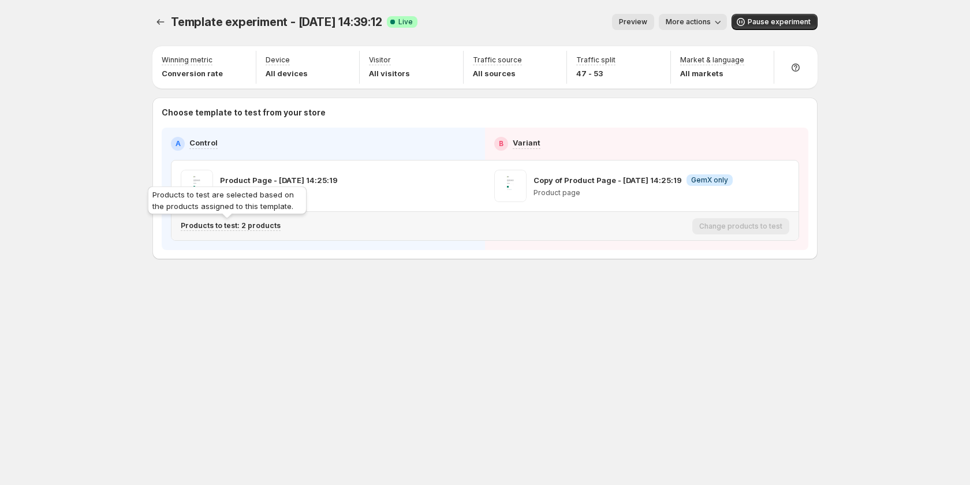
click at [258, 223] on p "Products to test: 2 products" at bounding box center [231, 225] width 100 height 9
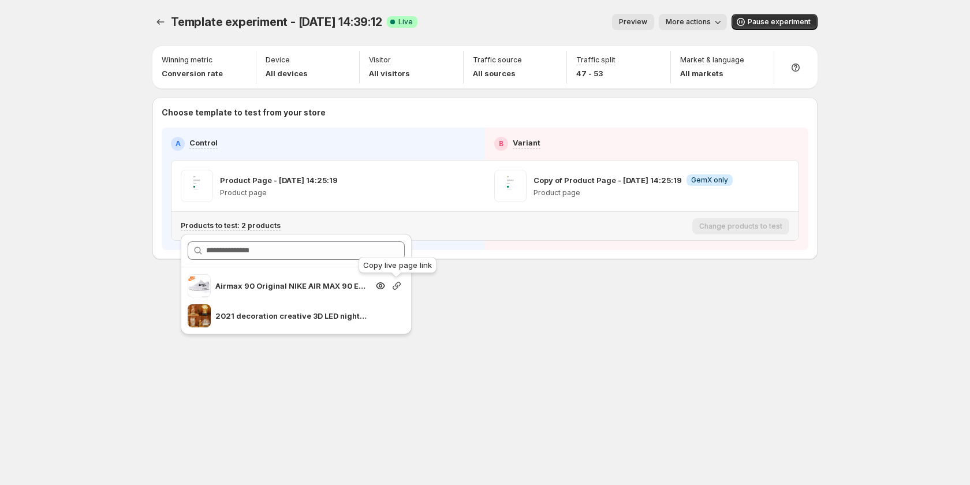
click at [398, 287] on icon "button" at bounding box center [397, 286] width 8 height 8
click at [463, 309] on div "Template experiment - [DATE] 14:39:12. This page is ready Template experiment -…" at bounding box center [485, 161] width 693 height 322
